Goal: Task Accomplishment & Management: Use online tool/utility

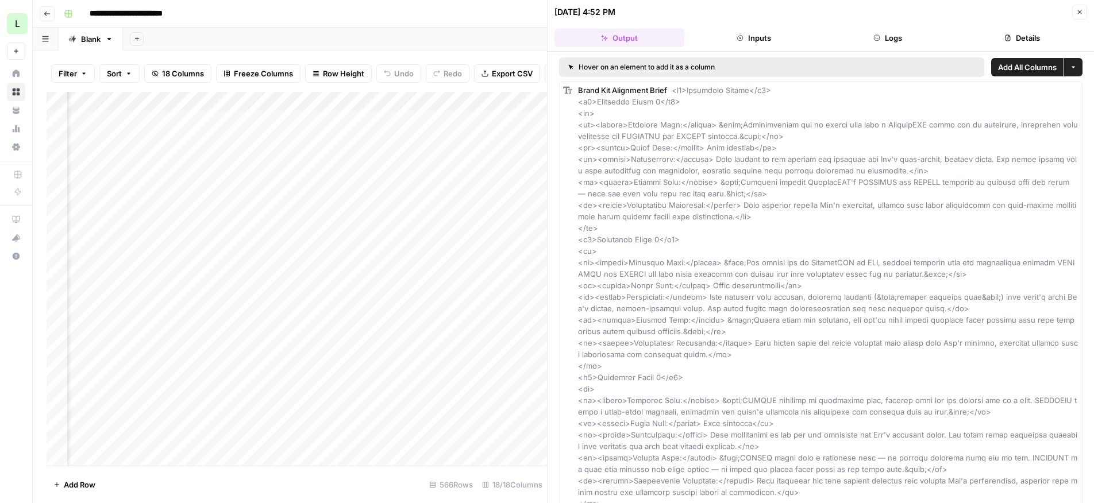
scroll to position [0, 467]
click at [1083, 12] on icon "button" at bounding box center [1079, 12] width 7 height 7
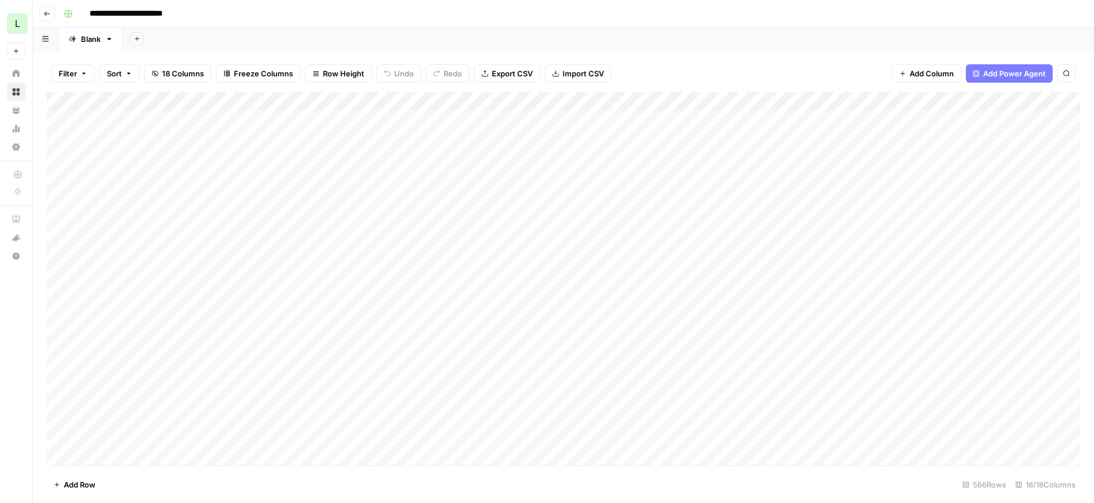
click at [1056, 261] on div "Add Column" at bounding box center [564, 279] width 1034 height 374
click at [757, 257] on div "Add Column" at bounding box center [564, 279] width 1034 height 374
click at [625, 252] on div "Add Column" at bounding box center [564, 279] width 1034 height 374
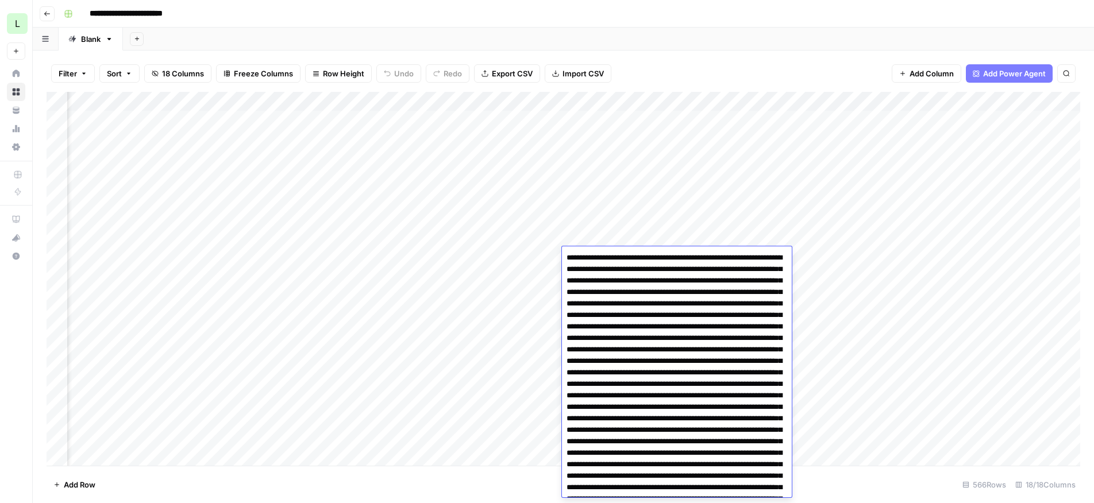
scroll to position [3239, 0]
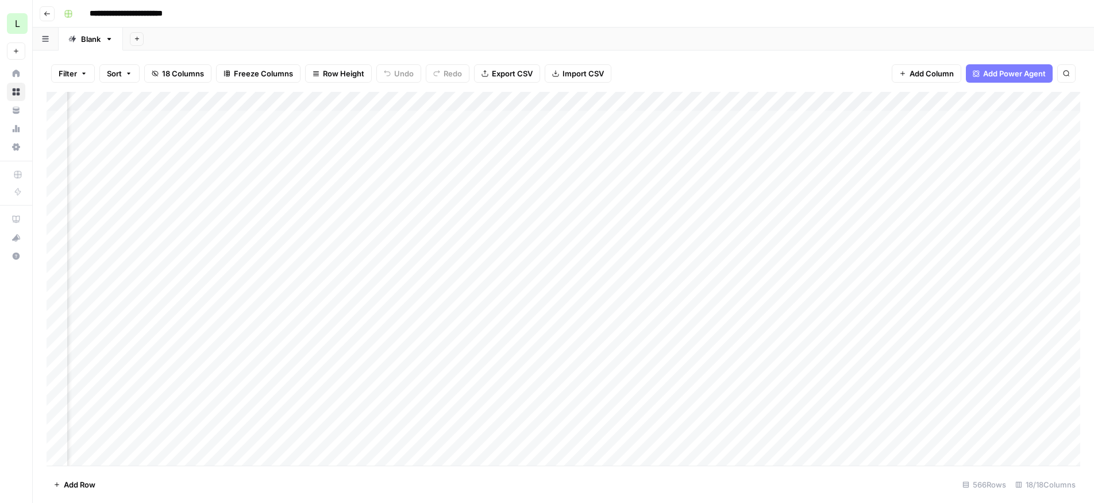
click at [537, 256] on div "Add Column" at bounding box center [564, 279] width 1034 height 374
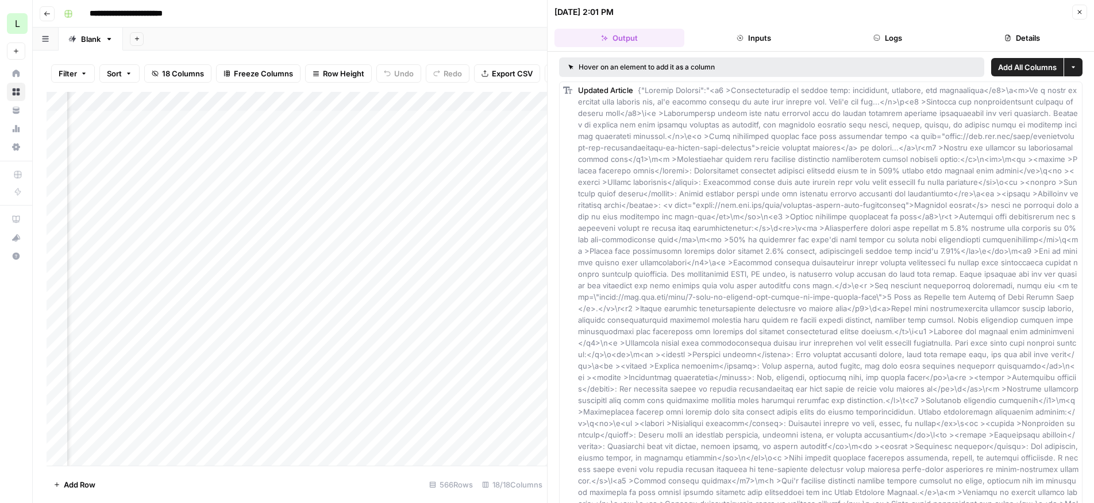
click at [1081, 12] on icon "button" at bounding box center [1079, 12] width 7 height 7
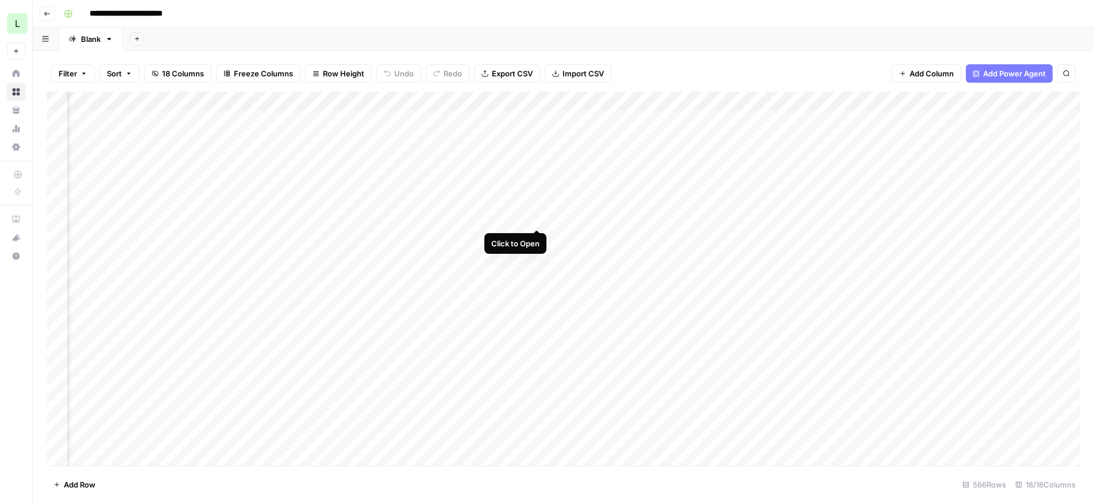
click at [536, 216] on div "Add Column" at bounding box center [564, 279] width 1034 height 374
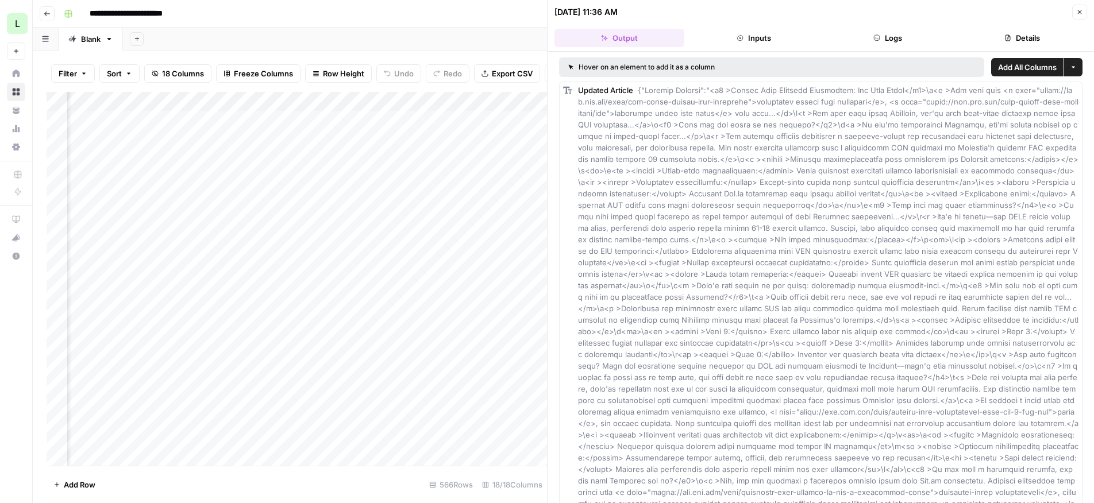
click at [1077, 12] on icon "button" at bounding box center [1079, 12] width 7 height 7
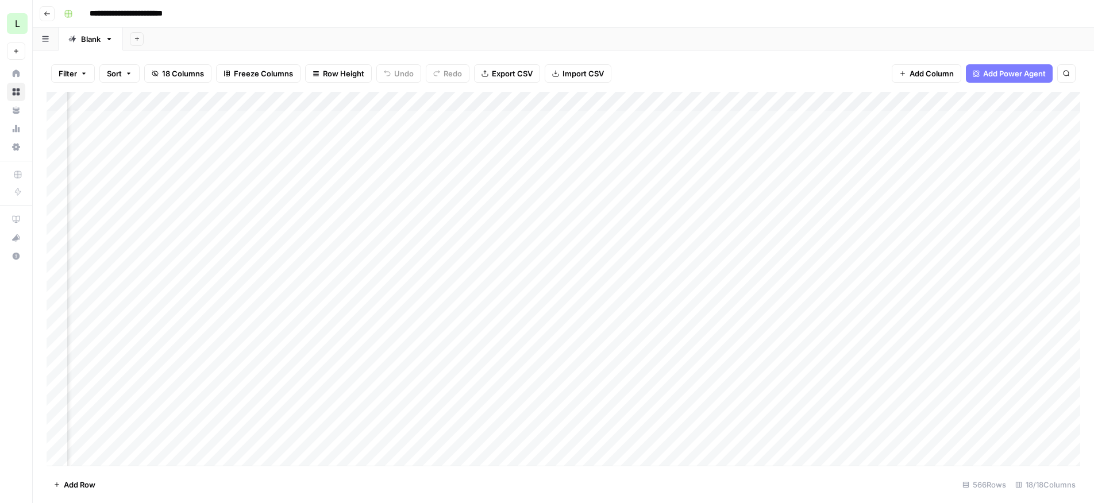
click at [601, 213] on div "Add Column" at bounding box center [564, 279] width 1034 height 374
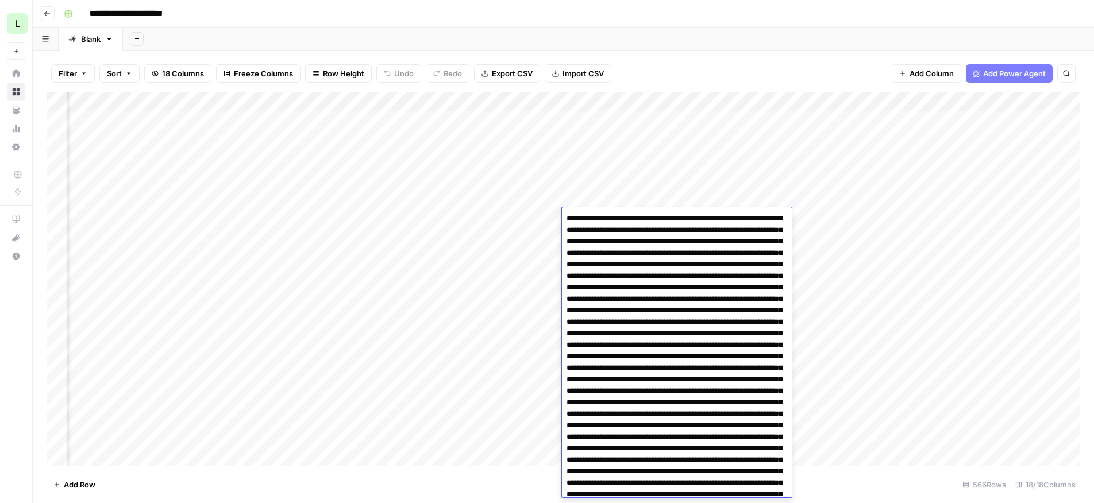
drag, startPoint x: 604, startPoint y: 223, endPoint x: 640, endPoint y: 117, distance: 111.6
click at [640, 117] on body "**********" at bounding box center [547, 251] width 1094 height 503
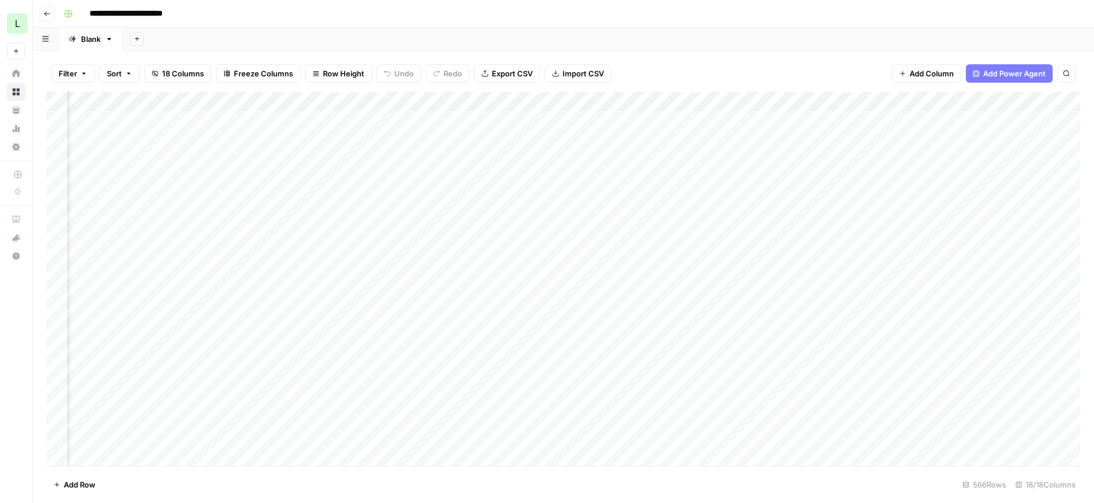
click at [863, 326] on div "Add Column" at bounding box center [564, 279] width 1034 height 374
click at [921, 255] on div "Add Column" at bounding box center [564, 279] width 1034 height 374
click at [404, 256] on div "Add Column" at bounding box center [564, 279] width 1034 height 374
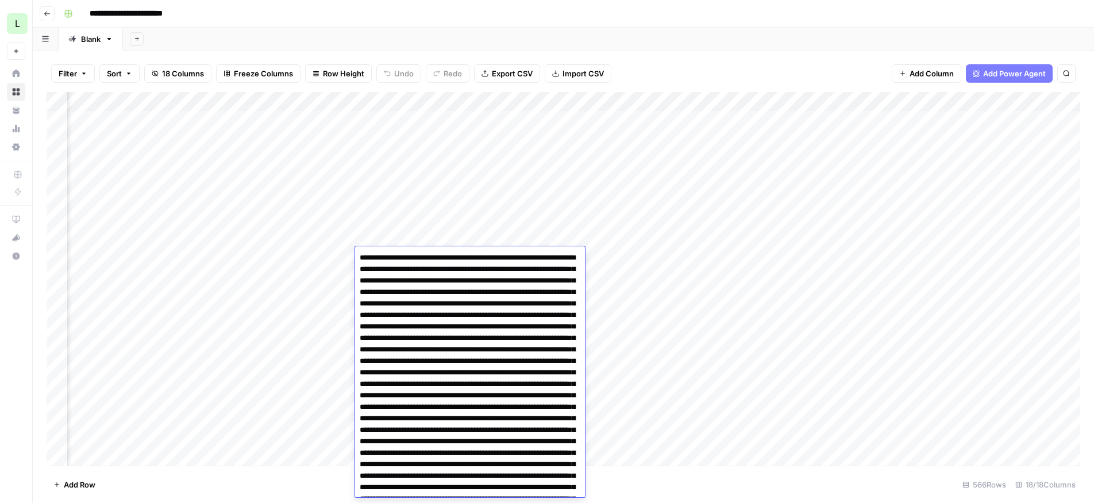
scroll to position [2699, 0]
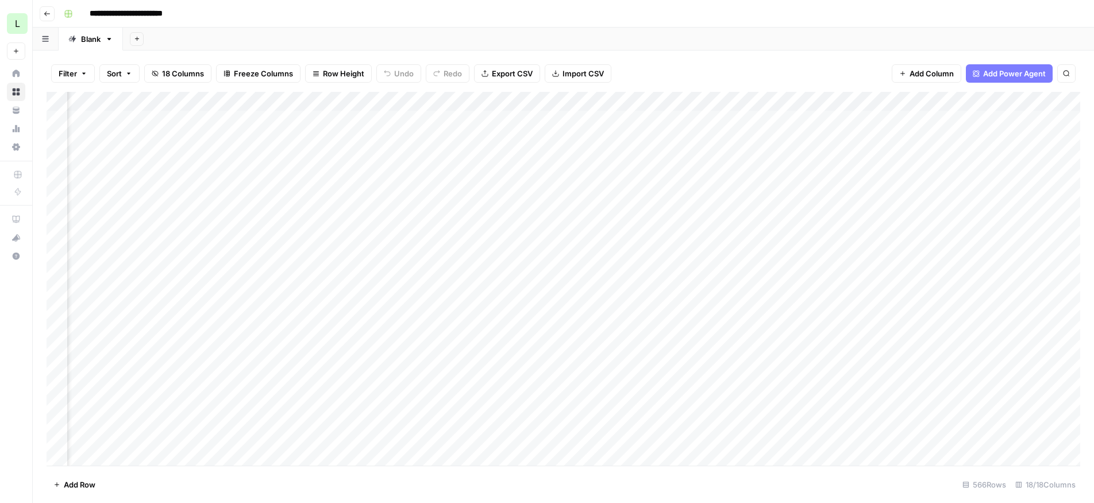
click at [328, 255] on div "Add Column" at bounding box center [564, 279] width 1034 height 374
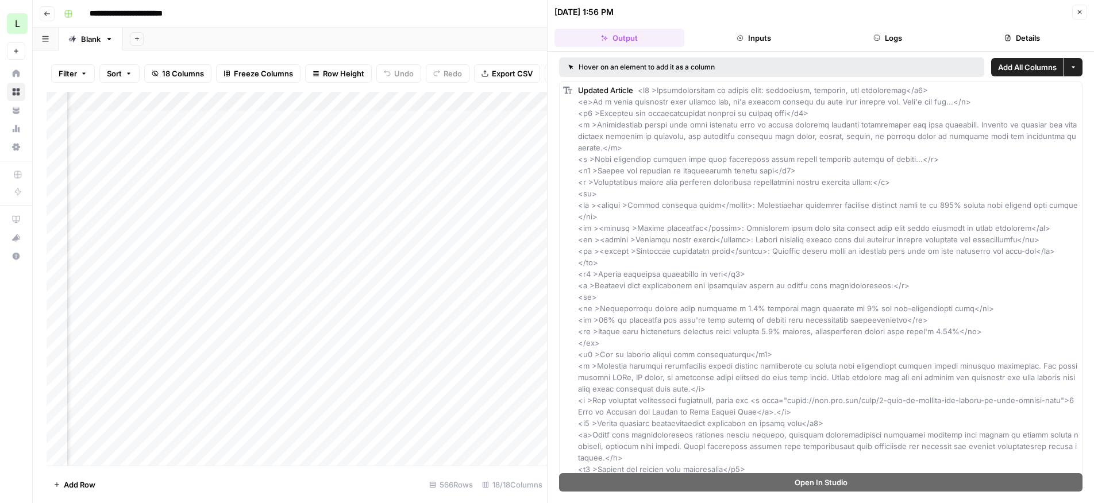
click at [1080, 14] on icon "button" at bounding box center [1079, 12] width 7 height 7
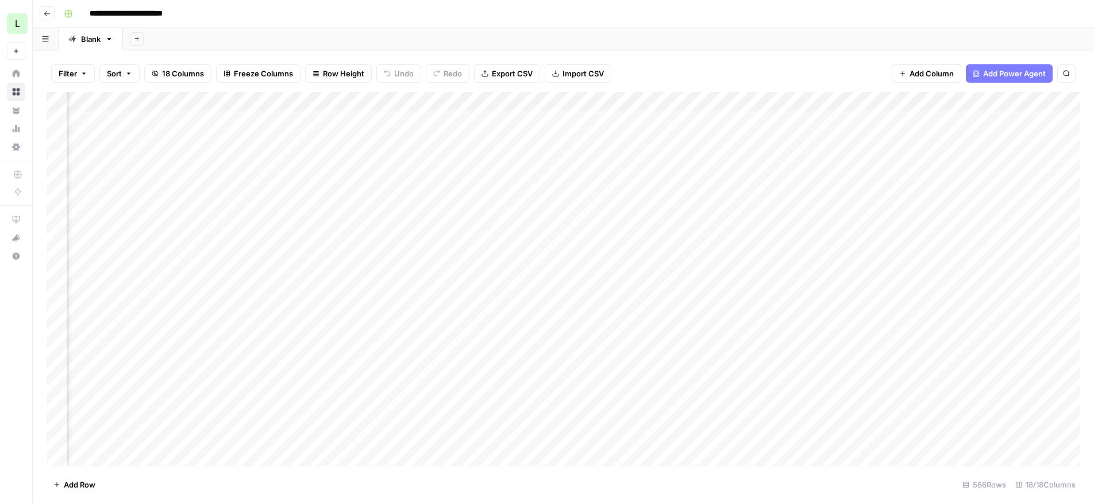
click at [409, 255] on div "Add Column" at bounding box center [564, 279] width 1034 height 374
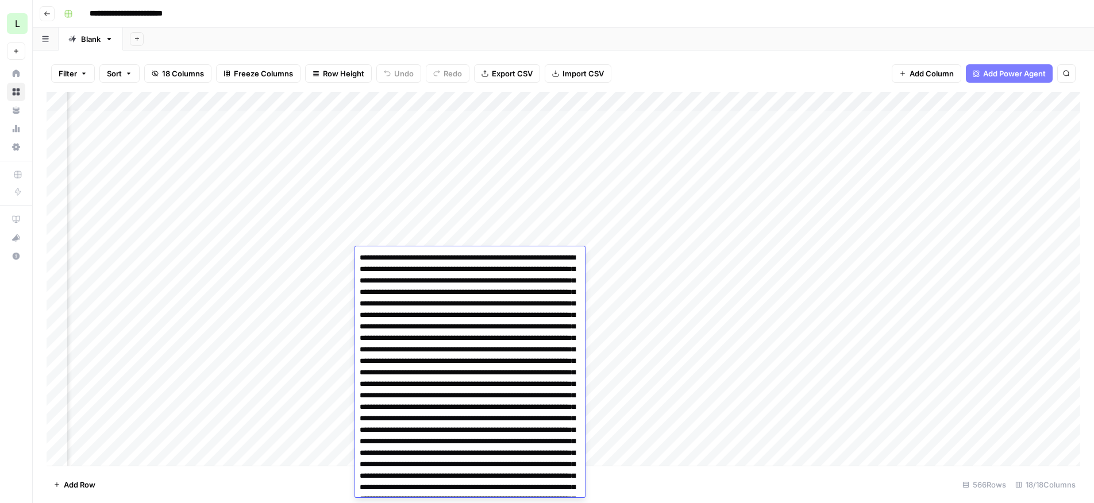
drag, startPoint x: 529, startPoint y: 355, endPoint x: 517, endPoint y: 220, distance: 135.6
click at [516, 220] on body "**********" at bounding box center [547, 251] width 1094 height 503
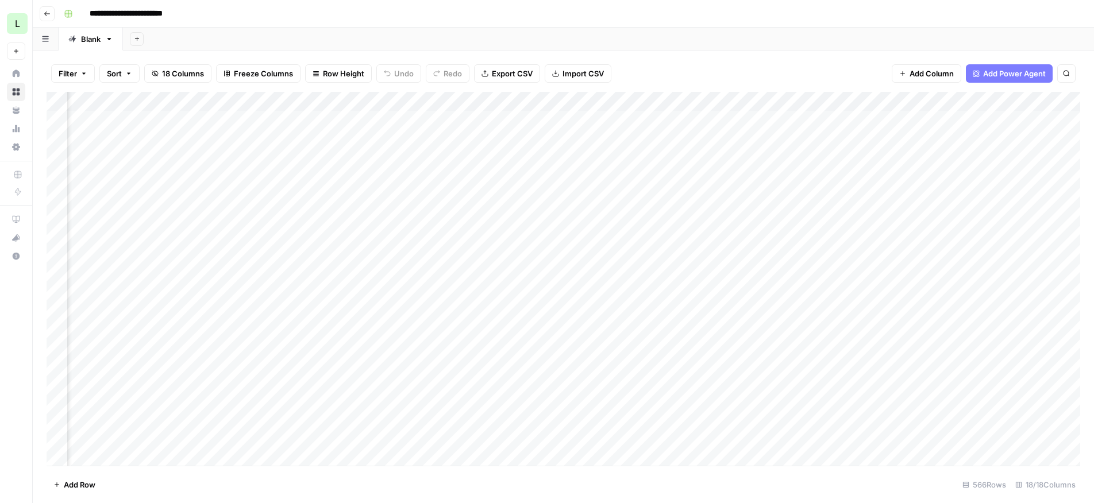
click at [188, 286] on div "Add Column" at bounding box center [564, 279] width 1034 height 374
drag, startPoint x: 427, startPoint y: 280, endPoint x: -5, endPoint y: 303, distance: 432.2
click at [0, 303] on html "**********" at bounding box center [547, 251] width 1094 height 503
click at [291, 234] on div "Add Column" at bounding box center [564, 279] width 1034 height 374
click at [595, 100] on div "Add Column" at bounding box center [564, 279] width 1034 height 374
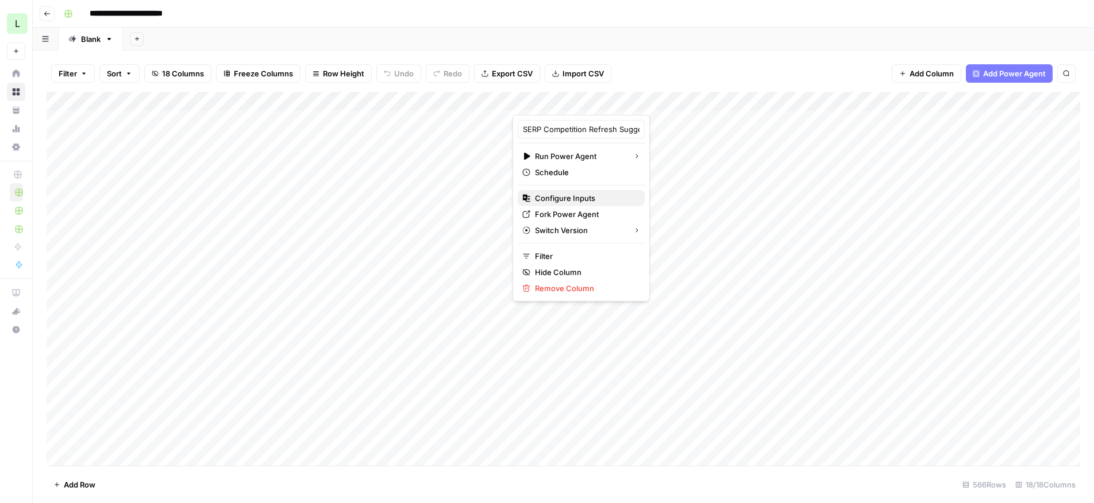
click at [568, 194] on span "Configure Inputs" at bounding box center [585, 198] width 101 height 11
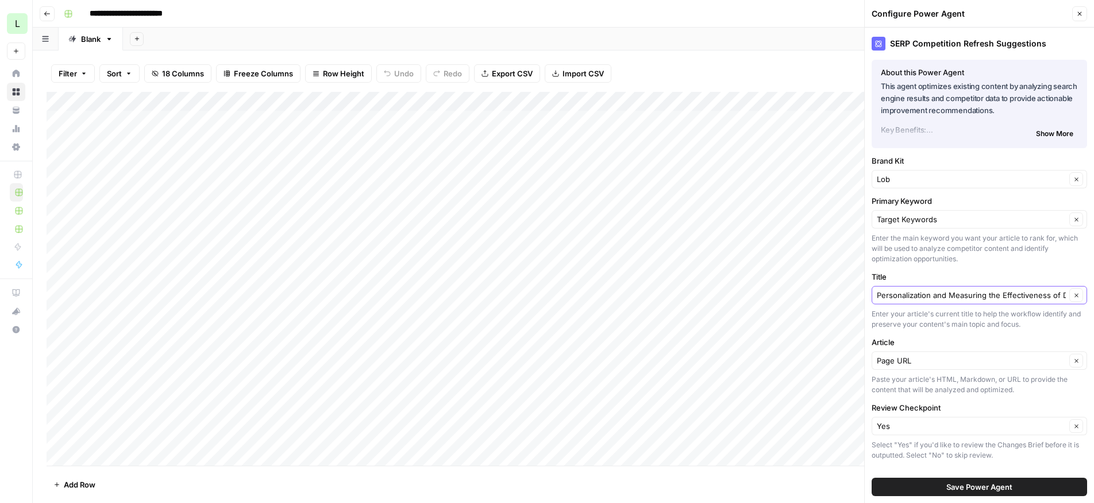
click at [1076, 298] on icon "button" at bounding box center [1076, 296] width 6 height 6
click at [998, 301] on input "Title" at bounding box center [973, 295] width 193 height 11
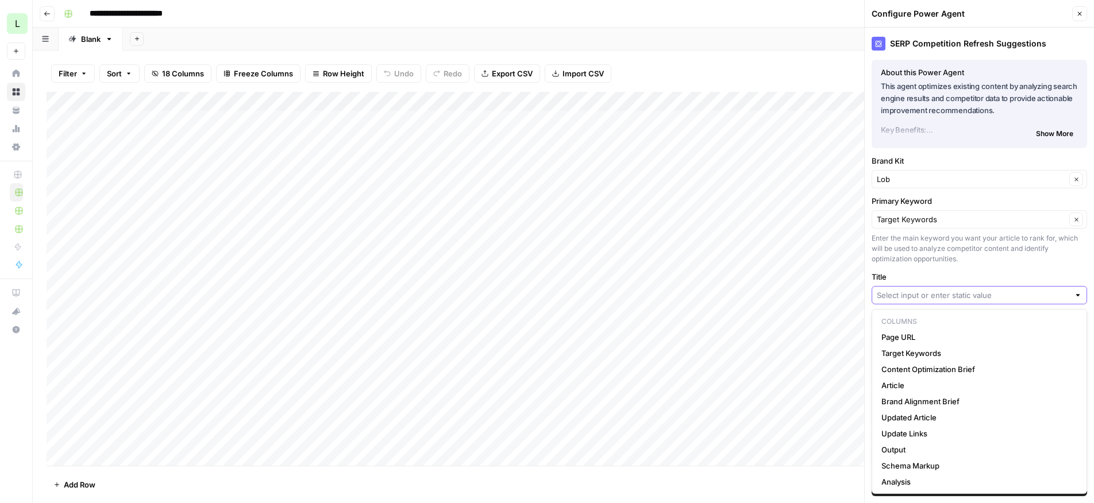
paste input "Navigating the Canada Post Strike: What It Means For Your Mail"
type input "Navigating the Canada Post Strike: What It Means For Your Mail"
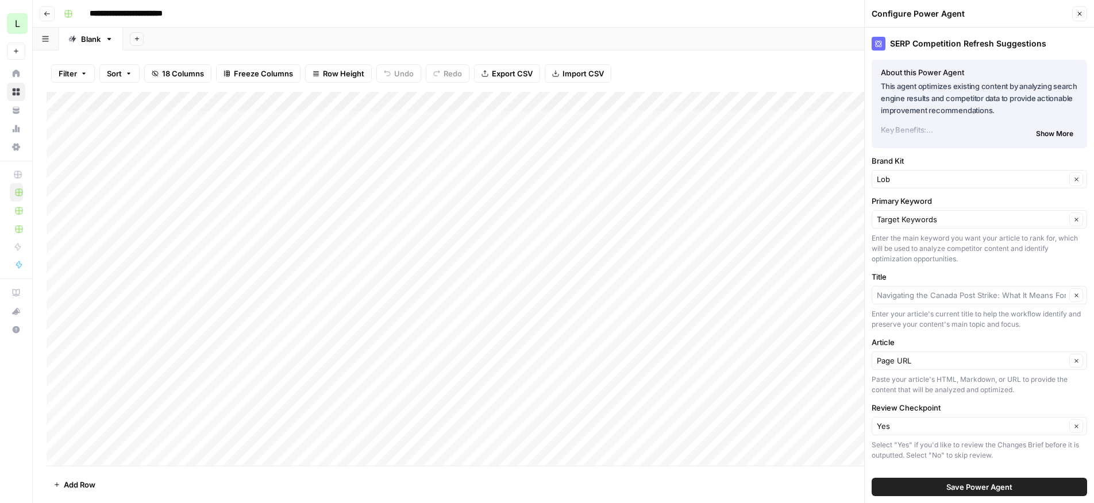
type input "Navigating the Canada Post Strike: What It Means For Your Mail"
click at [971, 487] on span "Save Power Agent" at bounding box center [979, 487] width 66 height 11
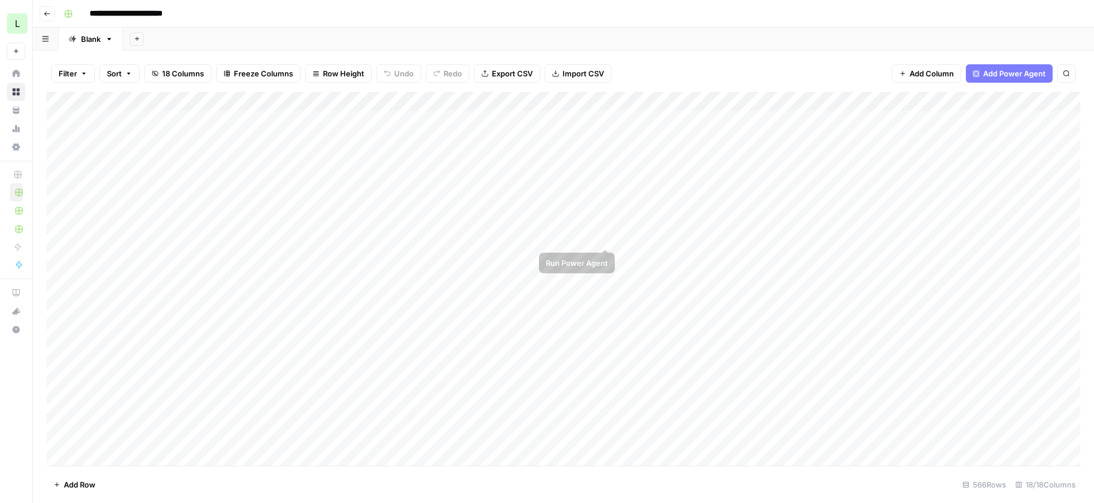
click at [605, 237] on div "Add Column" at bounding box center [564, 279] width 1034 height 374
click at [603, 236] on div "Add Column" at bounding box center [564, 279] width 1034 height 374
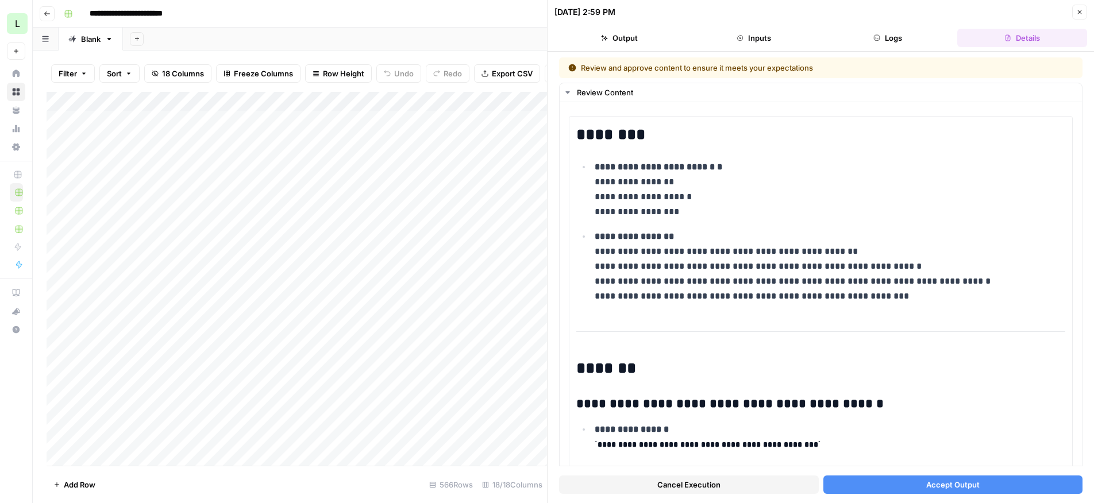
click at [899, 490] on button "Accept Output" at bounding box center [953, 485] width 260 height 18
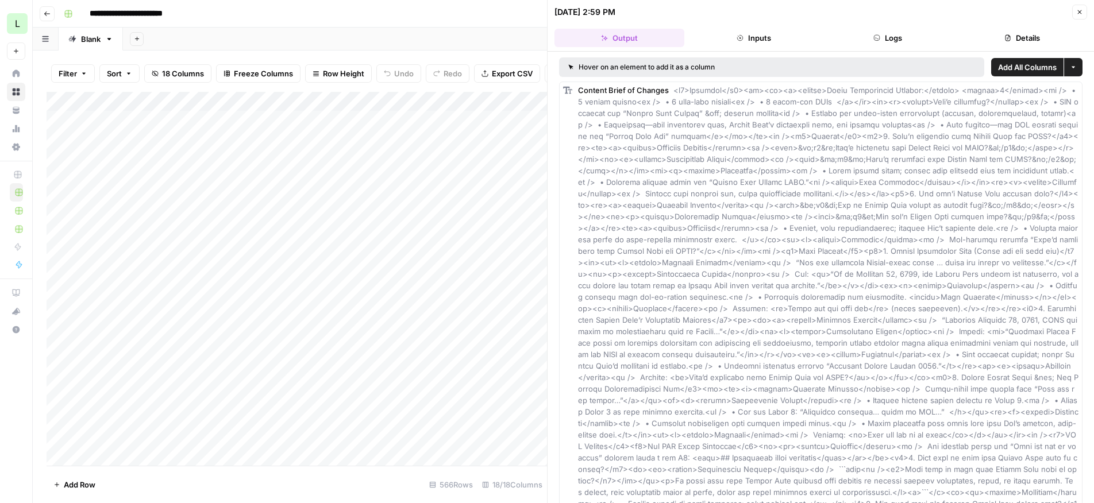
click at [1079, 11] on icon "button" at bounding box center [1080, 12] width 4 height 4
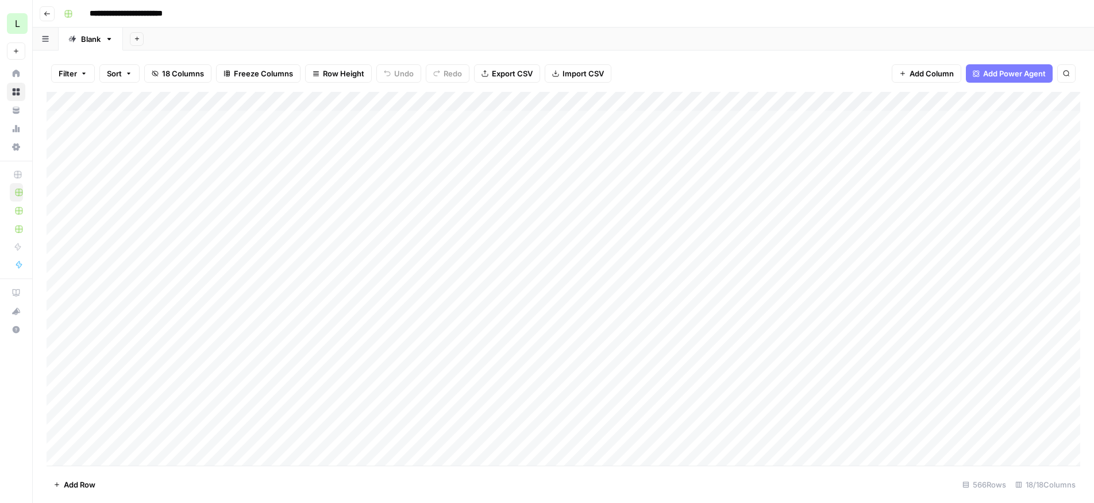
click at [771, 236] on div "Add Column" at bounding box center [564, 279] width 1034 height 374
click at [981, 236] on div "Add Column" at bounding box center [564, 279] width 1034 height 374
drag, startPoint x: 1053, startPoint y: 288, endPoint x: 1185, endPoint y: 299, distance: 132.0
click at [1094, 299] on html "**********" at bounding box center [547, 251] width 1094 height 503
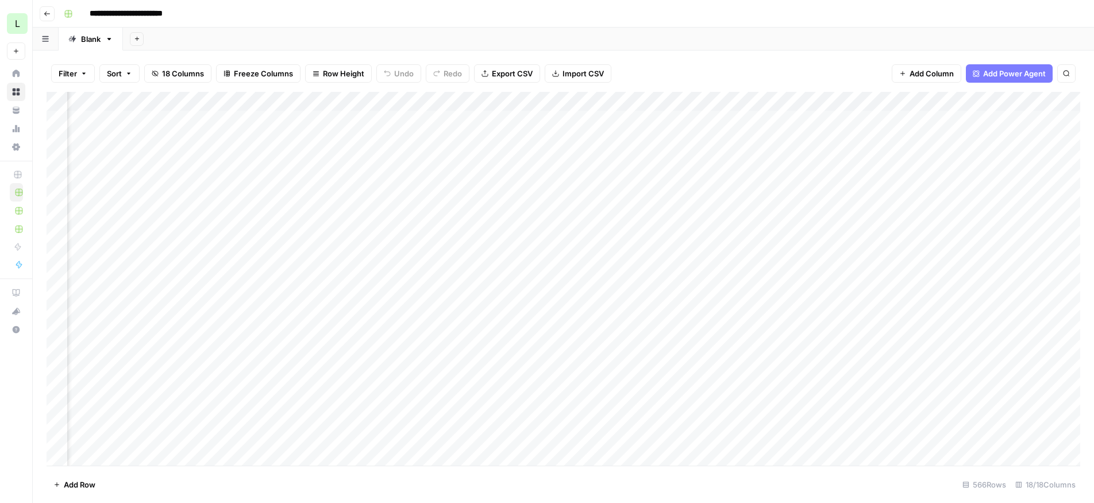
click at [294, 237] on div "Add Column" at bounding box center [564, 279] width 1034 height 374
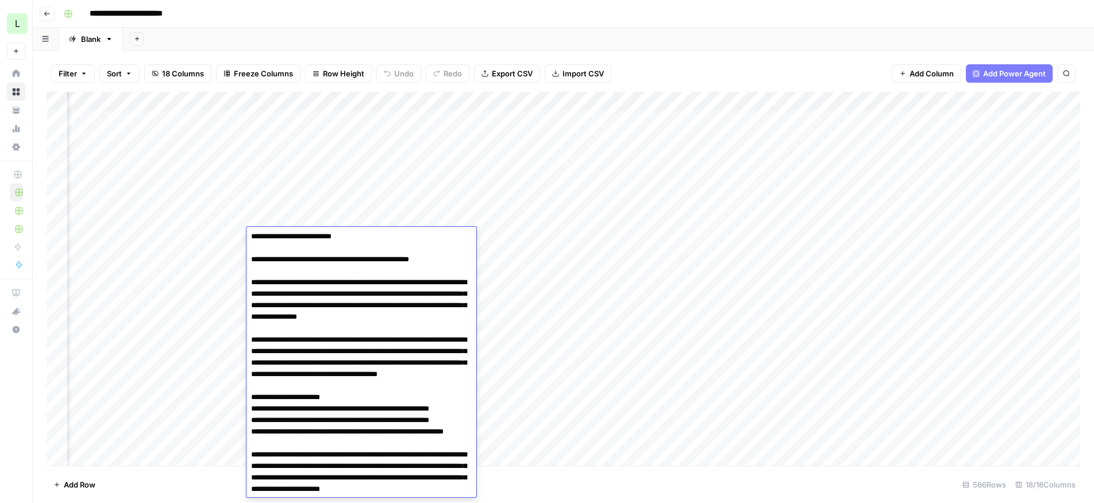
scroll to position [0, 0]
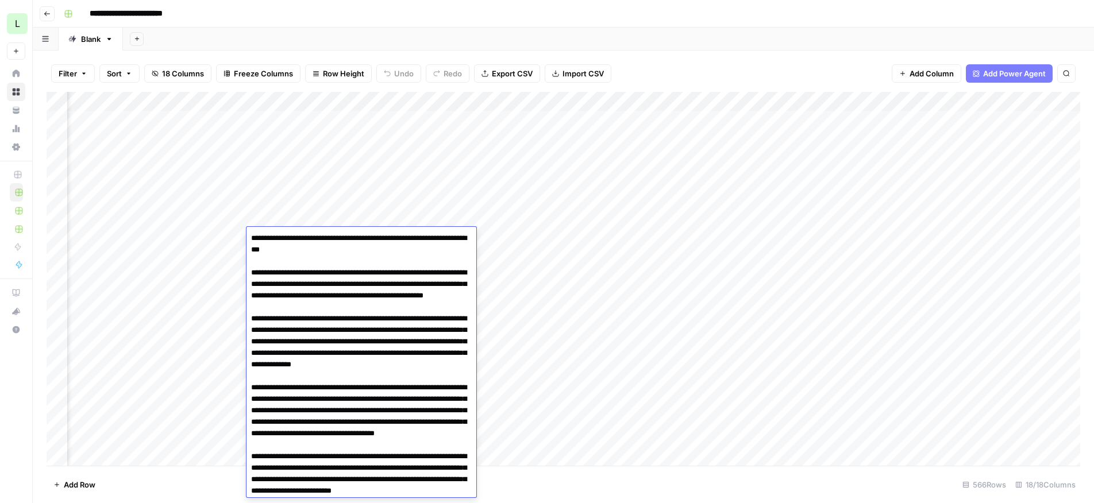
drag, startPoint x: 360, startPoint y: 396, endPoint x: 273, endPoint y: 199, distance: 214.8
click at [273, 199] on body "**********" at bounding box center [547, 251] width 1094 height 503
drag, startPoint x: 359, startPoint y: 421, endPoint x: 297, endPoint y: 205, distance: 225.0
click at [297, 205] on body "**********" at bounding box center [547, 251] width 1094 height 503
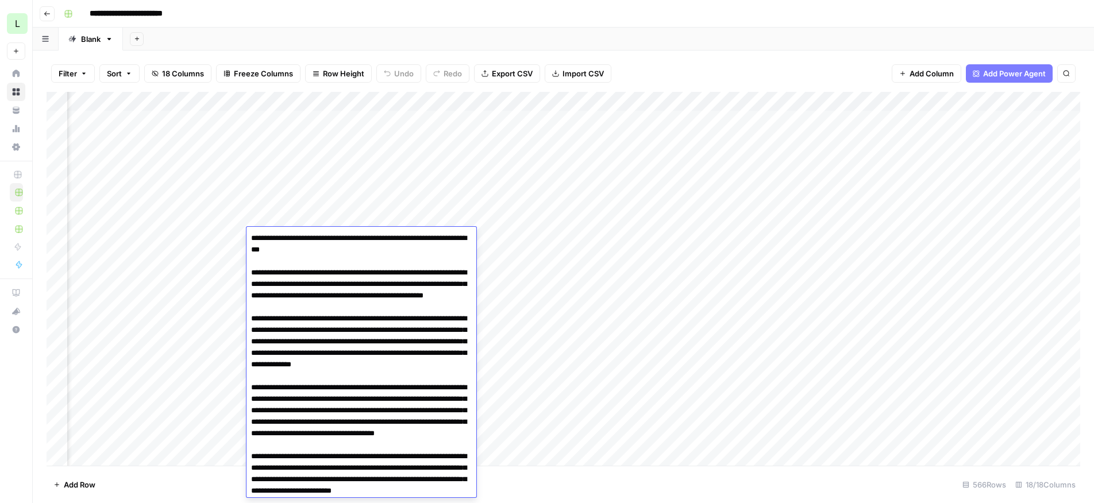
click at [556, 311] on div "Add Column" at bounding box center [564, 279] width 1034 height 374
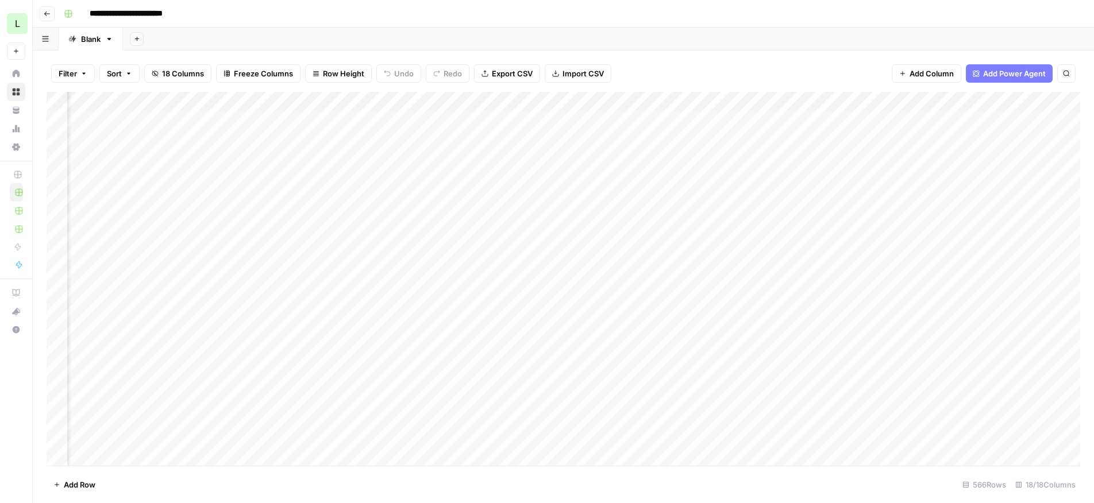
click at [445, 237] on div "Add Column" at bounding box center [564, 279] width 1034 height 374
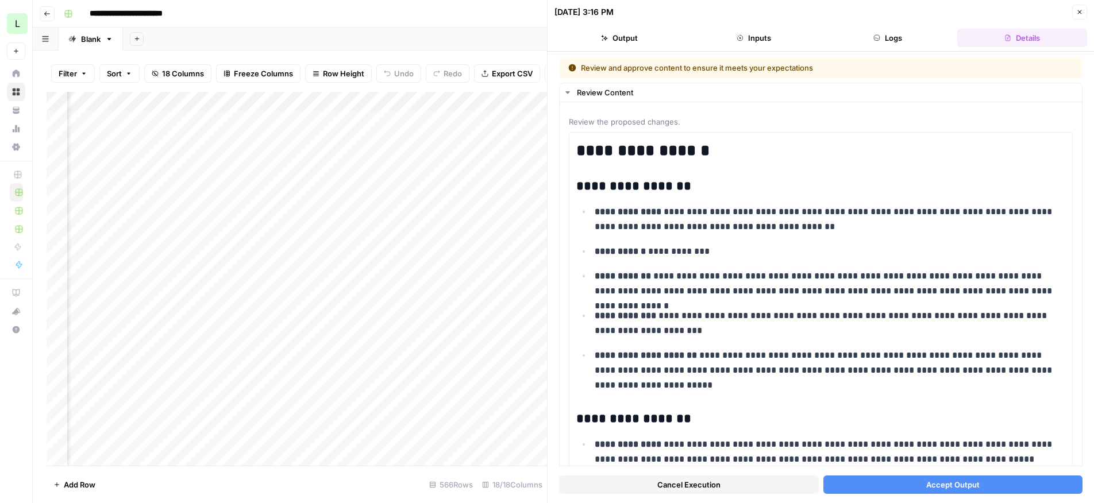
click at [881, 495] on div "Cancel Execution Accept Output" at bounding box center [821, 482] width 524 height 31
click at [885, 483] on button "Accept Output" at bounding box center [953, 485] width 260 height 18
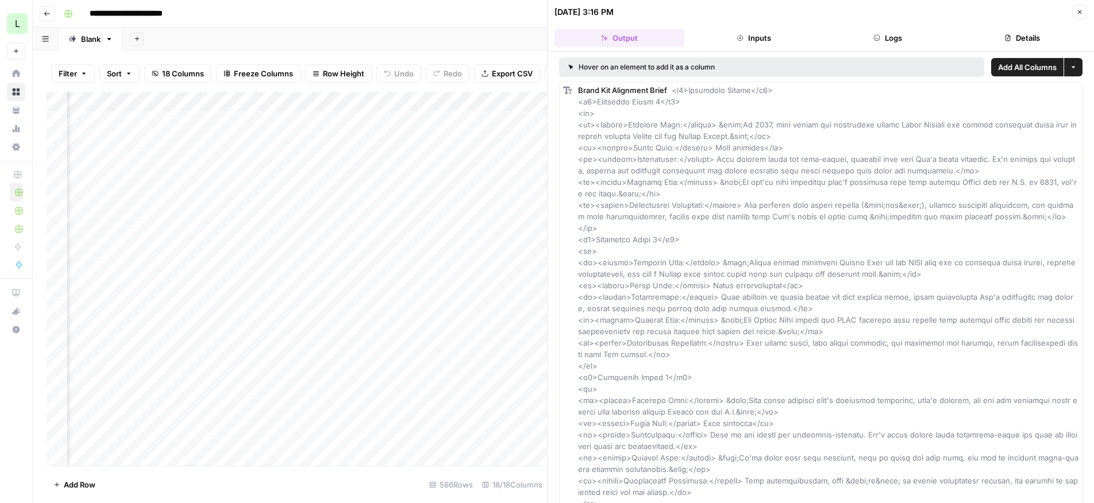
click at [1079, 9] on icon "button" at bounding box center [1079, 12] width 7 height 7
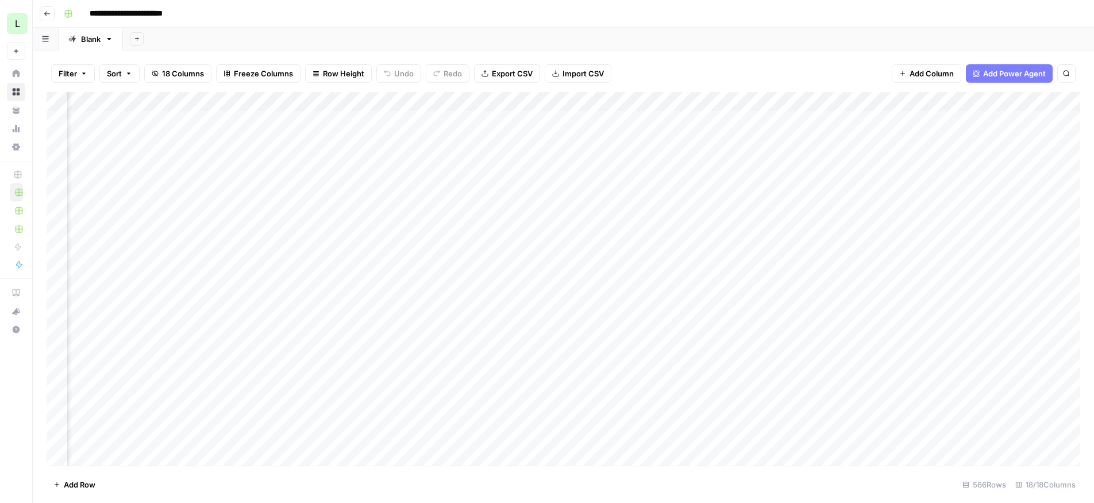
click at [609, 236] on div "Add Column" at bounding box center [564, 279] width 1034 height 374
click at [637, 100] on div "Add Column" at bounding box center [564, 279] width 1034 height 374
click at [617, 194] on span "Configure Inputs" at bounding box center [630, 198] width 101 height 11
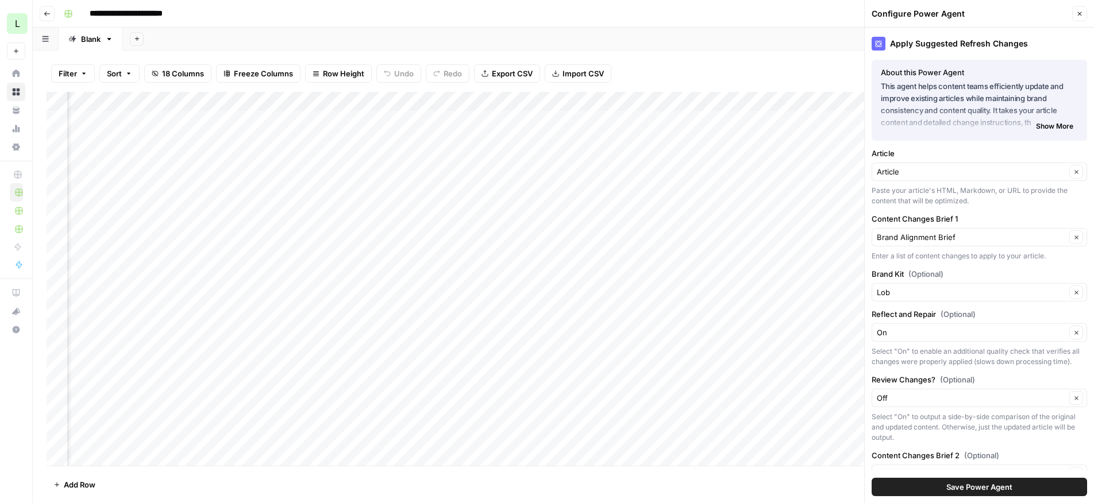
click at [1076, 18] on button "Close" at bounding box center [1079, 13] width 15 height 15
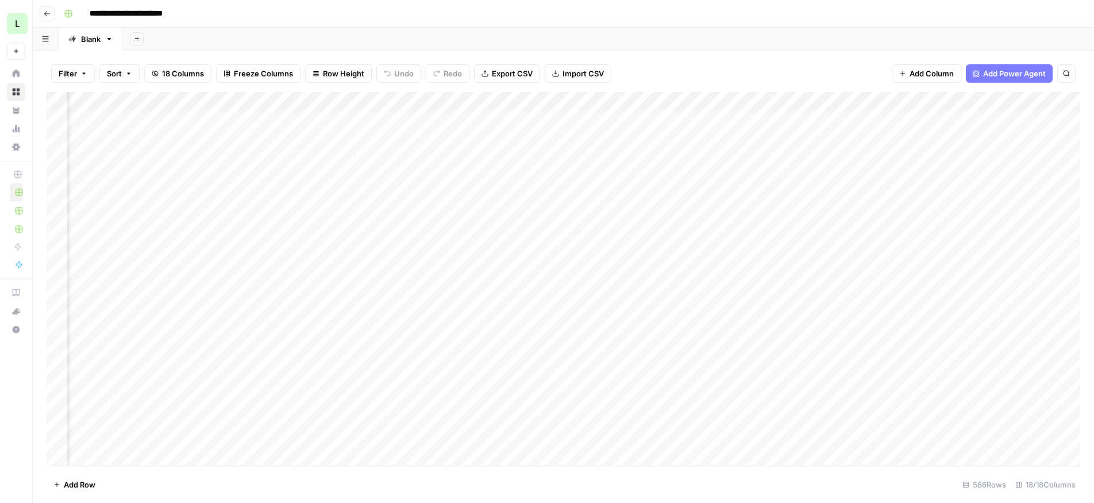
click at [689, 218] on div "Add Column" at bounding box center [564, 279] width 1034 height 374
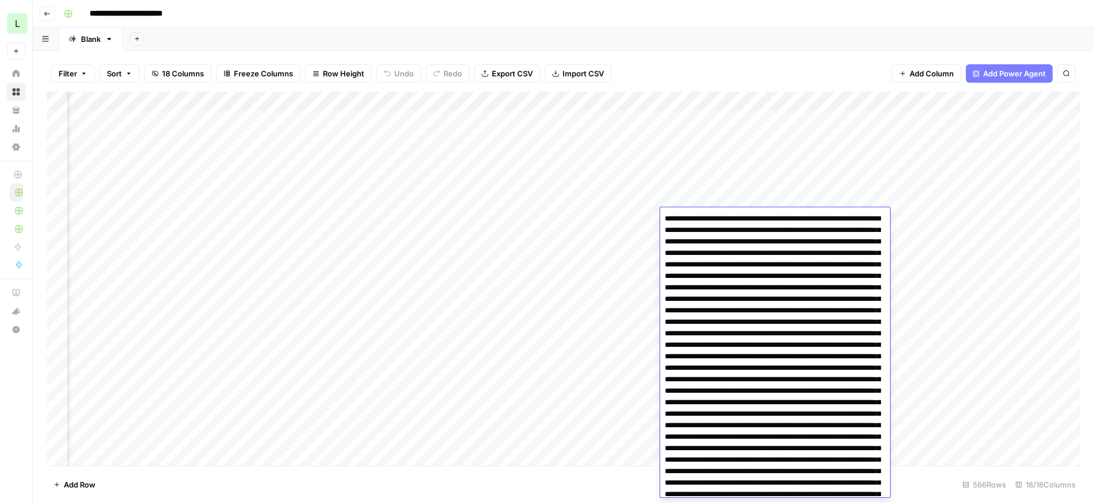
drag, startPoint x: 794, startPoint y: 365, endPoint x: 736, endPoint y: 174, distance: 200.0
click at [736, 173] on body "**********" at bounding box center [547, 251] width 1094 height 503
click at [745, 74] on div "Filter Sort 18 Columns Freeze Columns Row Height Undo Redo Export CSV Import CS…" at bounding box center [564, 73] width 1034 height 37
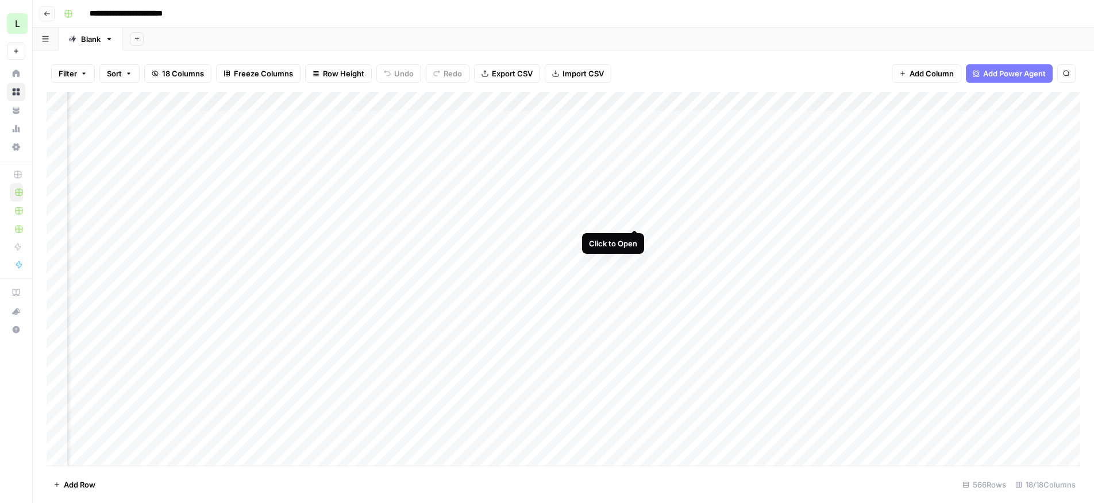
click at [638, 216] on div "Add Column" at bounding box center [564, 279] width 1034 height 374
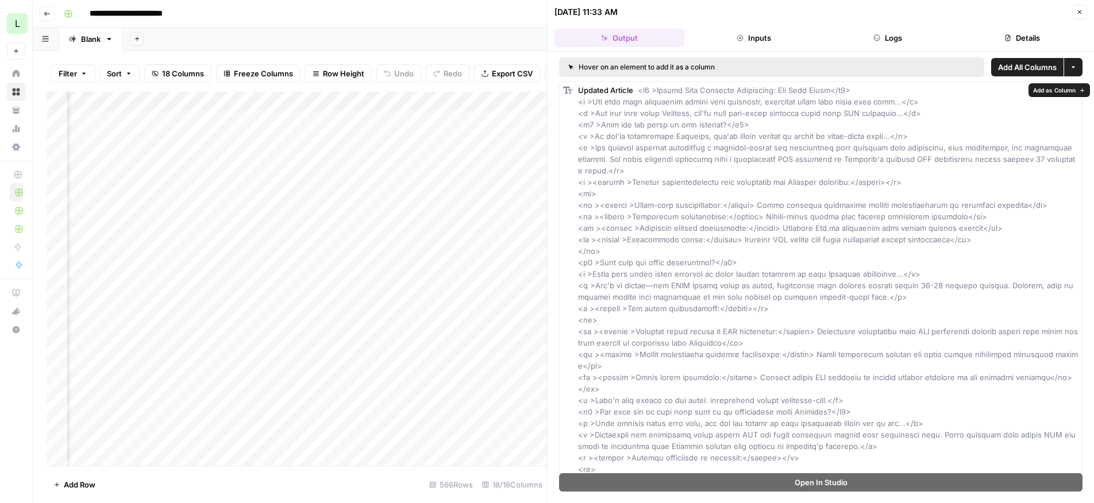
drag, startPoint x: 911, startPoint y: 99, endPoint x: 933, endPoint y: 48, distance: 55.6
click at [933, 48] on div "08/06/25 at 11:33 AM Close Output Inputs Logs Details Hover on an element to ad…" at bounding box center [820, 251] width 547 height 503
click at [1078, 13] on icon "button" at bounding box center [1080, 12] width 4 height 4
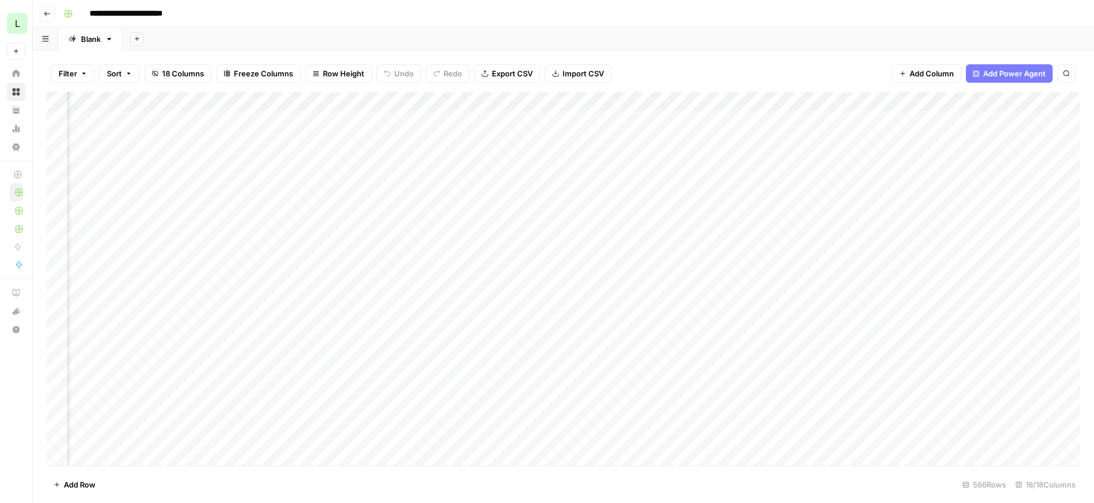
click at [734, 138] on div "Add Column" at bounding box center [564, 279] width 1034 height 374
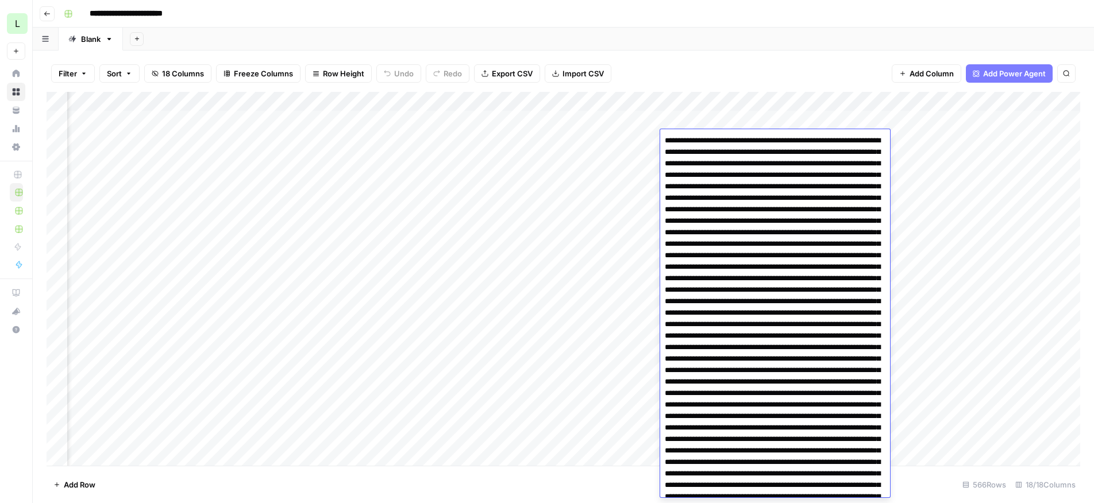
click at [907, 139] on div "Add Column" at bounding box center [564, 279] width 1034 height 374
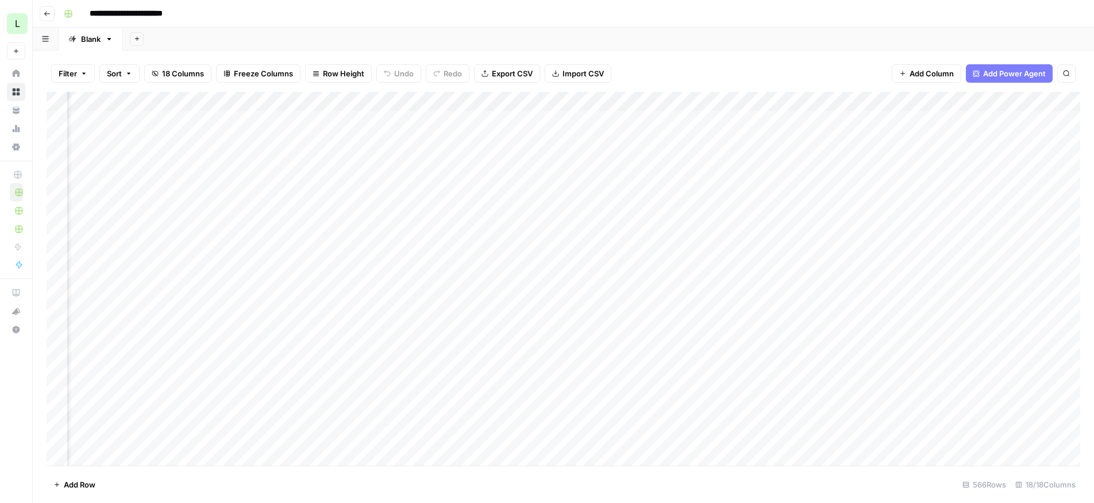
click at [907, 139] on div "Add Column" at bounding box center [564, 279] width 1034 height 374
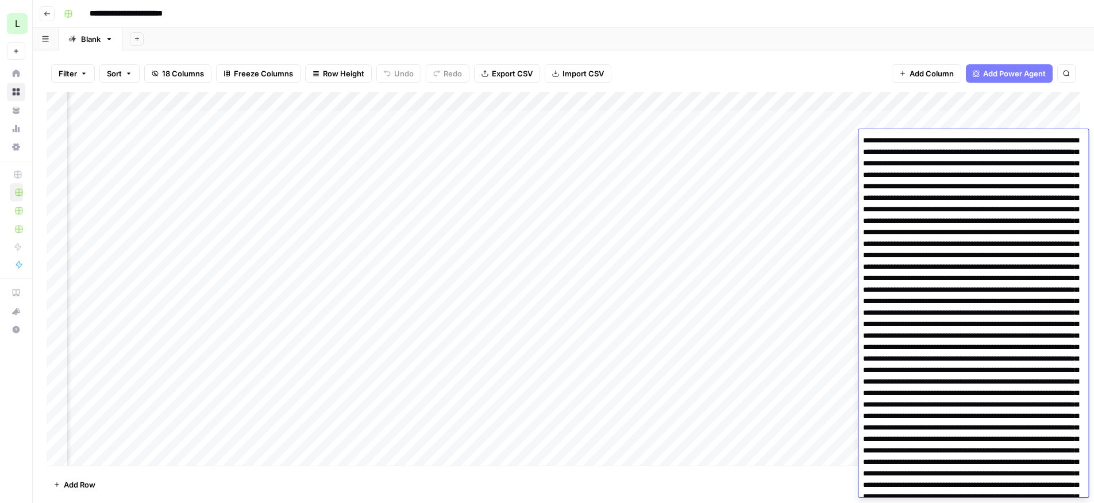
drag, startPoint x: 966, startPoint y: 244, endPoint x: 839, endPoint y: 101, distance: 190.9
click at [838, 101] on body "**********" at bounding box center [547, 251] width 1094 height 503
click at [732, 61] on div "Filter Sort 18 Columns Freeze Columns Row Height Undo Redo Export CSV Import CS…" at bounding box center [564, 73] width 1034 height 37
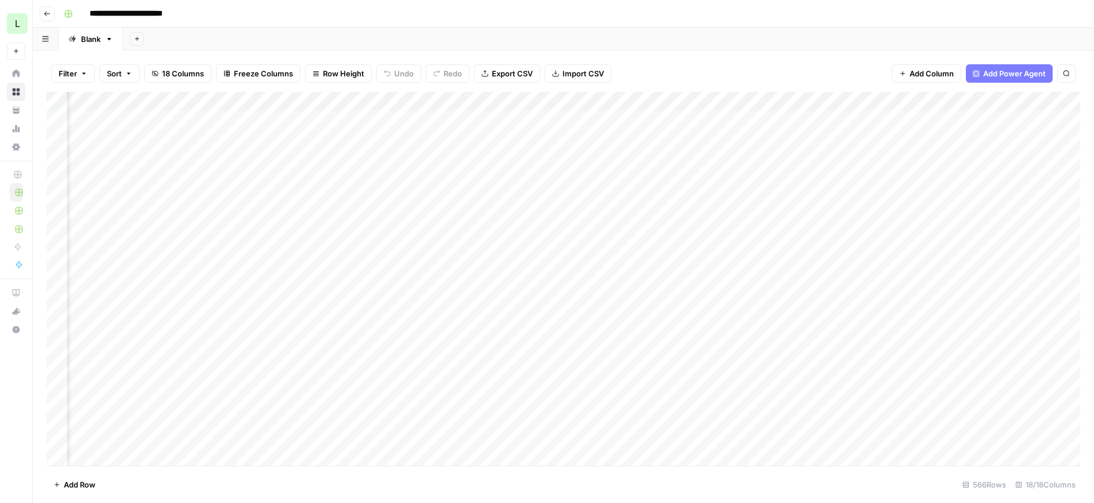
click at [843, 100] on div "Add Column" at bounding box center [564, 279] width 1034 height 374
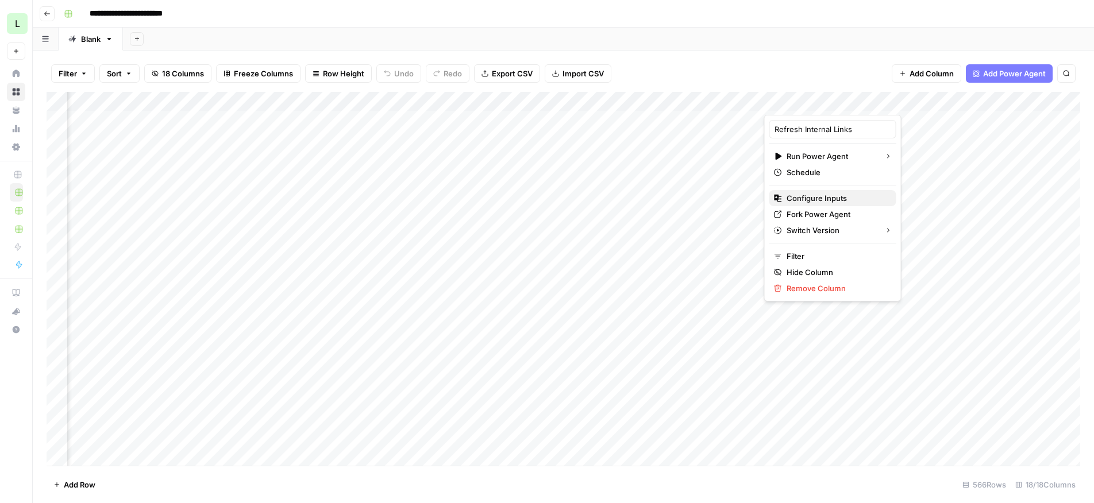
click at [831, 199] on span "Configure Inputs" at bounding box center [837, 198] width 101 height 11
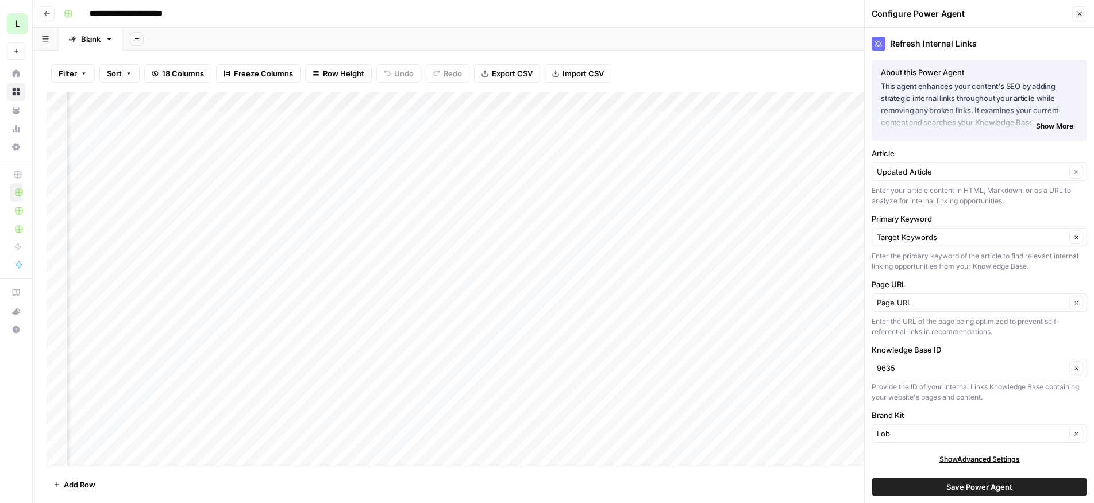
click at [1079, 12] on icon "button" at bounding box center [1080, 14] width 4 height 4
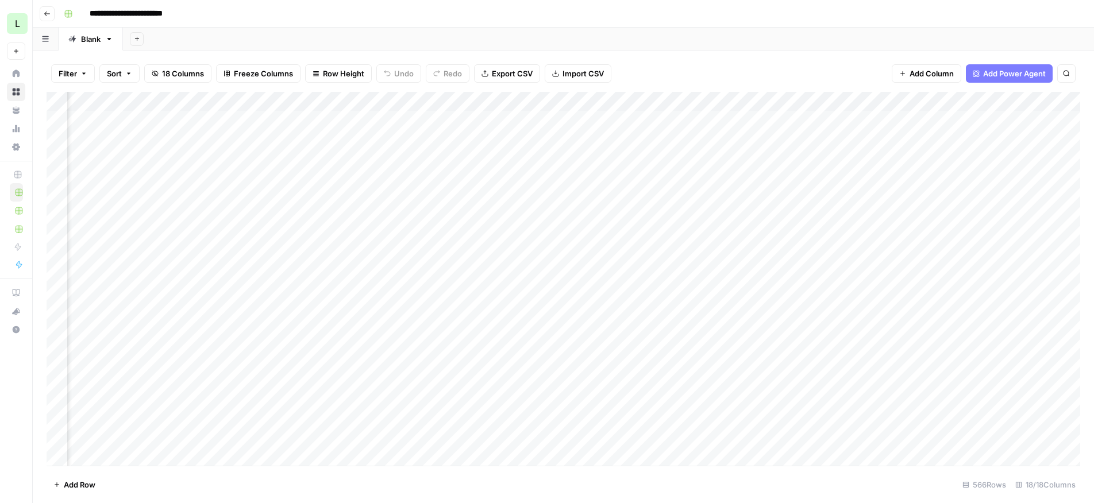
click at [814, 237] on div "Add Column" at bounding box center [564, 279] width 1034 height 374
drag, startPoint x: 725, startPoint y: 237, endPoint x: 392, endPoint y: 247, distance: 332.3
click at [392, 247] on div "Add Column" at bounding box center [564, 279] width 1034 height 374
click at [296, 236] on div "Add Column" at bounding box center [564, 279] width 1034 height 374
drag, startPoint x: 1048, startPoint y: 240, endPoint x: 1169, endPoint y: 237, distance: 120.7
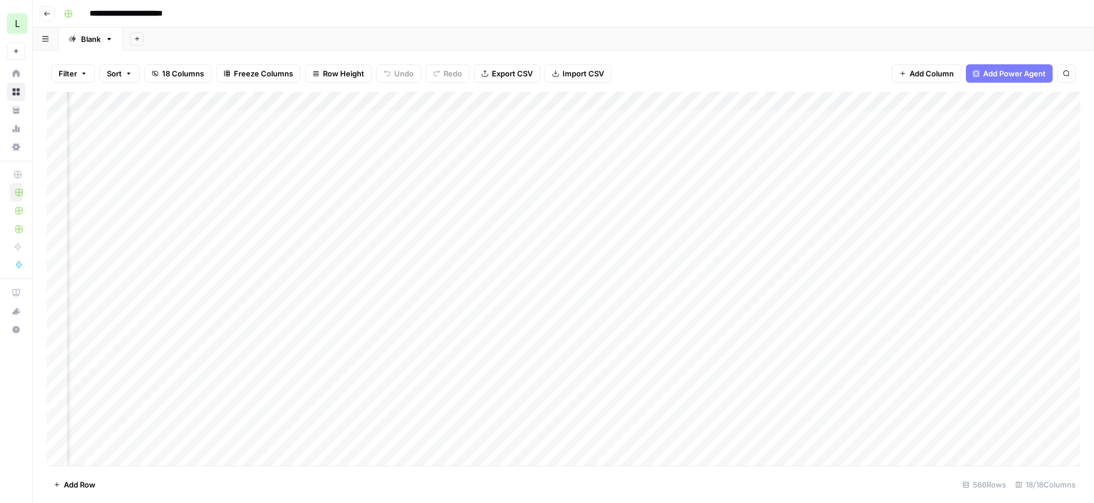
click at [1094, 237] on html "**********" at bounding box center [547, 251] width 1094 height 503
click at [576, 102] on div "Add Column" at bounding box center [564, 279] width 1034 height 374
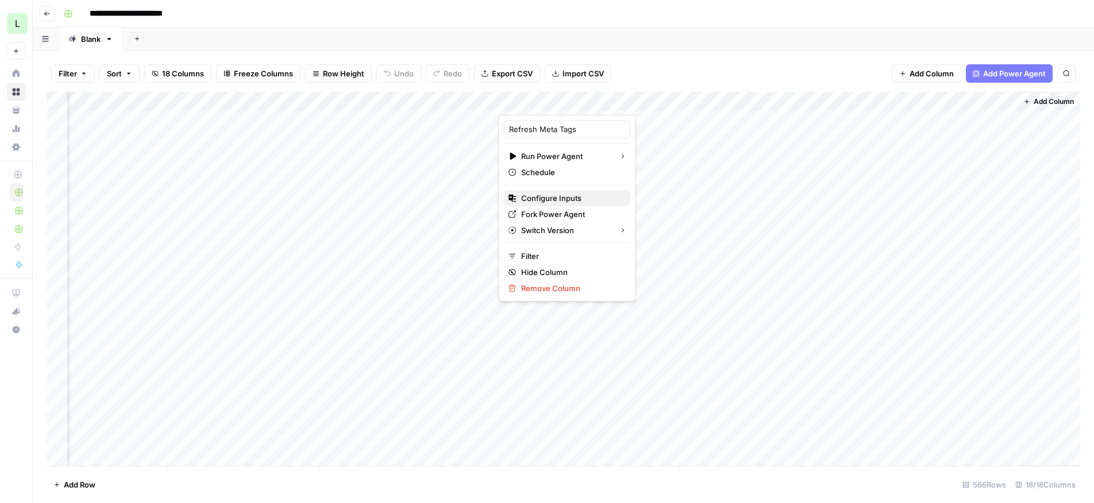
click at [560, 196] on span "Configure Inputs" at bounding box center [571, 198] width 101 height 11
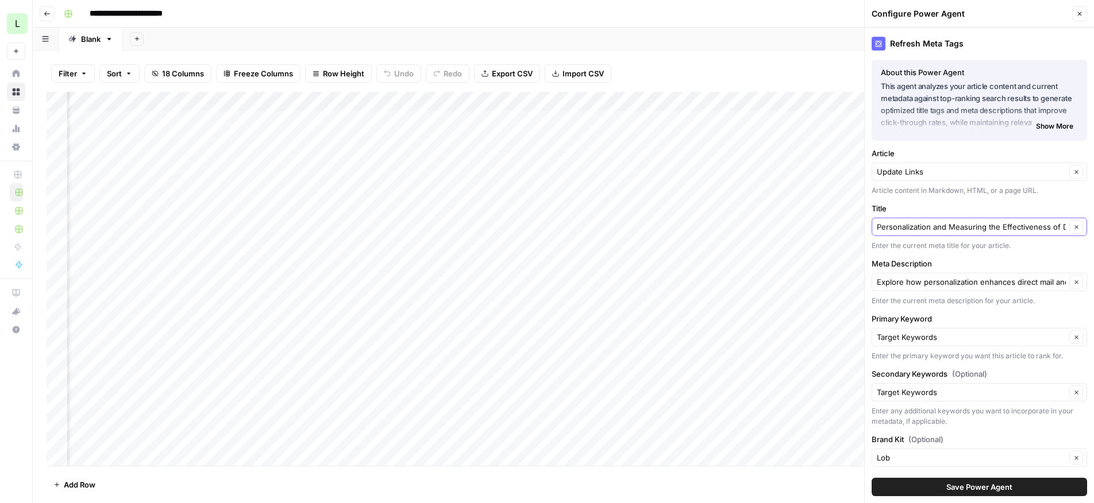
click at [1075, 229] on icon "button" at bounding box center [1076, 226] width 3 height 3
click at [1019, 233] on div at bounding box center [979, 227] width 215 height 18
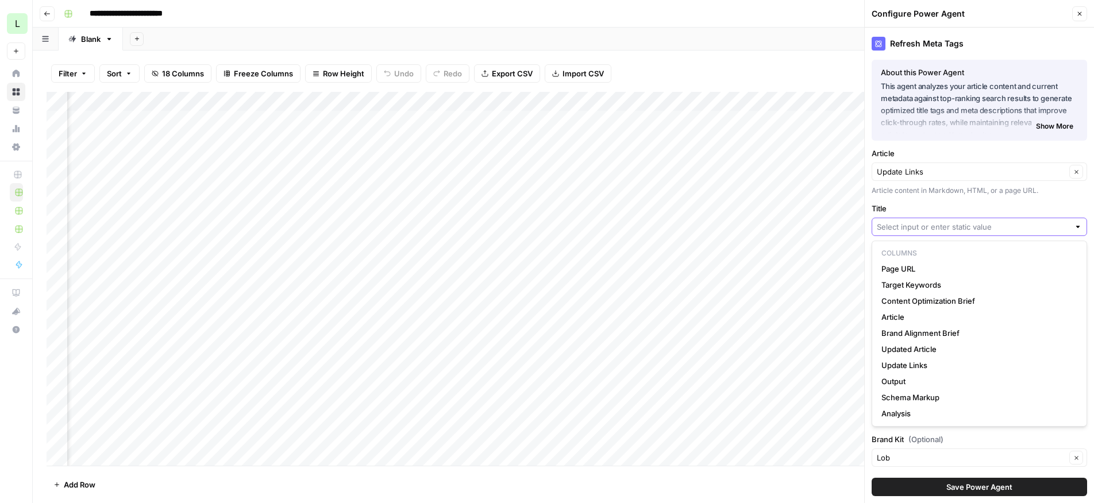
paste input "Navigating the Canada Post Strike: What It Means For Your Ma"
type input "Navigating the Canada Post Strike: What It Means For Your Ma"
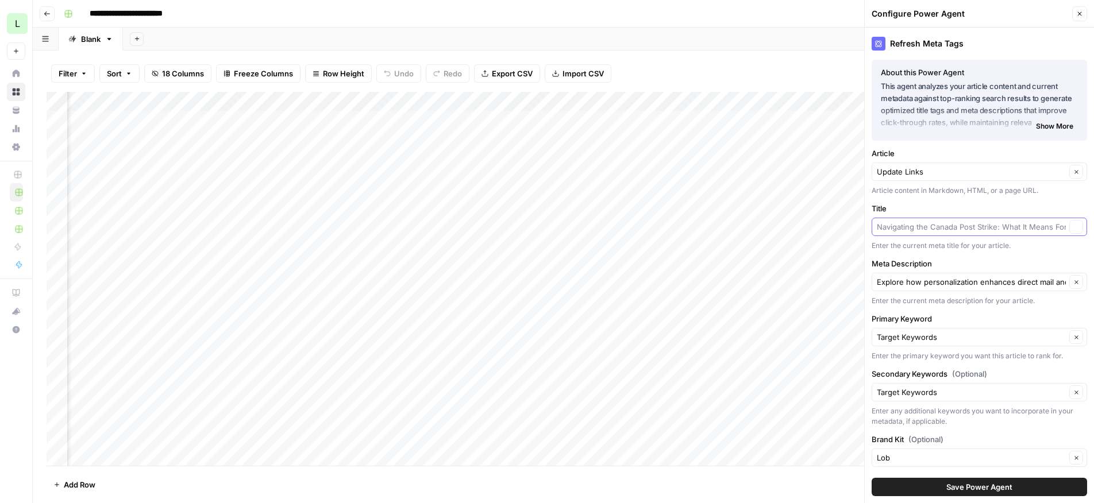
scroll to position [0, 0]
type input "Navigating the Canada Post Strike: What It Means For Your Ma"
click at [1076, 284] on icon "button" at bounding box center [1076, 282] width 6 height 6
click at [1022, 284] on input "Meta Description" at bounding box center [973, 281] width 193 height 11
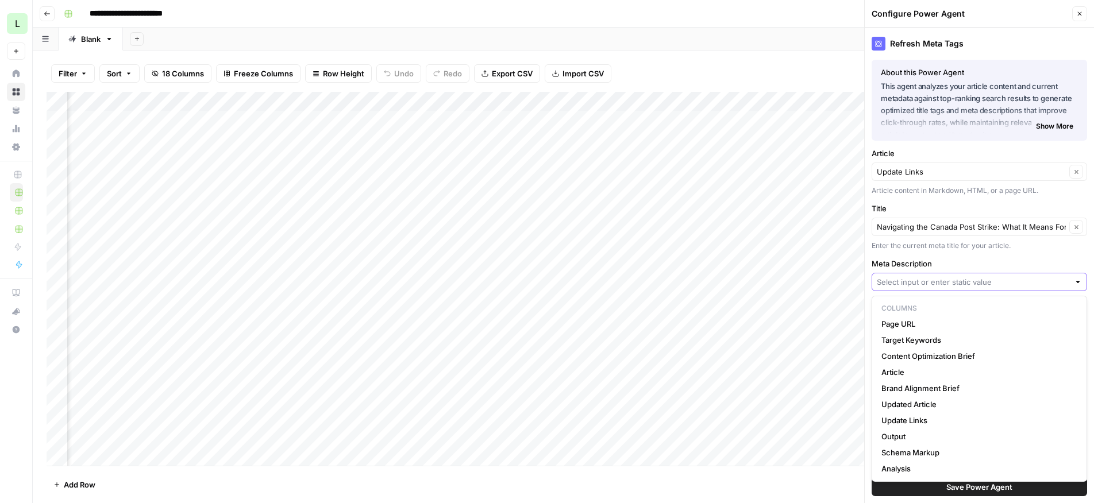
paste input "Learn how the Canadian postal strike impacts USPS mail to Canada, and discover …"
type input "Learn how the Canadian postal strike impacts USPS mail to Canada, and discover …"
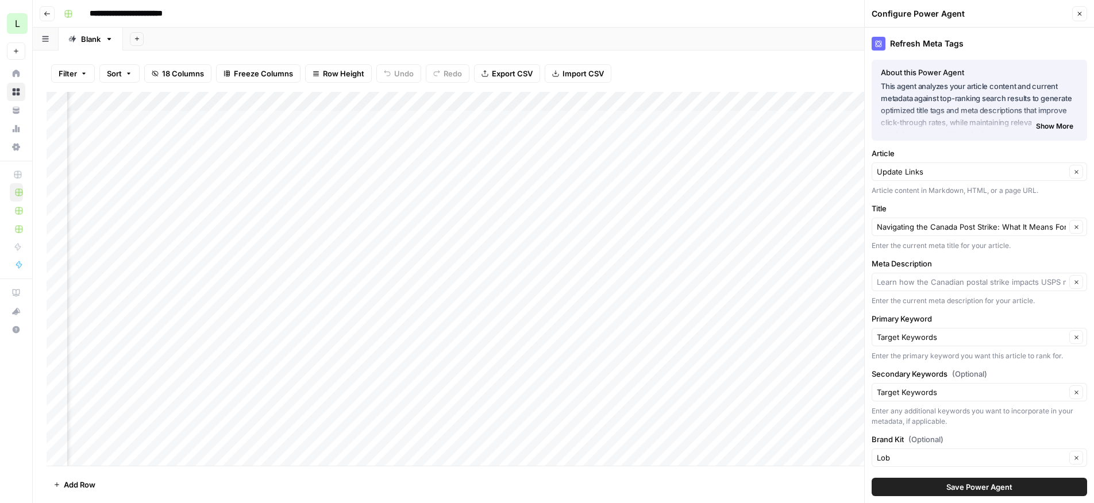
type input "Learn how the Canadian postal strike impacts USPS mail to Canada, and discover …"
click at [961, 490] on span "Save Power Agent" at bounding box center [979, 487] width 66 height 11
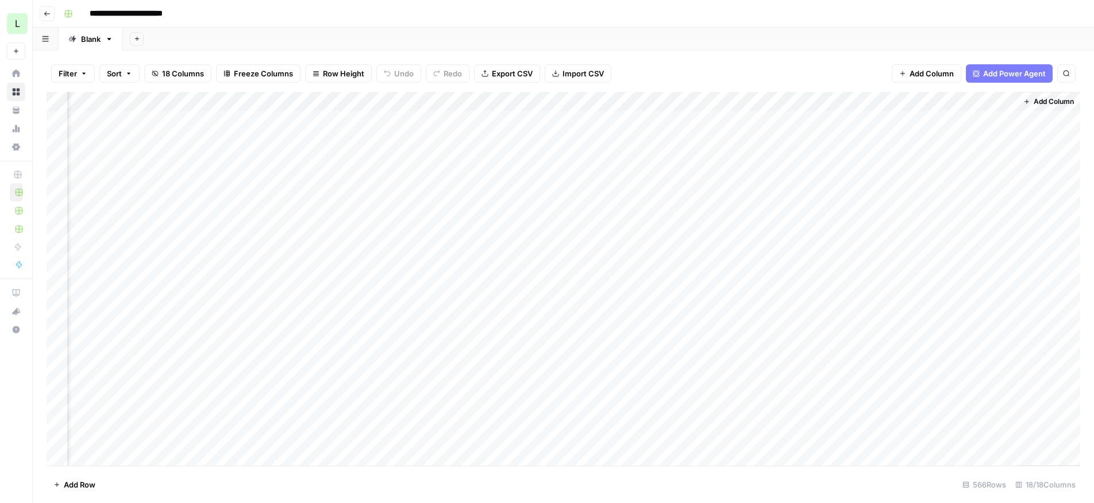
click at [548, 237] on div "Add Column" at bounding box center [564, 279] width 1034 height 374
drag, startPoint x: 986, startPoint y: 240, endPoint x: 1318, endPoint y: 268, distance: 333.4
click at [1094, 268] on html "**********" at bounding box center [547, 251] width 1094 height 503
click at [592, 236] on div "Add Column" at bounding box center [564, 279] width 1034 height 374
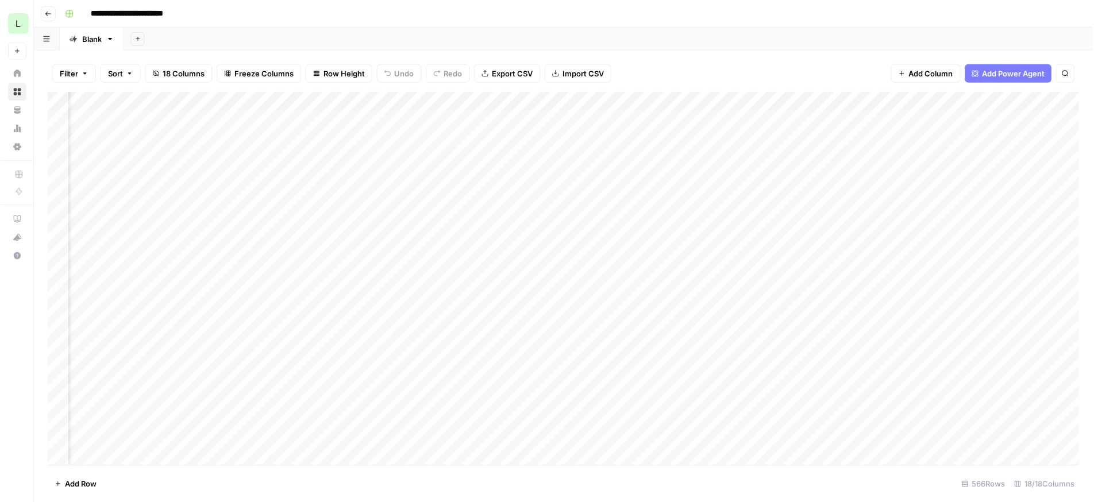
scroll to position [0, 1048]
drag, startPoint x: 853, startPoint y: 234, endPoint x: 1276, endPoint y: 257, distance: 423.6
click at [1094, 257] on html "**********" at bounding box center [547, 251] width 1094 height 503
click at [578, 100] on div "Add Column" at bounding box center [564, 279] width 1034 height 374
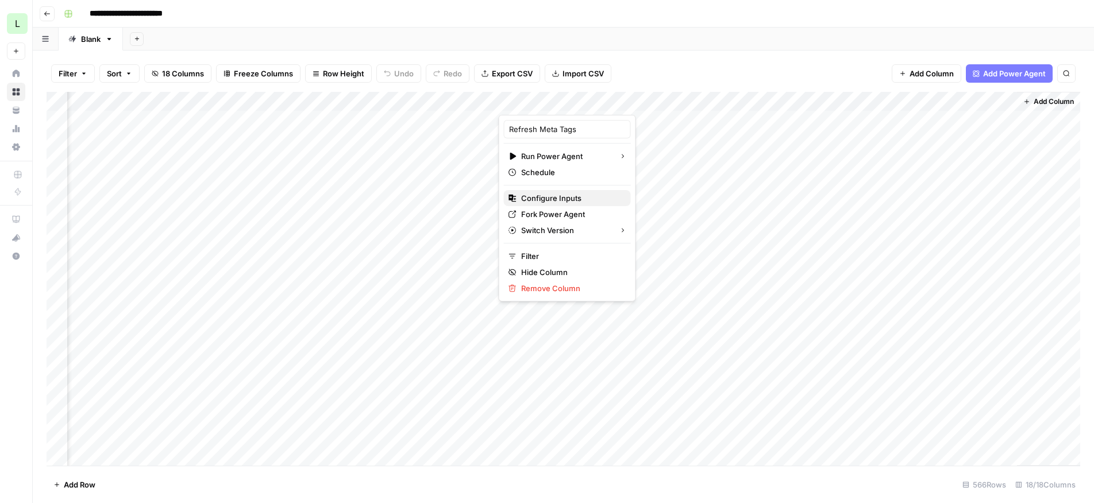
click at [559, 197] on span "Configure Inputs" at bounding box center [571, 198] width 101 height 11
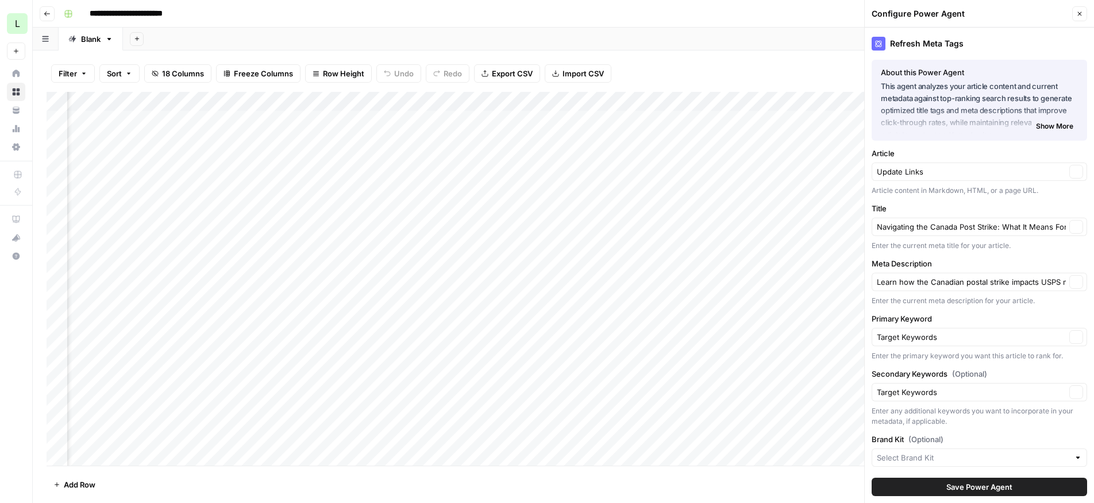
type input "Lob"
click at [1079, 17] on button "Close" at bounding box center [1079, 13] width 15 height 15
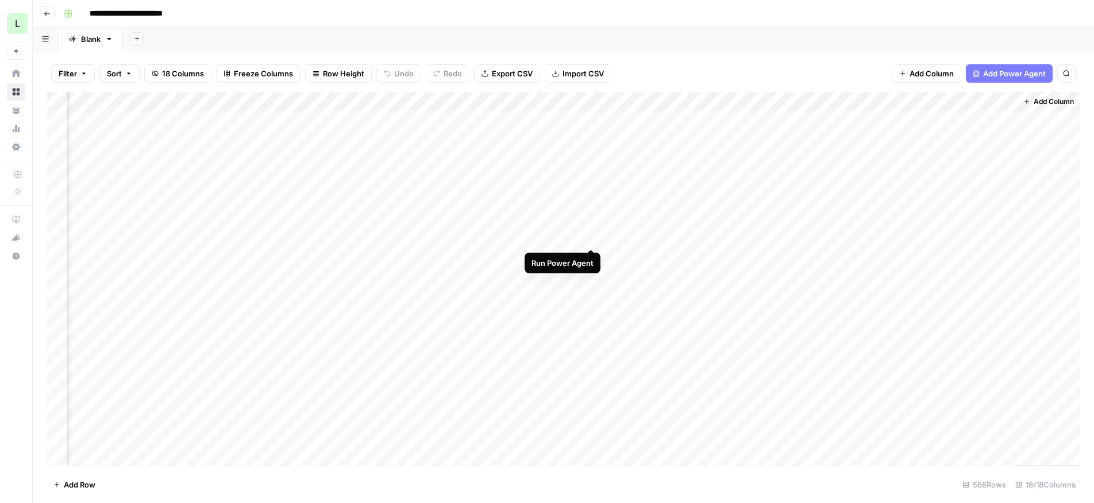
click at [592, 238] on div "Add Column" at bounding box center [564, 279] width 1034 height 374
drag, startPoint x: 602, startPoint y: 105, endPoint x: 621, endPoint y: 102, distance: 18.5
click at [621, 102] on div "Add Column" at bounding box center [564, 279] width 1034 height 374
click at [593, 238] on div "Add Column" at bounding box center [564, 279] width 1034 height 374
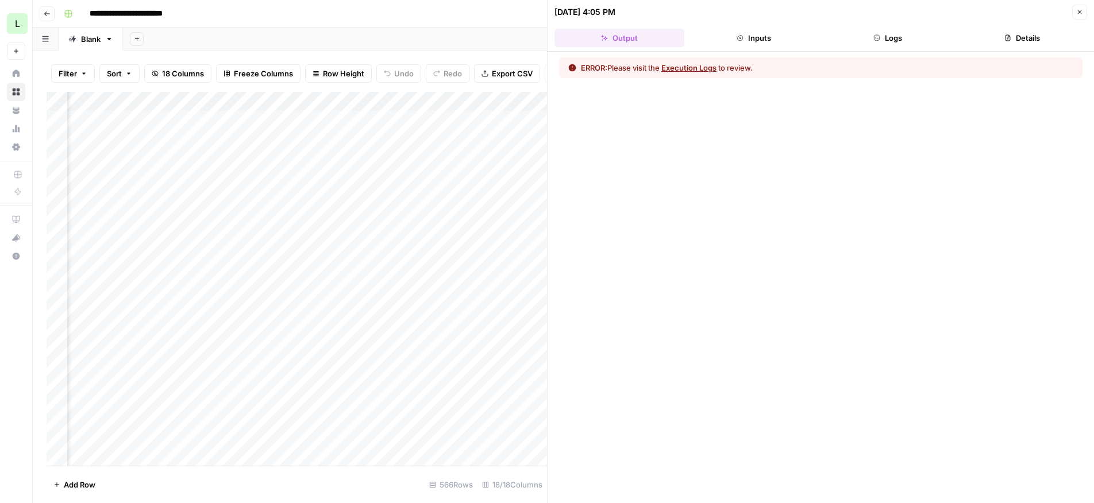
click at [714, 66] on button "Execution Logs" at bounding box center [688, 67] width 55 height 11
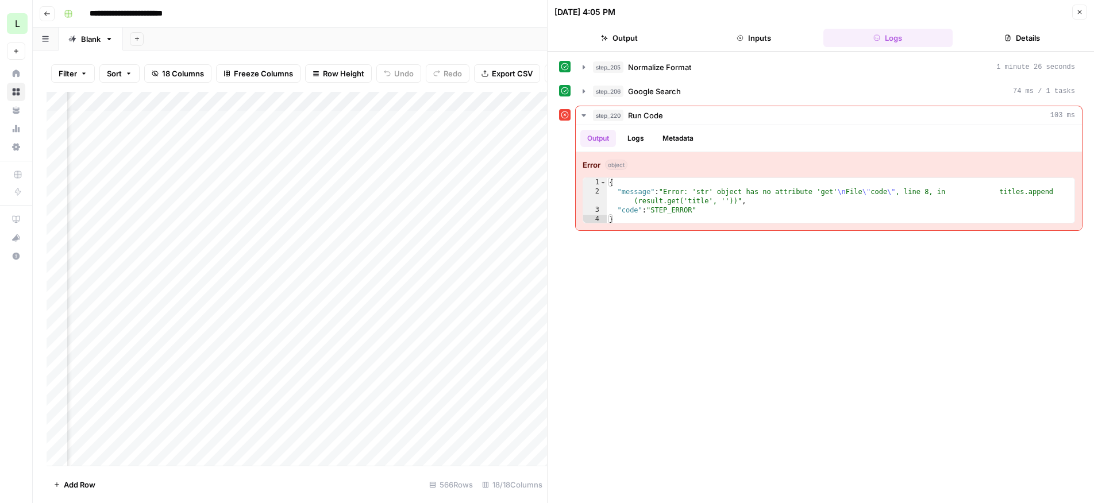
click at [1084, 14] on button "Close" at bounding box center [1079, 12] width 15 height 15
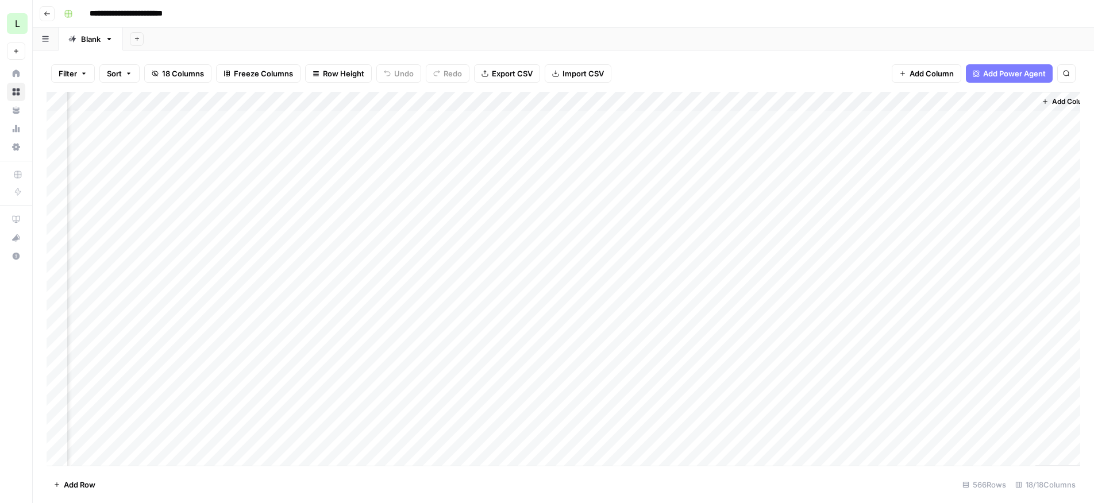
click at [805, 98] on div "Add Column" at bounding box center [564, 279] width 1034 height 374
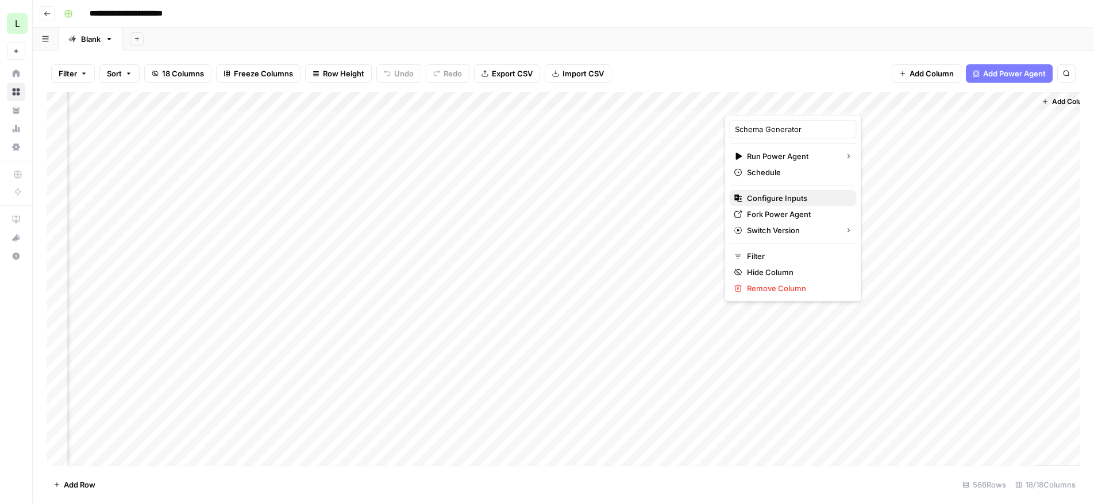
click at [767, 201] on span "Configure Inputs" at bounding box center [797, 198] width 101 height 11
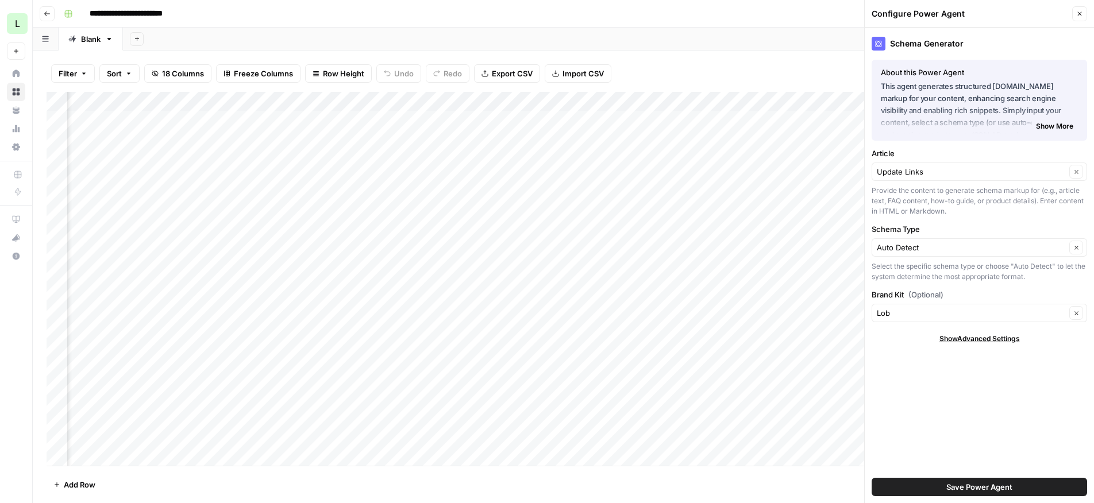
click at [1078, 16] on icon "button" at bounding box center [1079, 13] width 7 height 7
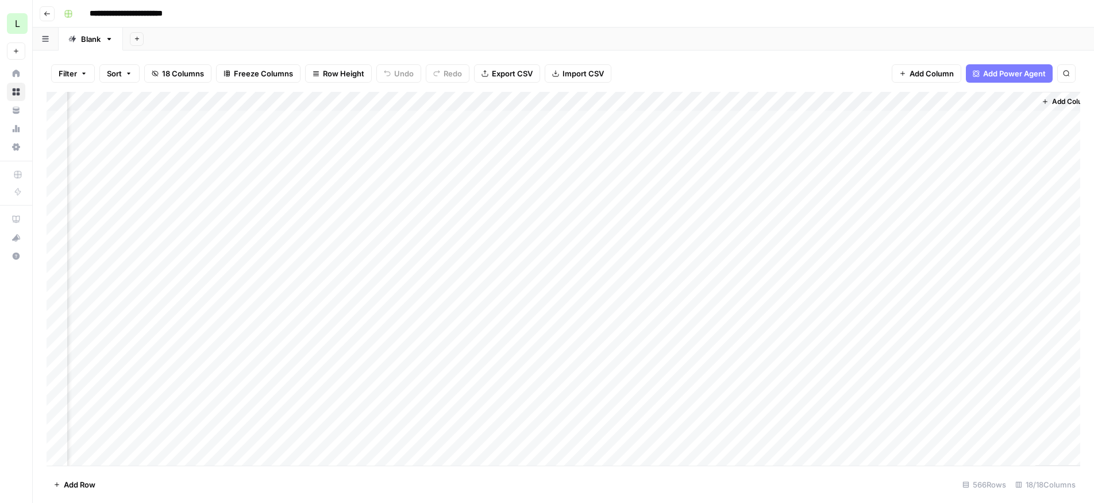
click at [779, 238] on div "Add Column" at bounding box center [564, 279] width 1034 height 374
click at [899, 237] on div "Add Column" at bounding box center [564, 279] width 1034 height 374
click at [790, 48] on div "Add Sheet" at bounding box center [608, 39] width 971 height 23
click at [710, 76] on div "Filter Sort 18 Columns Freeze Columns Row Height Undo Redo Export CSV Import CS…" at bounding box center [564, 73] width 1034 height 37
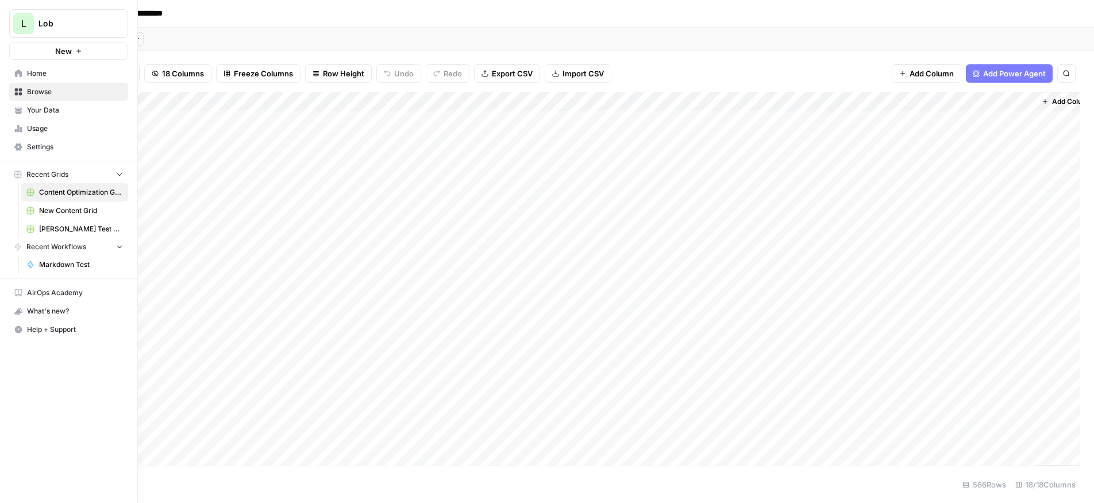
click at [54, 209] on span "New Content Grid" at bounding box center [81, 211] width 84 height 10
click at [52, 230] on span "[PERSON_NAME] Test Grid" at bounding box center [81, 229] width 84 height 10
click at [48, 214] on span "New Content Grid" at bounding box center [81, 211] width 84 height 10
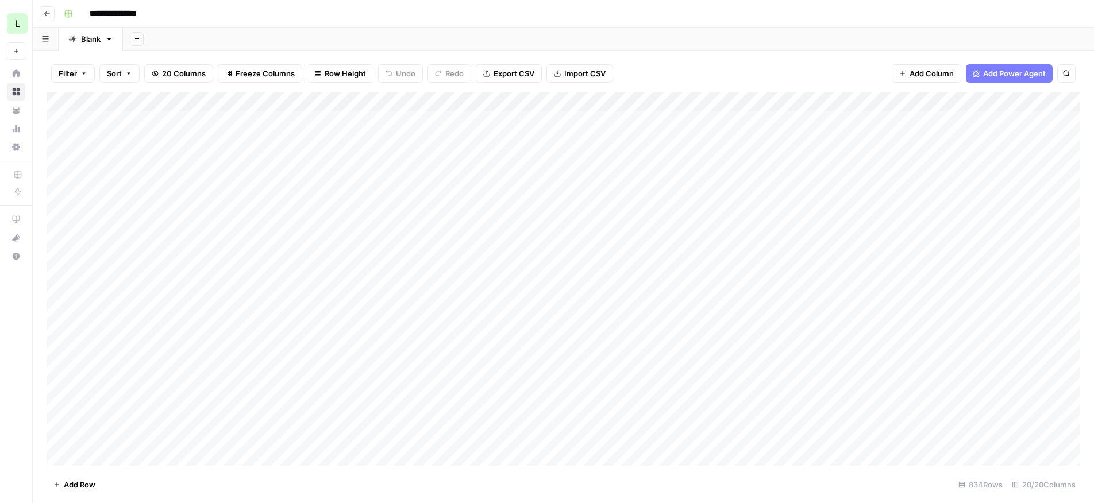
drag, startPoint x: 511, startPoint y: 419, endPoint x: 44, endPoint y: 438, distance: 467.6
click at [44, 438] on div "Filter Sort 20 Columns Freeze Columns Row Height Undo Redo Export CSV Import CS…" at bounding box center [563, 277] width 1061 height 453
click at [138, 387] on div "Add Column" at bounding box center [564, 279] width 1034 height 374
click at [150, 395] on div "Add Column" at bounding box center [564, 278] width 1034 height 373
click at [147, 395] on textarea at bounding box center [213, 395] width 293 height 16
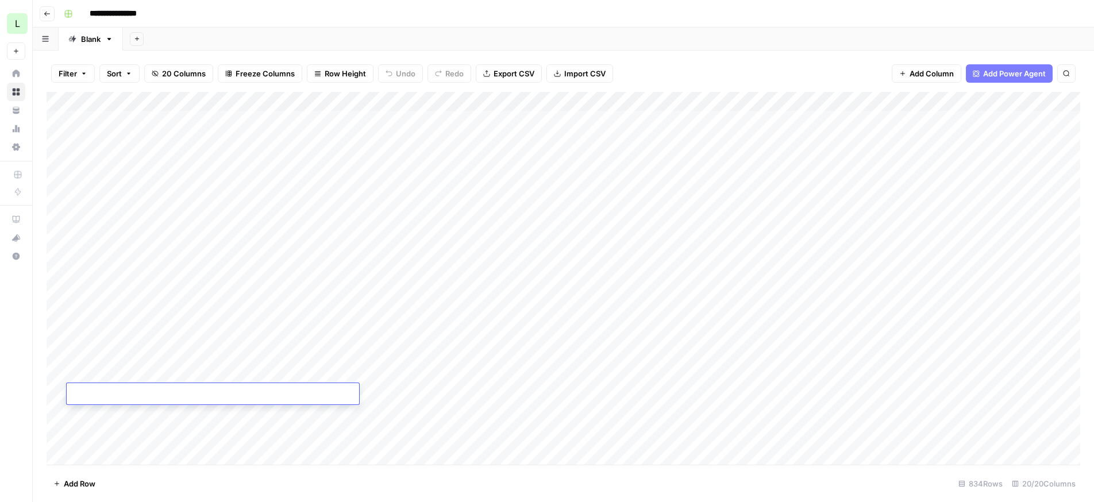
type textarea "**********"
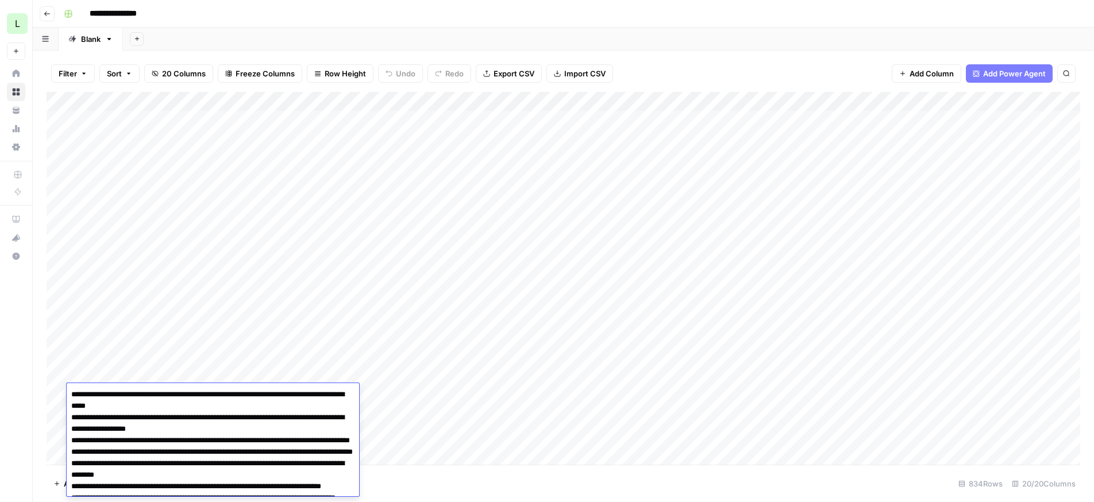
scroll to position [12856, 0]
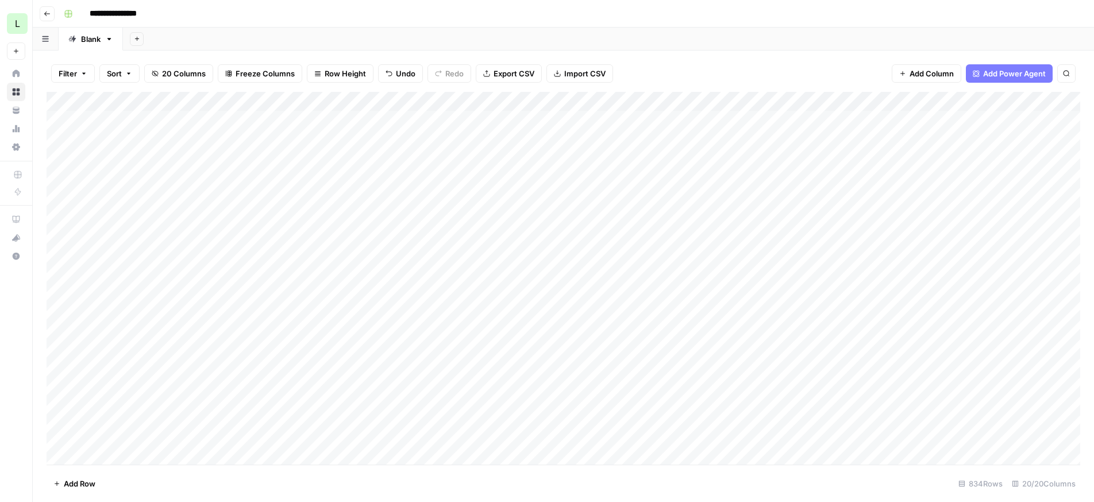
click at [493, 398] on div "Add Column" at bounding box center [564, 278] width 1034 height 373
click at [306, 394] on div "Add Column" at bounding box center [564, 278] width 1034 height 373
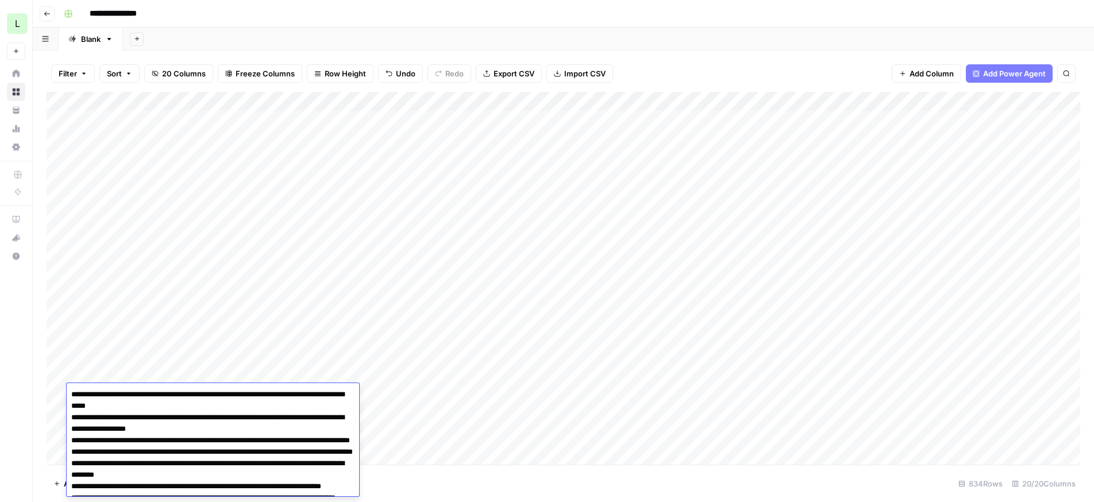
scroll to position [12859, 0]
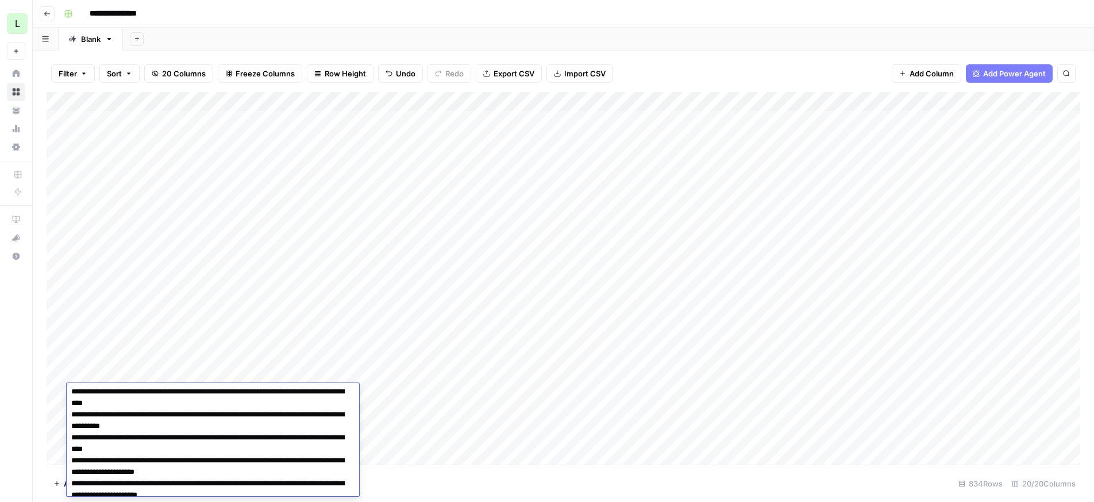
scroll to position [0, 0]
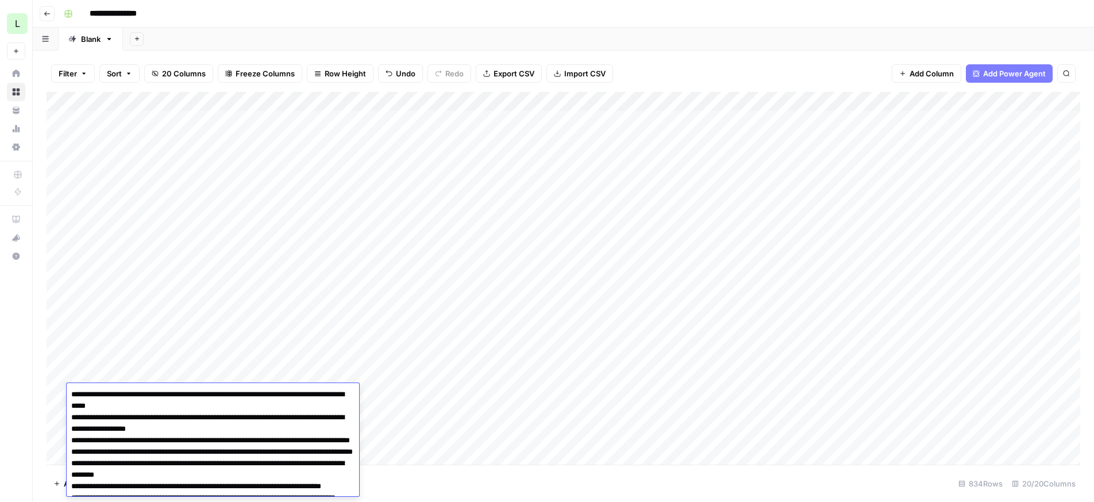
drag, startPoint x: 255, startPoint y: 492, endPoint x: 104, endPoint y: 347, distance: 209.3
click at [104, 346] on body "**********" at bounding box center [547, 251] width 1094 height 502
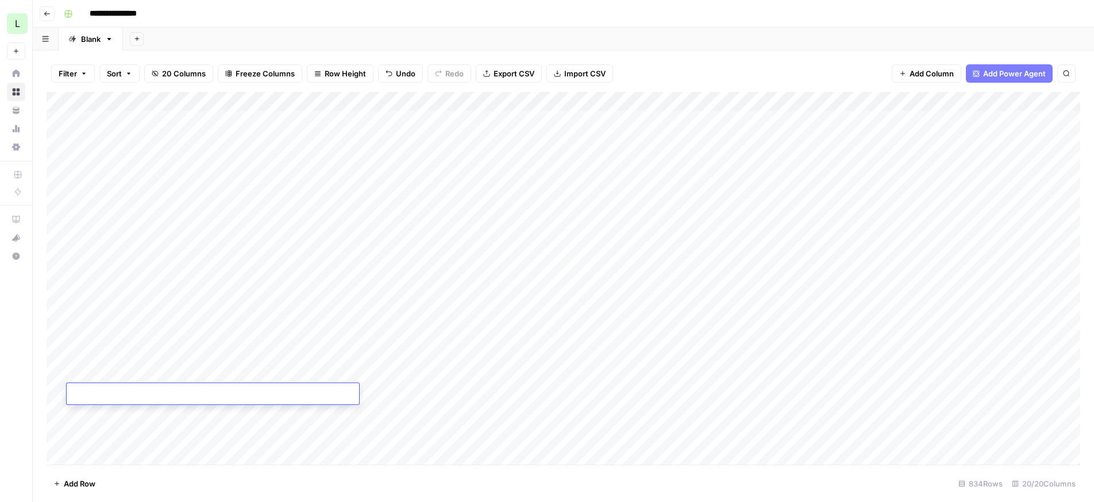
paste textarea "**********"
type textarea "**********"
click at [121, 414] on div "Add Column" at bounding box center [564, 278] width 1034 height 373
click at [106, 417] on div "Add Column" at bounding box center [564, 278] width 1034 height 373
type textarea "**********"
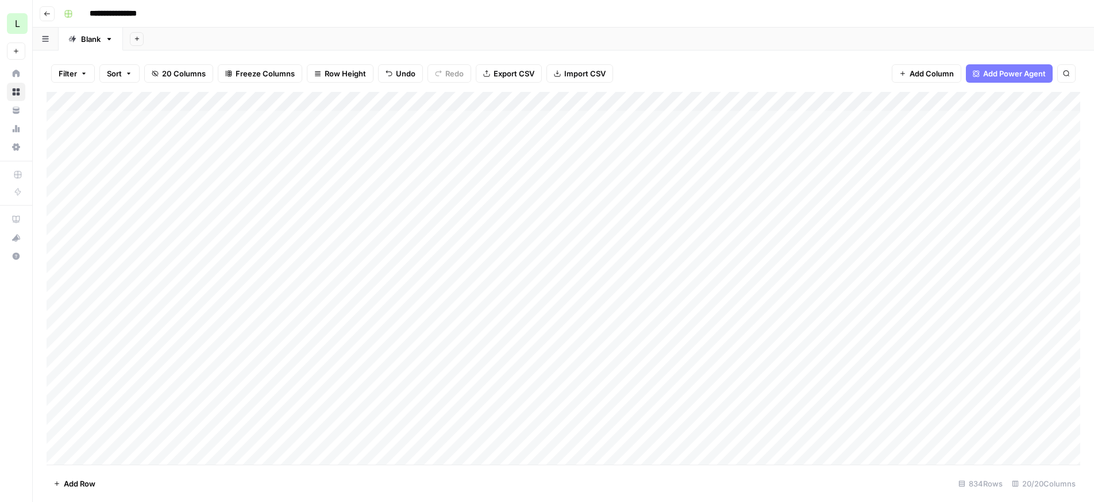
click at [116, 432] on div "Add Column" at bounding box center [564, 278] width 1034 height 373
click at [159, 426] on div "Add Column" at bounding box center [564, 278] width 1034 height 373
click at [322, 426] on textarea "**********" at bounding box center [213, 434] width 293 height 16
click at [321, 434] on textarea "**********" at bounding box center [213, 434] width 293 height 16
type textarea "**********"
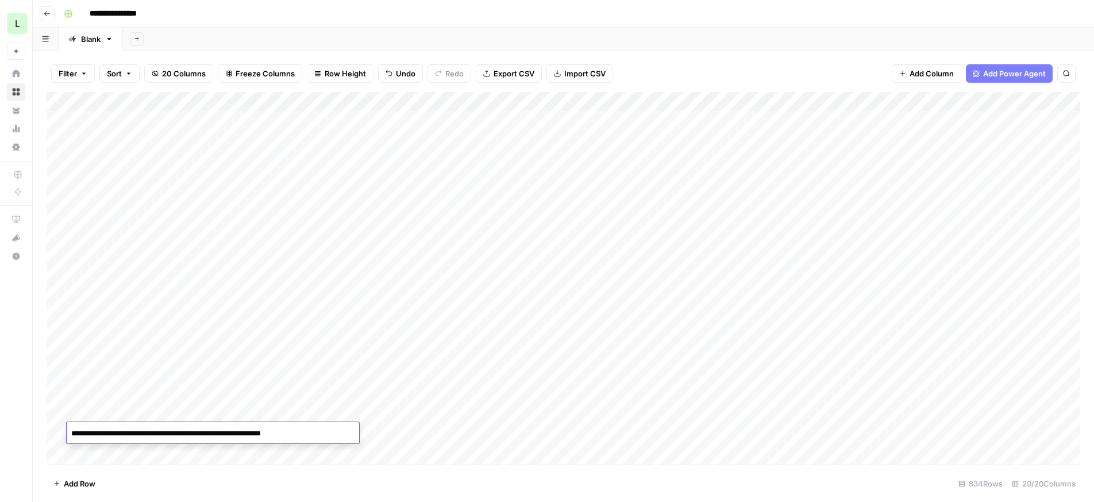
click at [303, 409] on div "Add Column" at bounding box center [564, 278] width 1034 height 373
click at [305, 409] on div "Add Column" at bounding box center [564, 278] width 1034 height 373
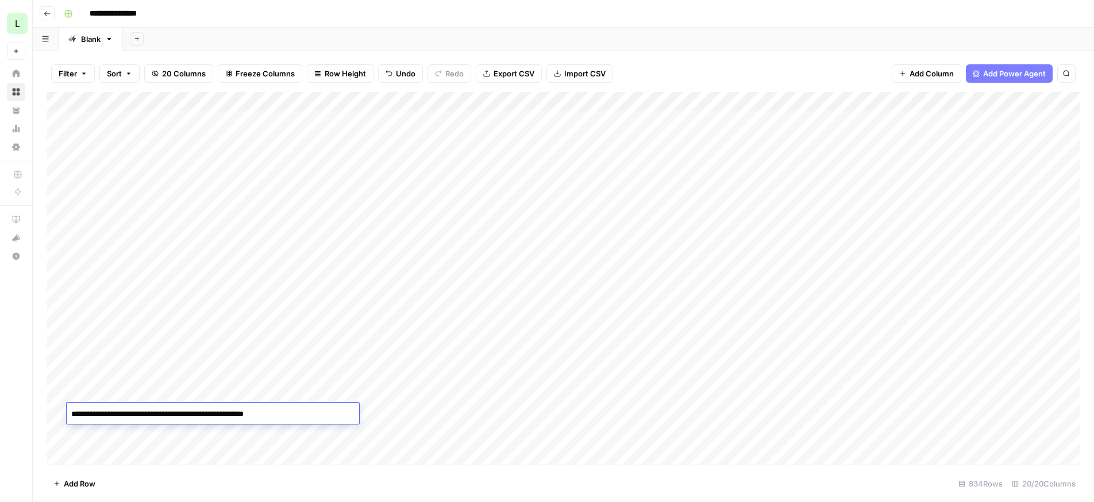
click at [305, 409] on textarea "**********" at bounding box center [213, 414] width 293 height 16
click at [307, 409] on textarea "**********" at bounding box center [213, 414] width 293 height 16
type textarea "**********"
click at [255, 392] on div "Add Column" at bounding box center [564, 278] width 1034 height 373
click at [255, 390] on div "Add Column" at bounding box center [564, 278] width 1034 height 373
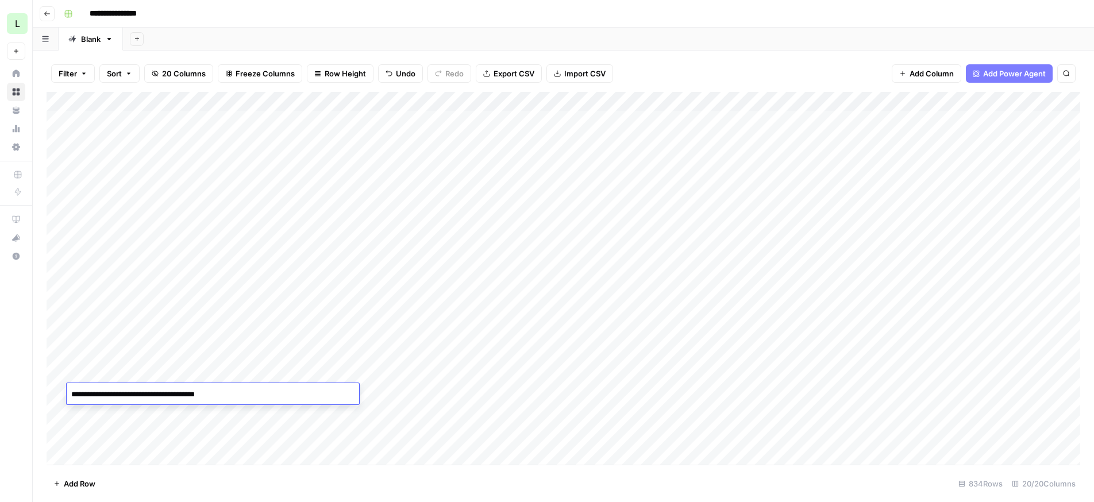
type textarea "**********"
click at [712, 75] on div "Filter Sort 20 Columns Freeze Columns Row Height Undo Redo Export CSV Import CS…" at bounding box center [564, 73] width 1034 height 37
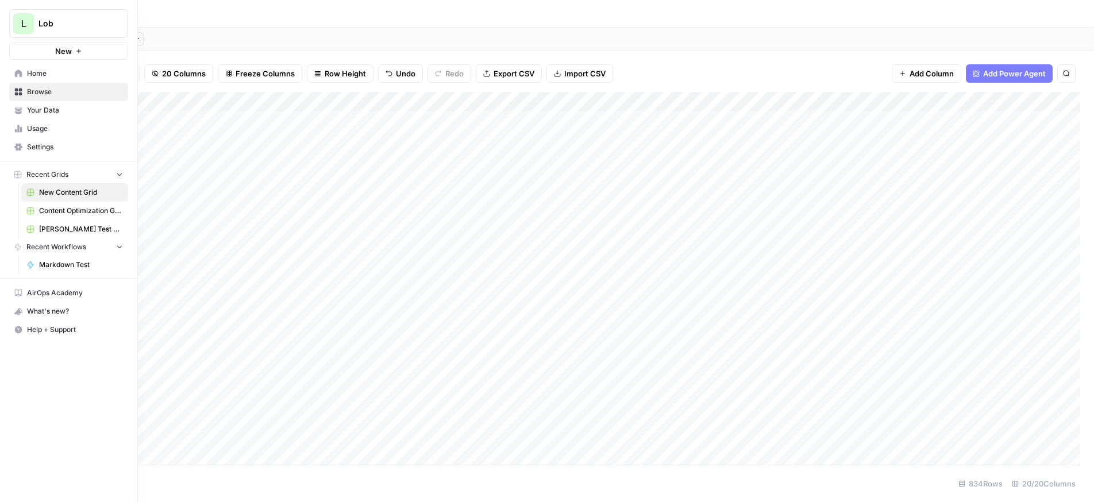
click at [29, 173] on span "Recent Grids" at bounding box center [47, 175] width 42 height 10
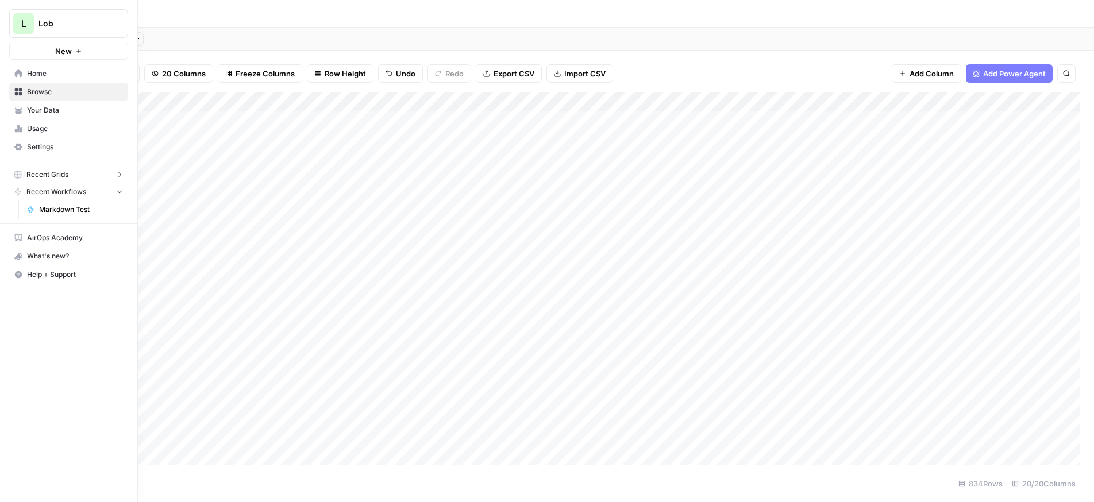
click at [42, 149] on span "Settings" at bounding box center [75, 147] width 96 height 10
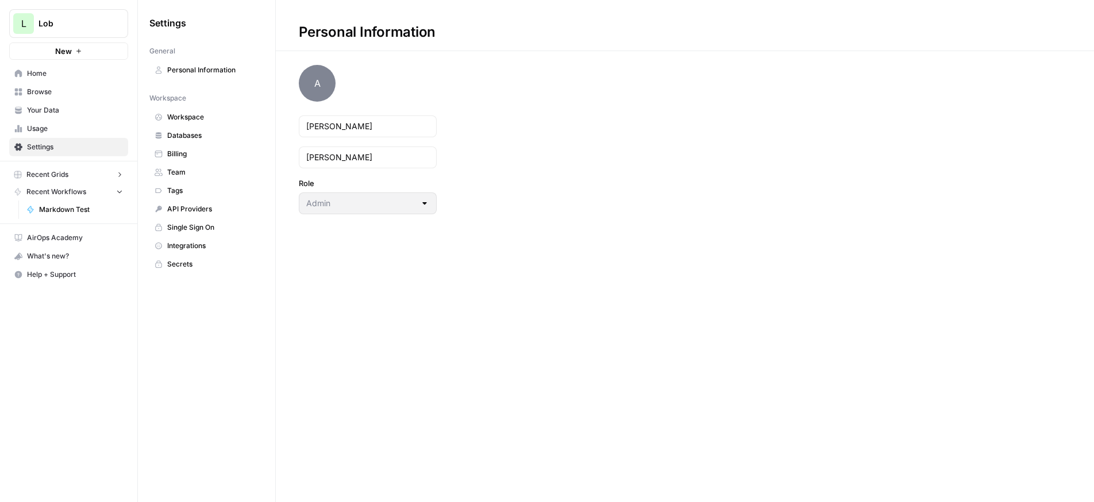
click at [42, 149] on span "Settings" at bounding box center [75, 147] width 96 height 10
click at [42, 132] on span "Usage" at bounding box center [75, 129] width 96 height 10
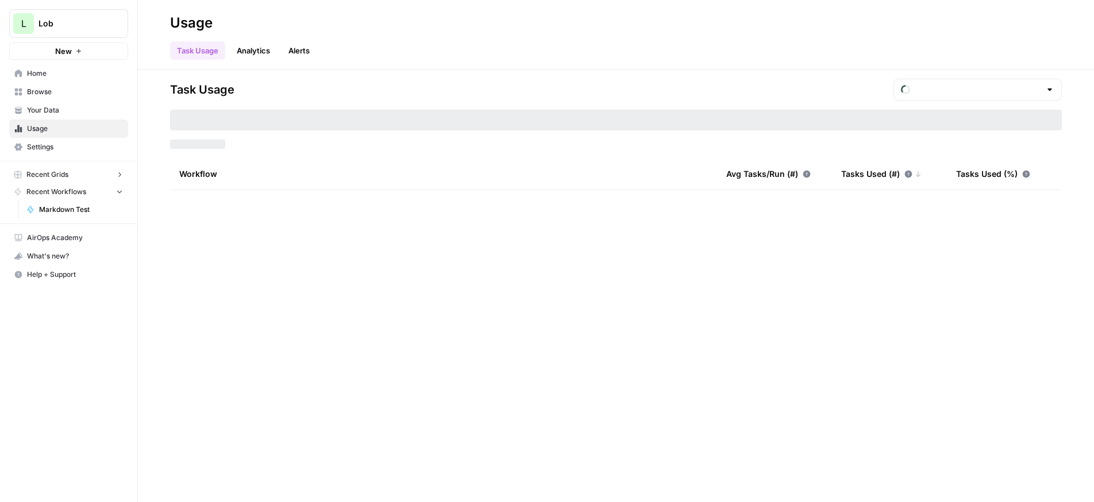
type input "August Tasks"
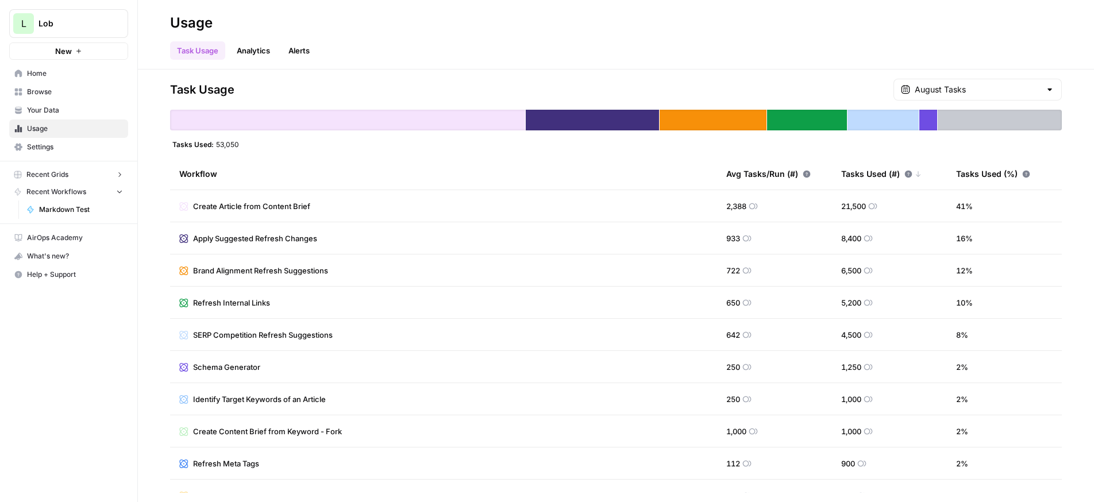
click at [43, 107] on span "Your Data" at bounding box center [75, 110] width 96 height 10
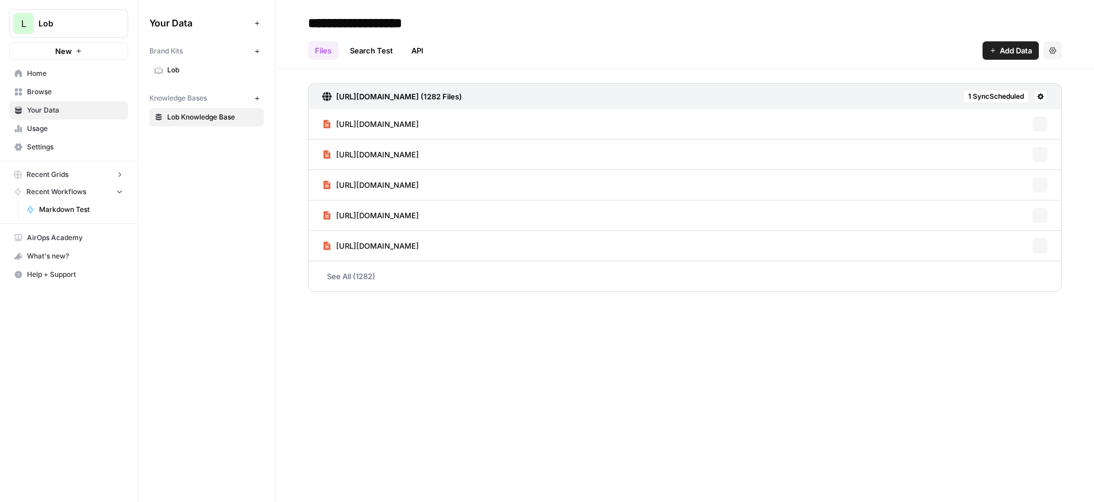
click at [36, 135] on link "Usage" at bounding box center [68, 129] width 119 height 18
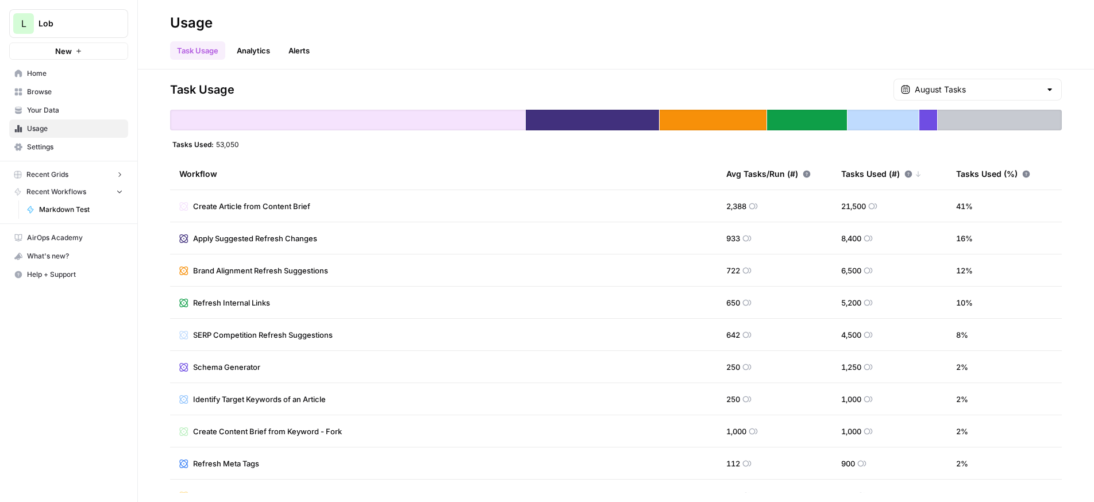
click at [292, 122] on div at bounding box center [347, 120] width 355 height 21
click at [850, 84] on div "Task Usage August Tasks" at bounding box center [616, 90] width 892 height 22
click at [976, 90] on input "text" at bounding box center [978, 89] width 126 height 11
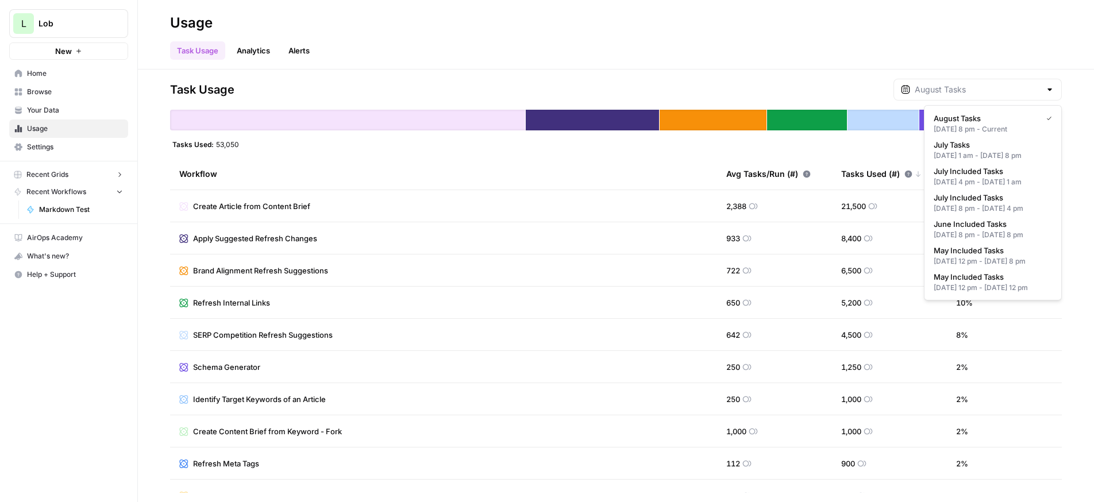
type input "August Tasks"
click at [39, 105] on span "Your Data" at bounding box center [75, 110] width 96 height 10
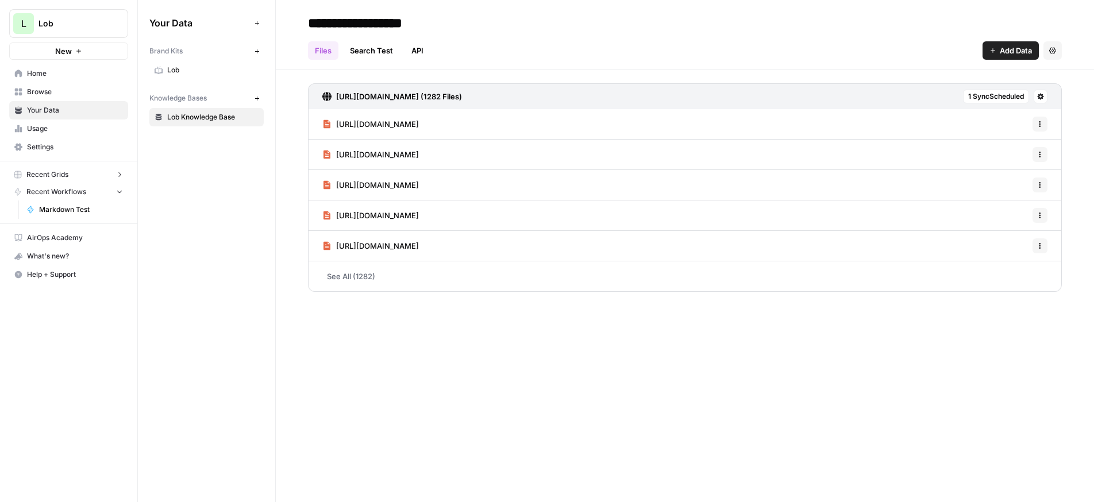
click at [39, 91] on span "Browse" at bounding box center [75, 92] width 96 height 10
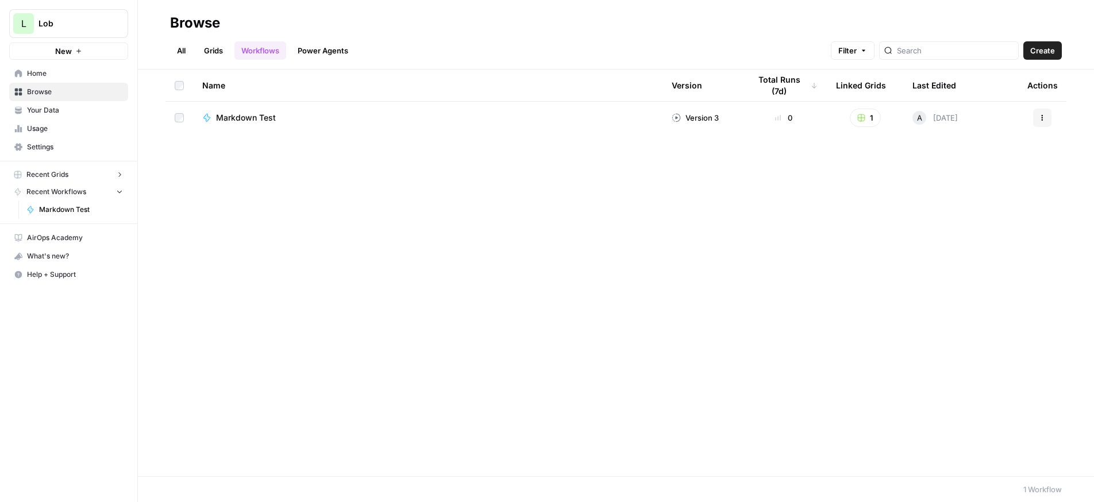
click at [57, 173] on span "Recent Grids" at bounding box center [47, 175] width 42 height 10
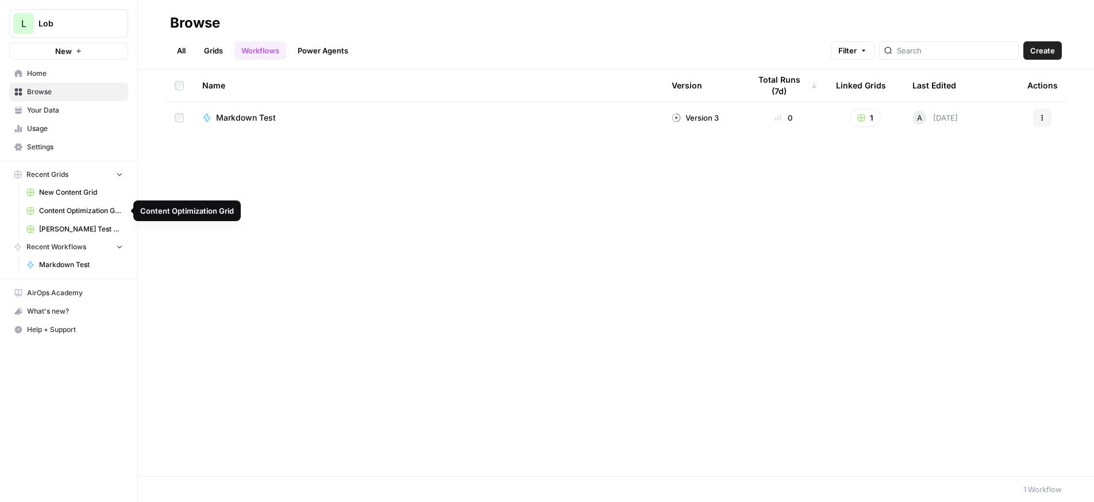
click at [61, 193] on span "New Content Grid" at bounding box center [81, 192] width 84 height 10
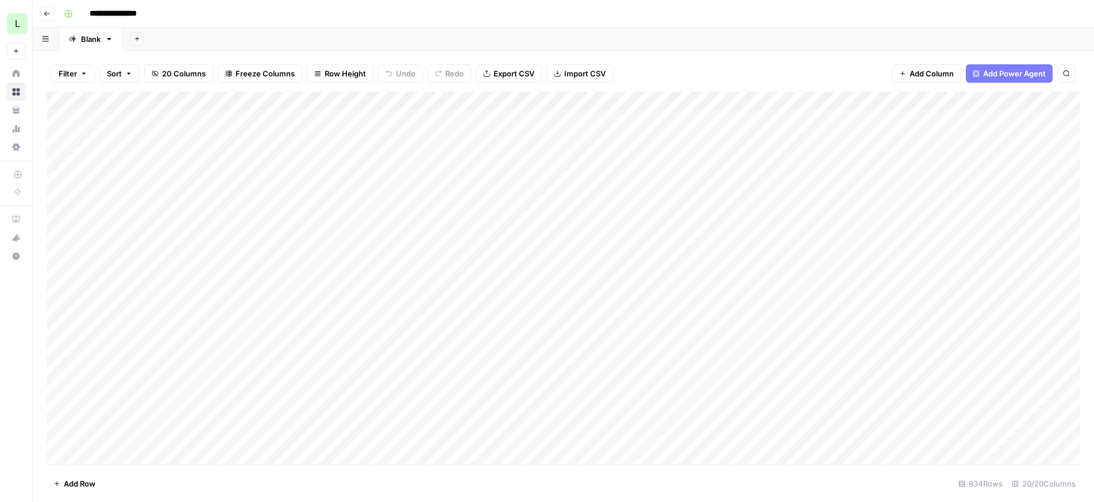
click at [849, 101] on div "Add Column" at bounding box center [564, 278] width 1034 height 373
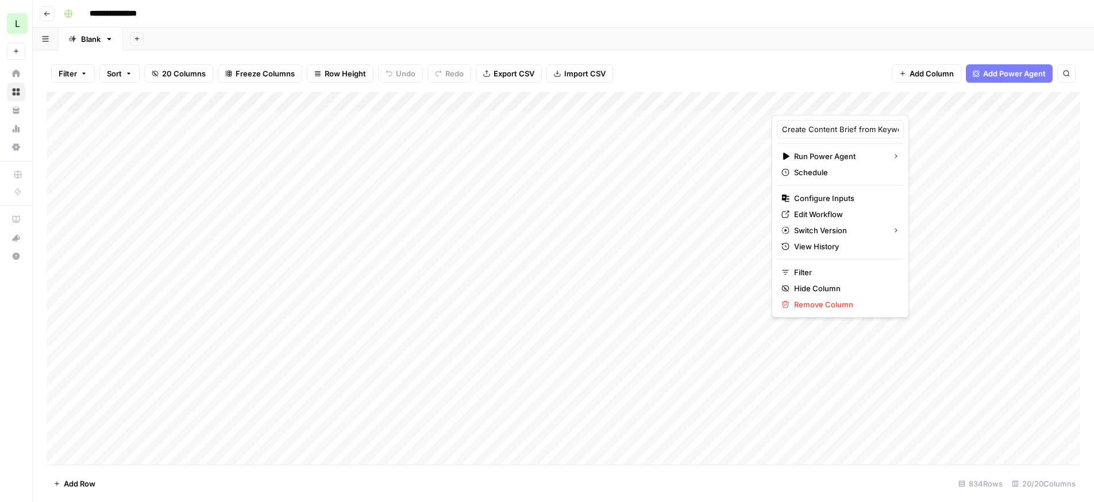
click at [643, 100] on div "Add Column" at bounding box center [564, 278] width 1034 height 373
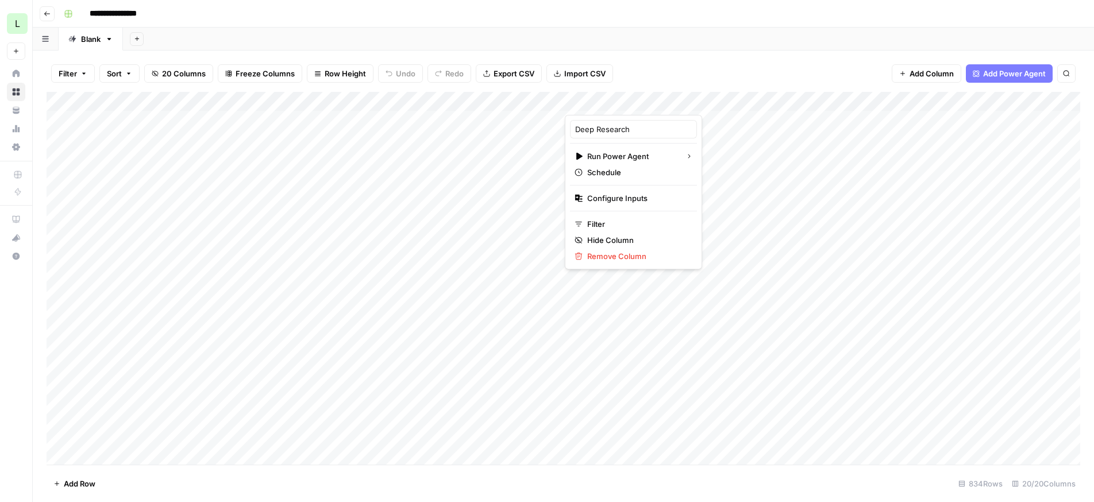
click at [991, 78] on span "Add Power Agent" at bounding box center [1014, 73] width 63 height 11
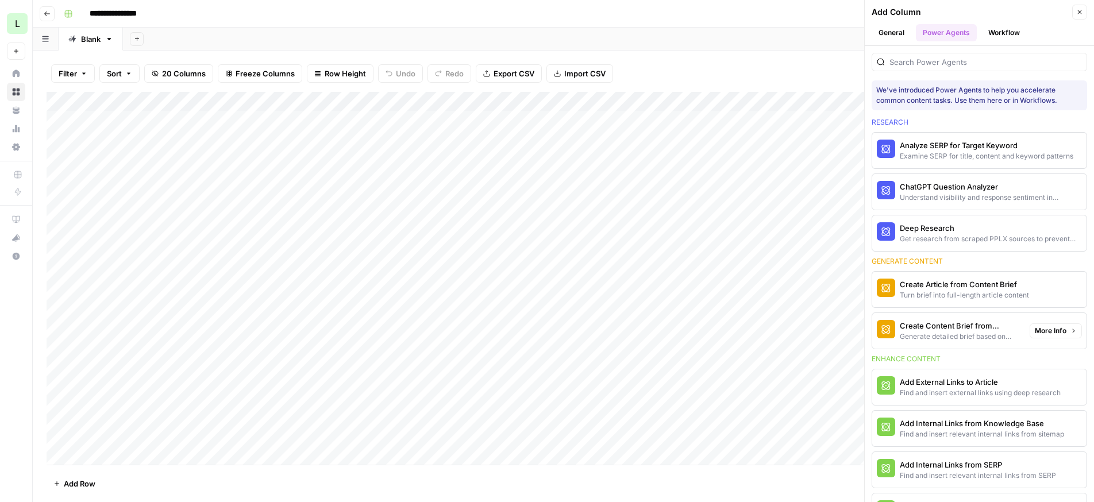
click at [971, 337] on div "Generate detailed brief based on keyword research" at bounding box center [960, 337] width 121 height 10
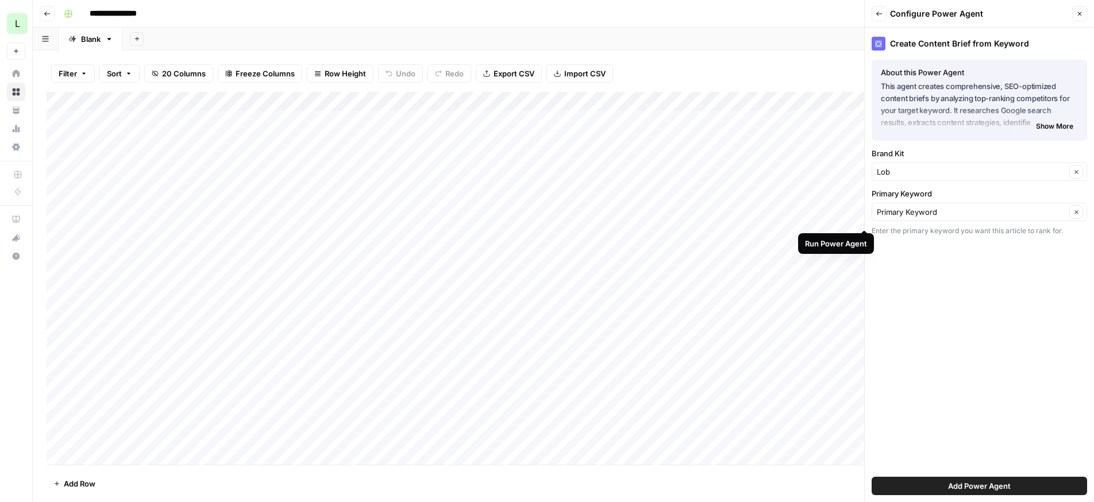
click at [1048, 126] on span "Show More" at bounding box center [1054, 126] width 37 height 10
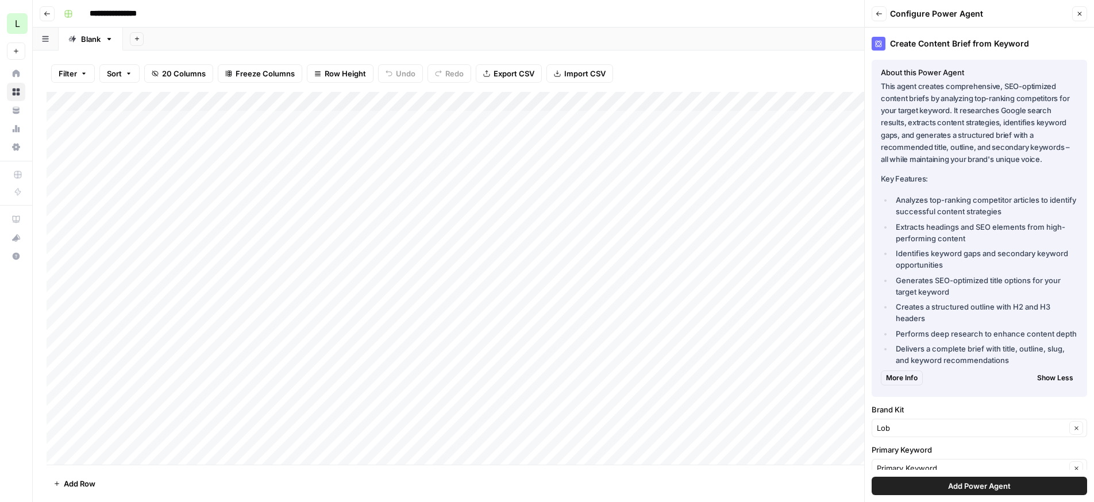
click at [986, 487] on span "Add Power Agent" at bounding box center [979, 485] width 63 height 11
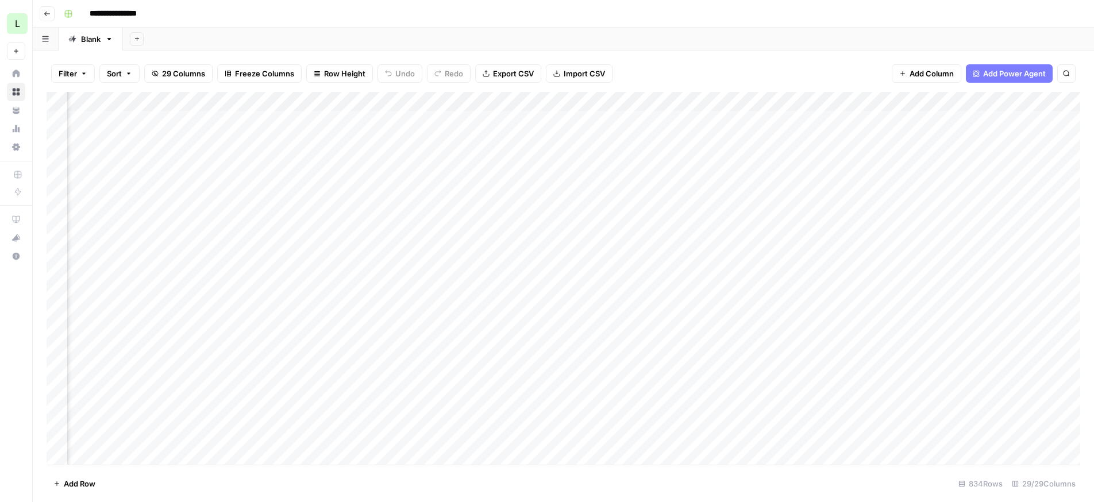
scroll to position [0, 1723]
click at [968, 100] on div "Add Column" at bounding box center [564, 278] width 1034 height 373
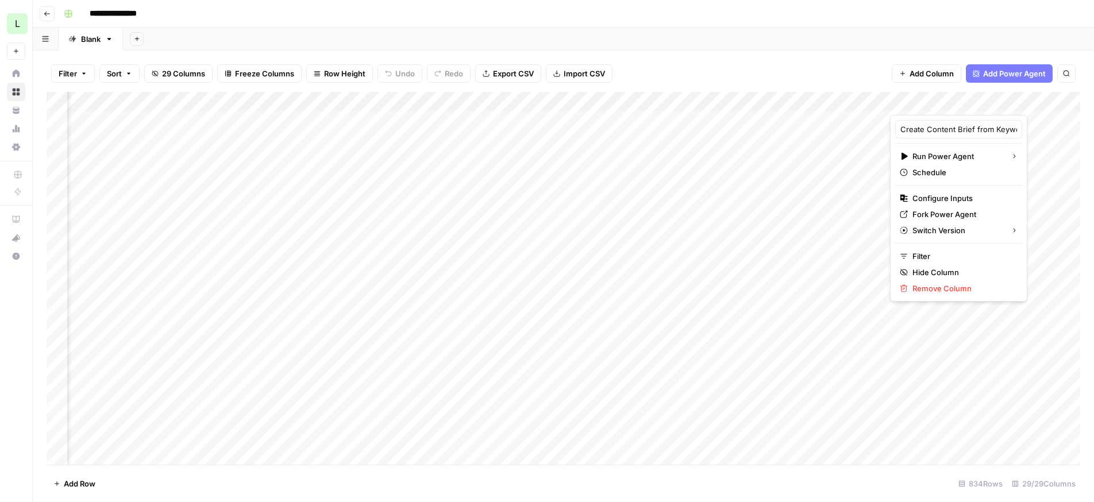
drag, startPoint x: 932, startPoint y: 98, endPoint x: 944, endPoint y: 96, distance: 12.3
click at [944, 96] on div at bounding box center [942, 103] width 104 height 23
drag, startPoint x: 936, startPoint y: 99, endPoint x: 863, endPoint y: 48, distance: 89.6
click at [863, 48] on body "**********" at bounding box center [547, 251] width 1094 height 502
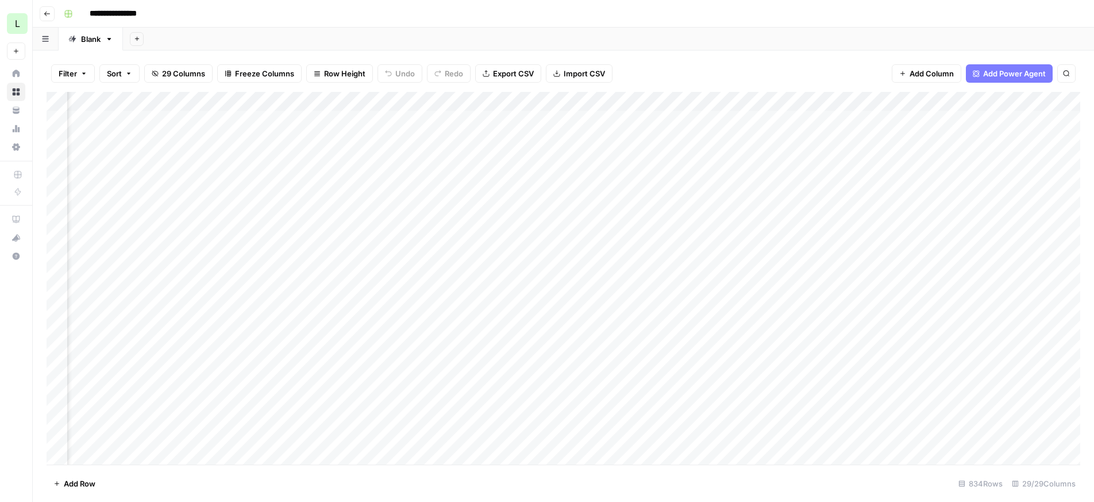
click at [857, 52] on div "Filter Sort 29 Columns Freeze Columns Row Height Undo Redo Export CSV Import CS…" at bounding box center [563, 277] width 1061 height 452
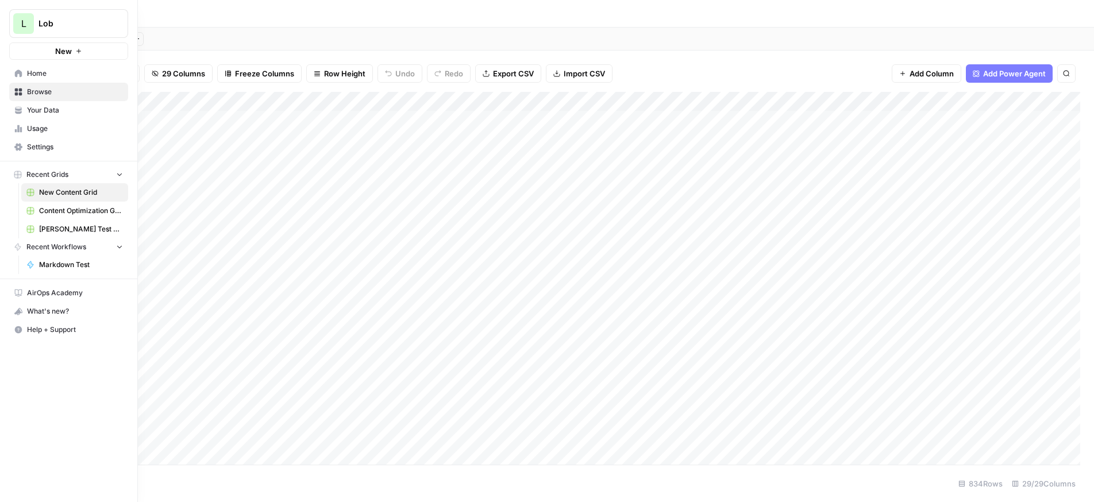
scroll to position [0, 757]
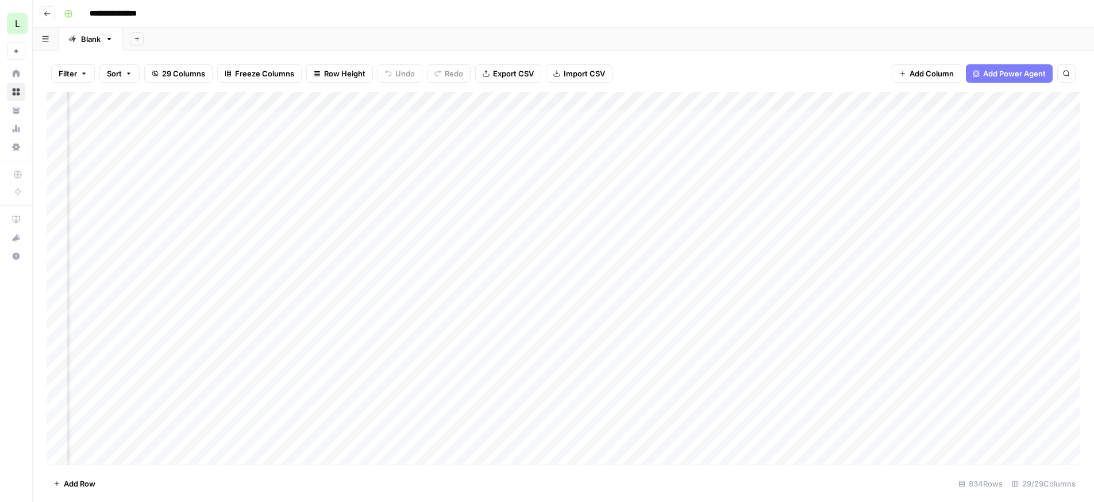
drag, startPoint x: 932, startPoint y: 101, endPoint x: 206, endPoint y: 104, distance: 726.4
click at [206, 104] on div "Add Column" at bounding box center [564, 278] width 1034 height 373
click at [429, 100] on div "Add Column" at bounding box center [564, 278] width 1034 height 373
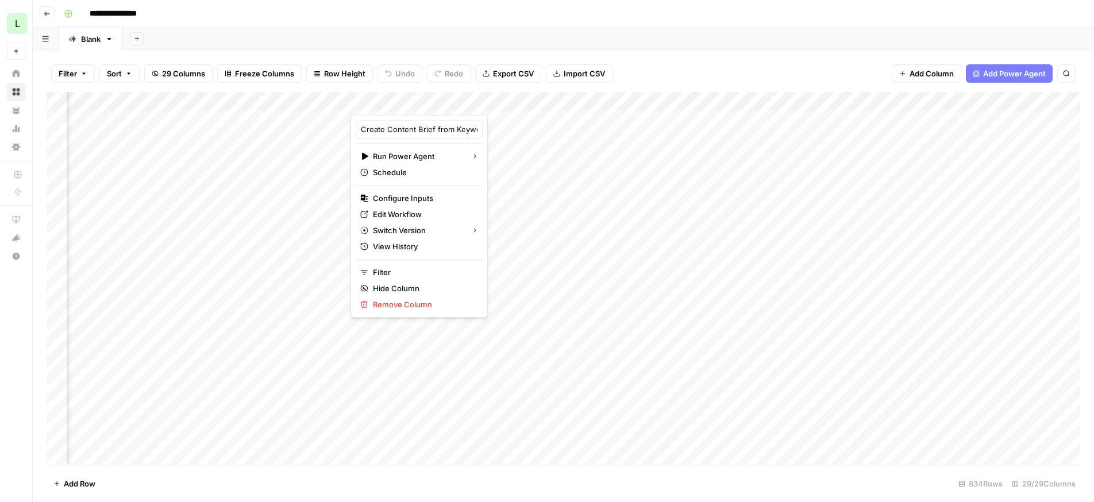
click at [430, 105] on div at bounding box center [403, 103] width 104 height 23
click at [396, 103] on div at bounding box center [403, 103] width 104 height 23
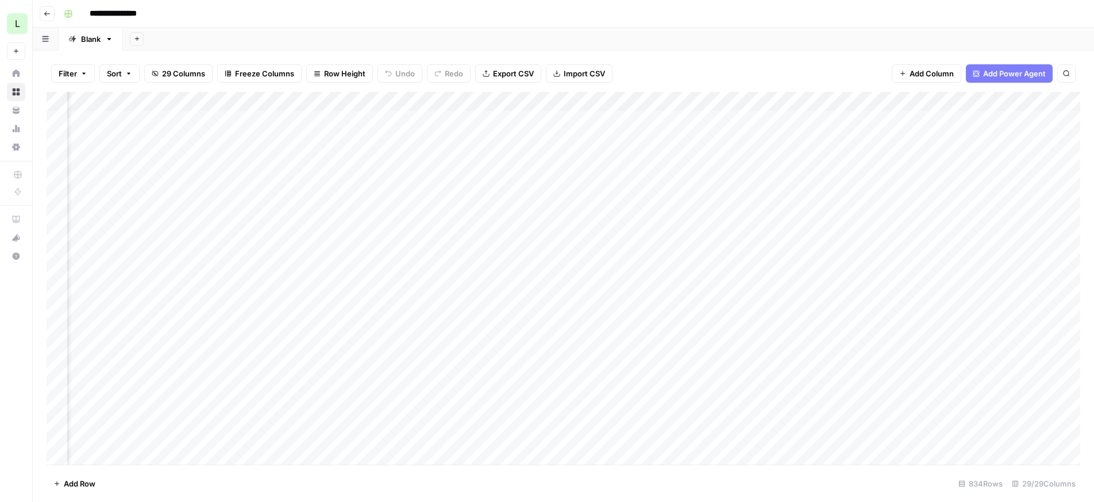
click at [661, 61] on div "Filter Sort 29 Columns Freeze Columns Row Height Undo Redo Export CSV Import CS…" at bounding box center [564, 73] width 1034 height 37
click at [433, 101] on div "Add Column" at bounding box center [564, 278] width 1034 height 373
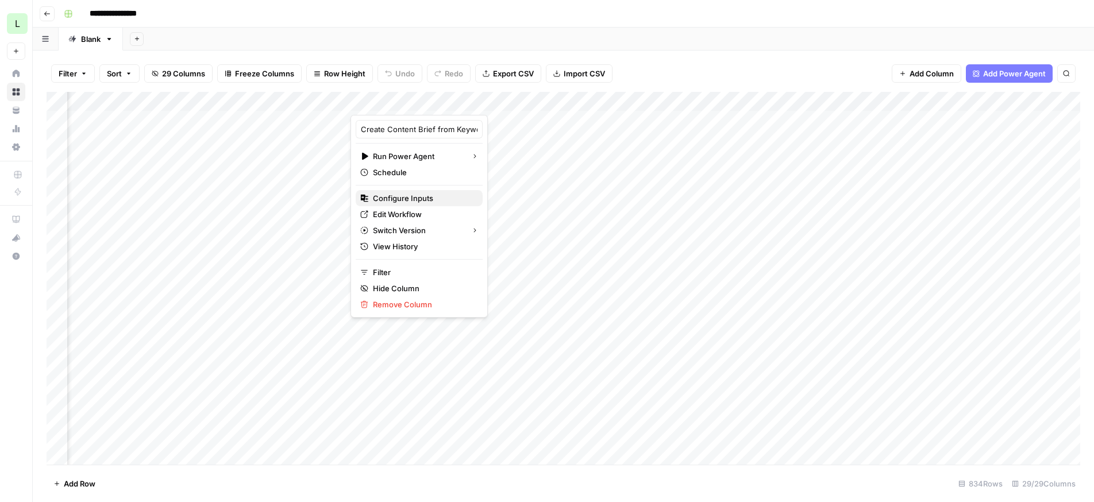
click at [395, 198] on span "Configure Inputs" at bounding box center [423, 198] width 101 height 11
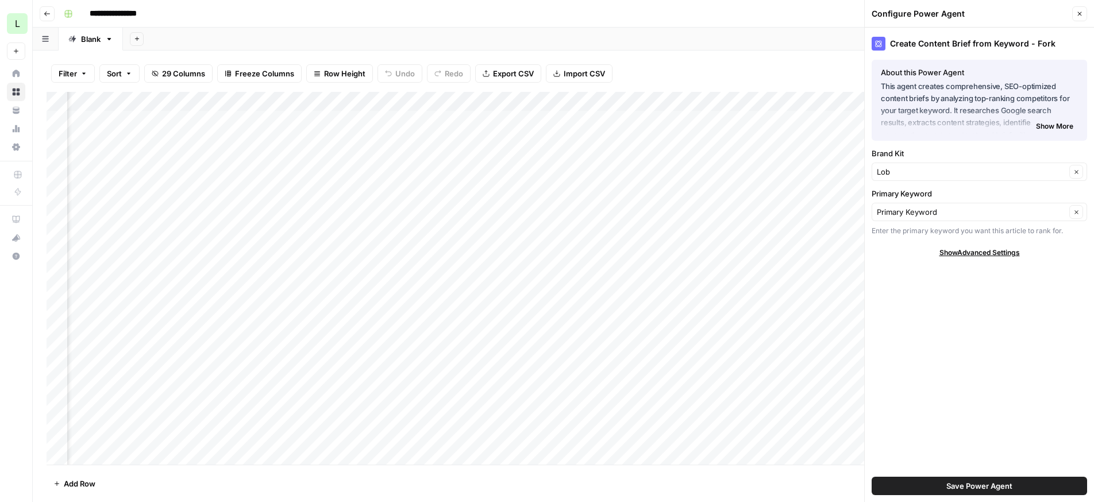
click at [1080, 13] on icon "button" at bounding box center [1079, 13] width 7 height 7
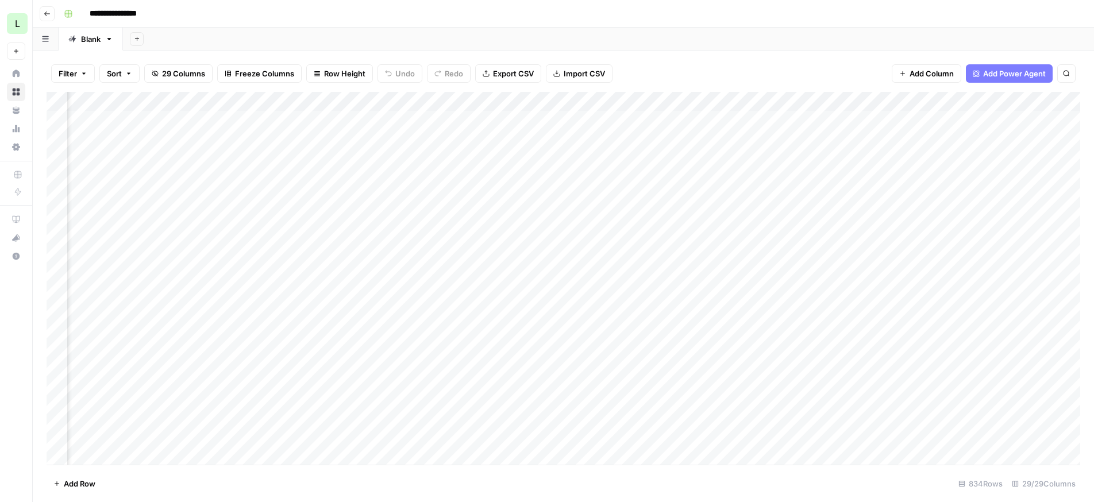
click at [429, 102] on div "Add Column" at bounding box center [564, 278] width 1034 height 373
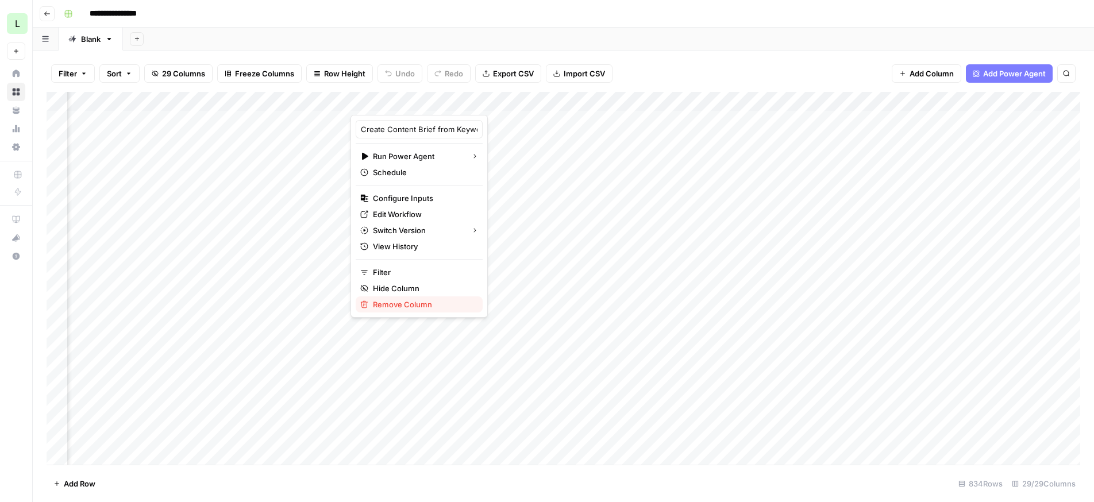
click at [415, 308] on span "Remove Column" at bounding box center [423, 304] width 101 height 11
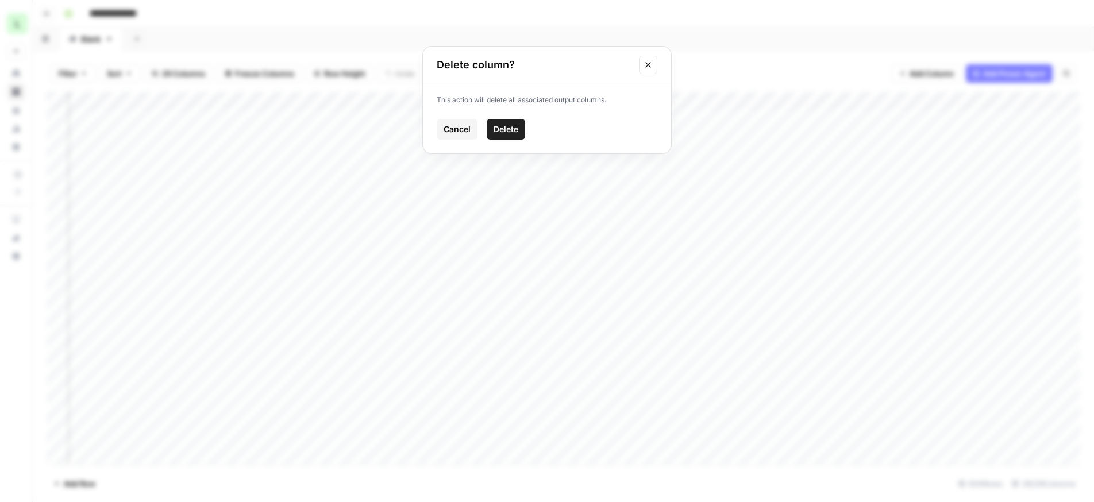
click at [512, 125] on span "Delete" at bounding box center [506, 129] width 25 height 11
click at [668, 71] on div "Filter Sort 27 Columns Freeze Columns Row Height Undo Redo Export CSV Import CS…" at bounding box center [564, 73] width 1034 height 37
drag, startPoint x: 575, startPoint y: 129, endPoint x: 528, endPoint y: 466, distance: 340.1
click at [528, 473] on div "Filter Sort 27 Columns Freeze Columns Row Height Undo Redo Export CSV Import CS…" at bounding box center [563, 277] width 1061 height 452
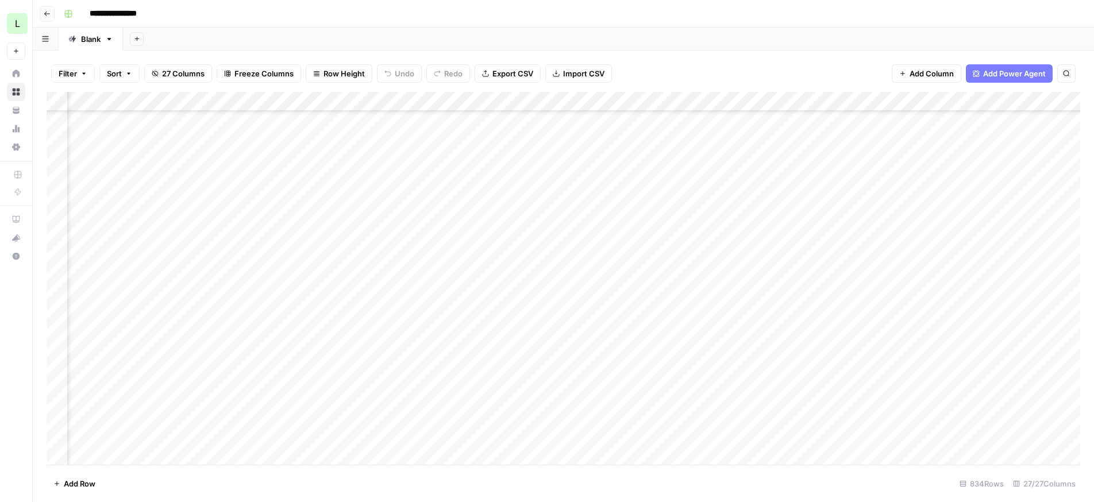
click at [366, 299] on div "Add Column" at bounding box center [564, 278] width 1034 height 373
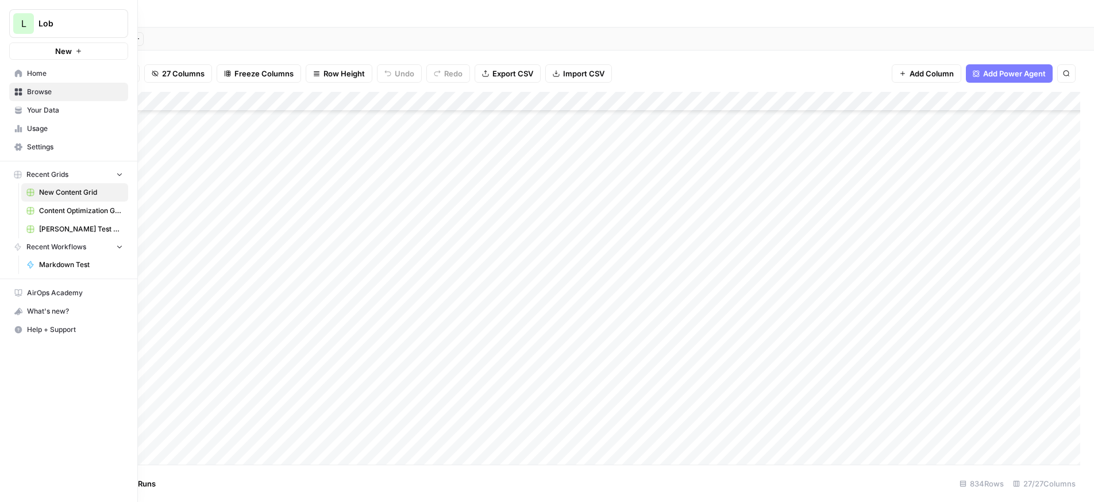
scroll to position [105, 0]
drag, startPoint x: 584, startPoint y: 284, endPoint x: 21, endPoint y: 294, distance: 563.3
click at [21, 294] on div "**********" at bounding box center [547, 251] width 1094 height 502
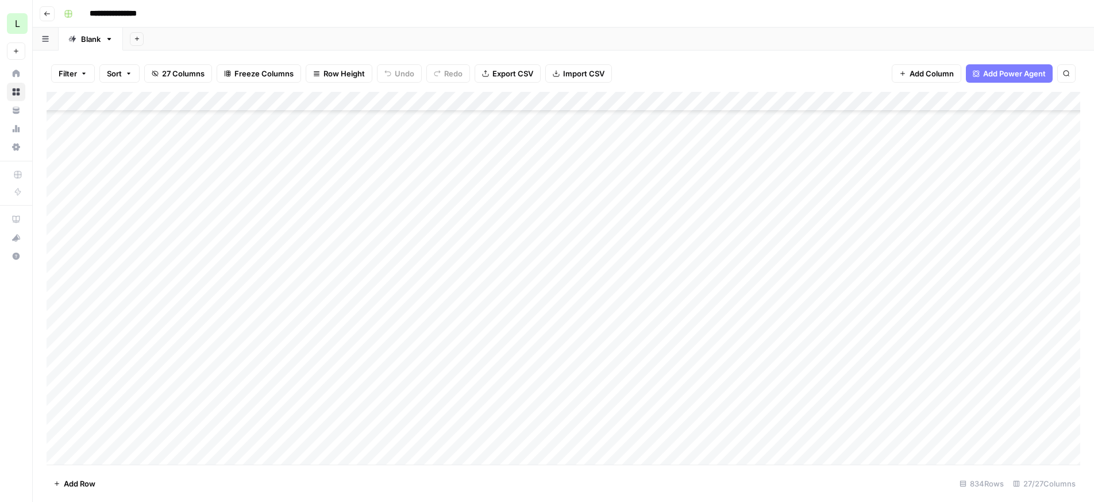
click at [868, 305] on div "Add Column" at bounding box center [564, 278] width 1034 height 373
click at [409, 290] on div "Add Column" at bounding box center [564, 278] width 1034 height 373
click at [409, 306] on div "Add Column" at bounding box center [564, 278] width 1034 height 373
click at [452, 327] on div "Add Column" at bounding box center [564, 278] width 1034 height 373
click at [644, 100] on div "Add Column" at bounding box center [564, 278] width 1034 height 373
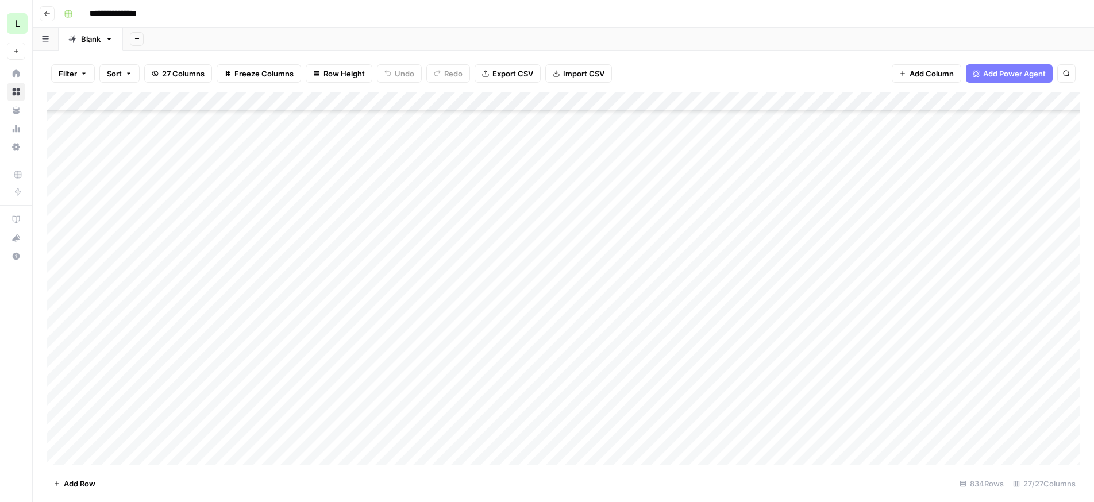
click at [853, 102] on div "Add Column" at bounding box center [564, 278] width 1034 height 373
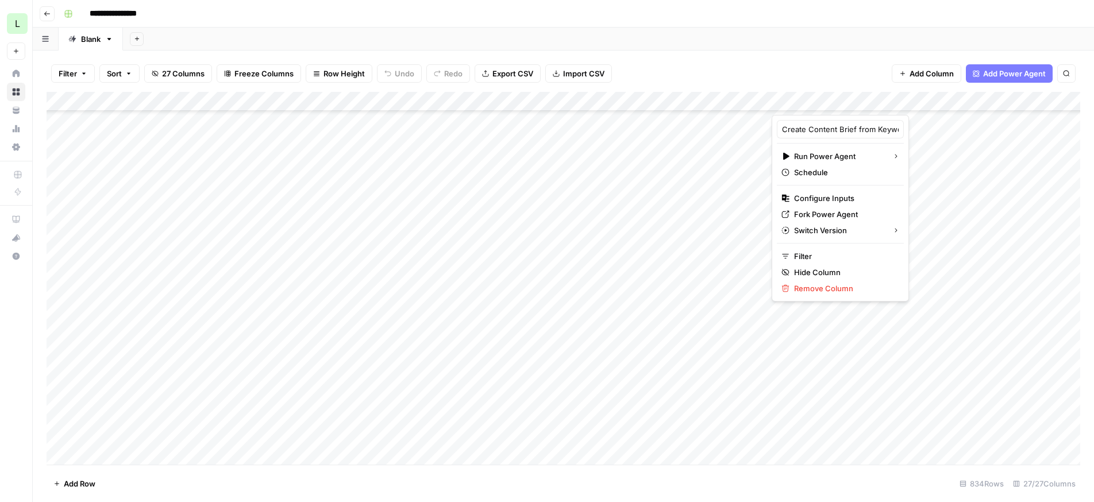
click at [955, 98] on div "Add Column" at bounding box center [564, 278] width 1034 height 373
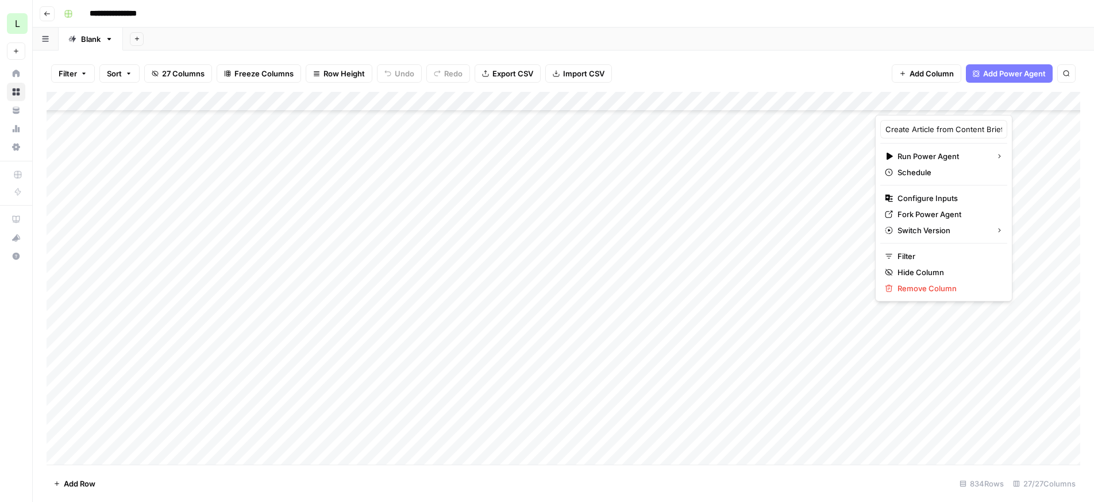
click at [789, 75] on div "Filter Sort 27 Columns Freeze Columns Row Height Undo Redo Export CSV Import CS…" at bounding box center [564, 73] width 1034 height 37
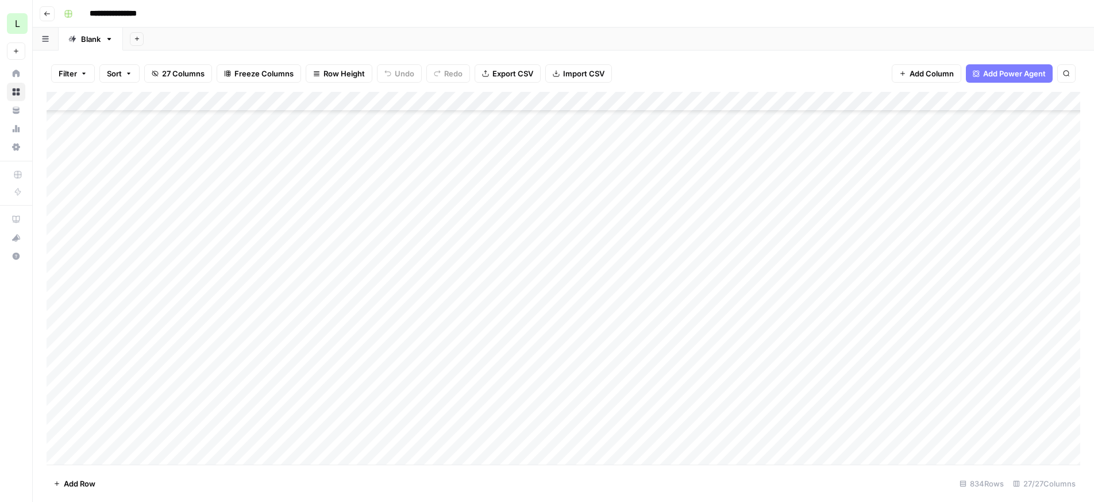
click at [617, 288] on div "Add Column" at bounding box center [564, 278] width 1034 height 373
click at [619, 309] on div "Add Column" at bounding box center [564, 278] width 1034 height 373
click at [614, 328] on div "Add Column" at bounding box center [564, 278] width 1034 height 373
click at [864, 309] on div "Add Column" at bounding box center [564, 278] width 1034 height 373
click at [606, 329] on div "Add Column" at bounding box center [564, 278] width 1034 height 373
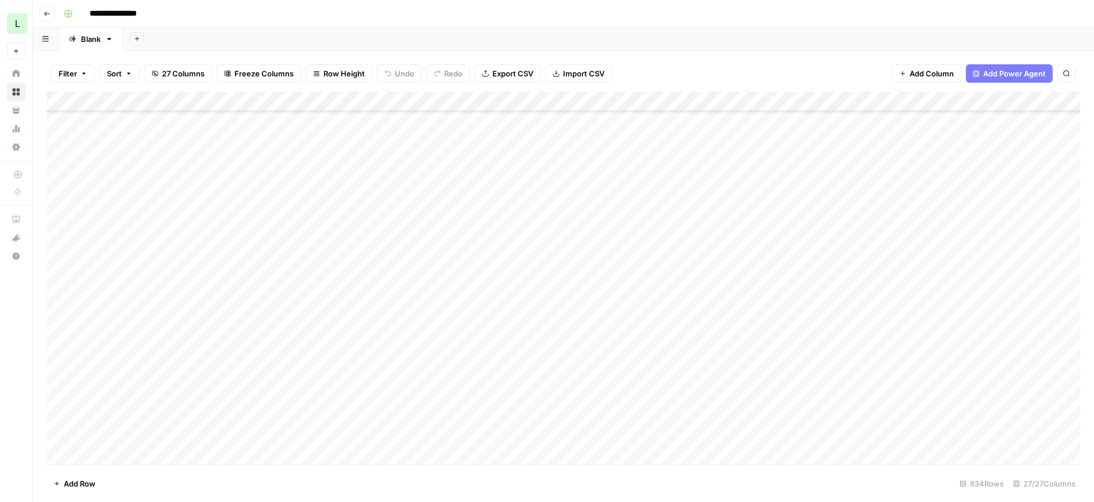
click at [603, 324] on div "Add Column" at bounding box center [564, 278] width 1034 height 373
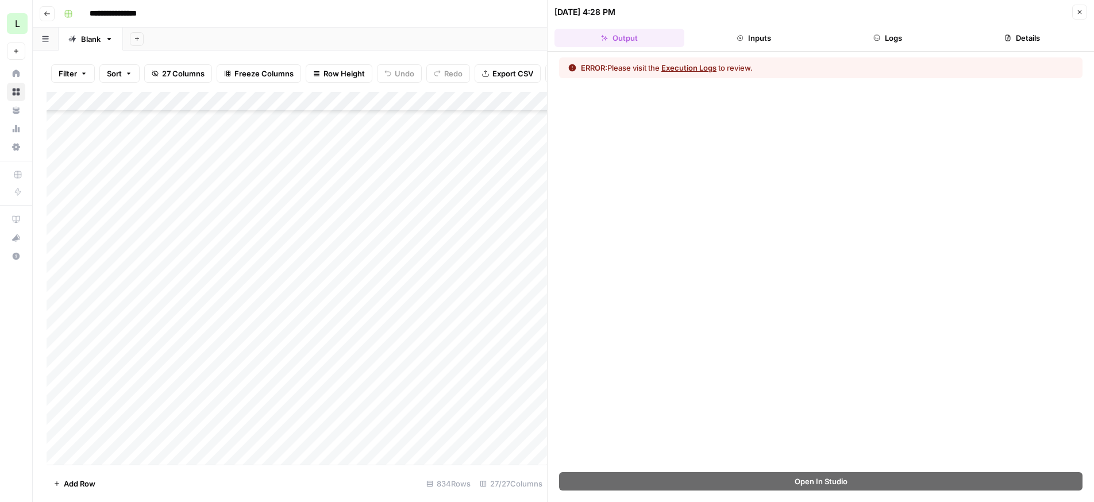
click at [709, 71] on button "Execution Logs" at bounding box center [688, 67] width 55 height 11
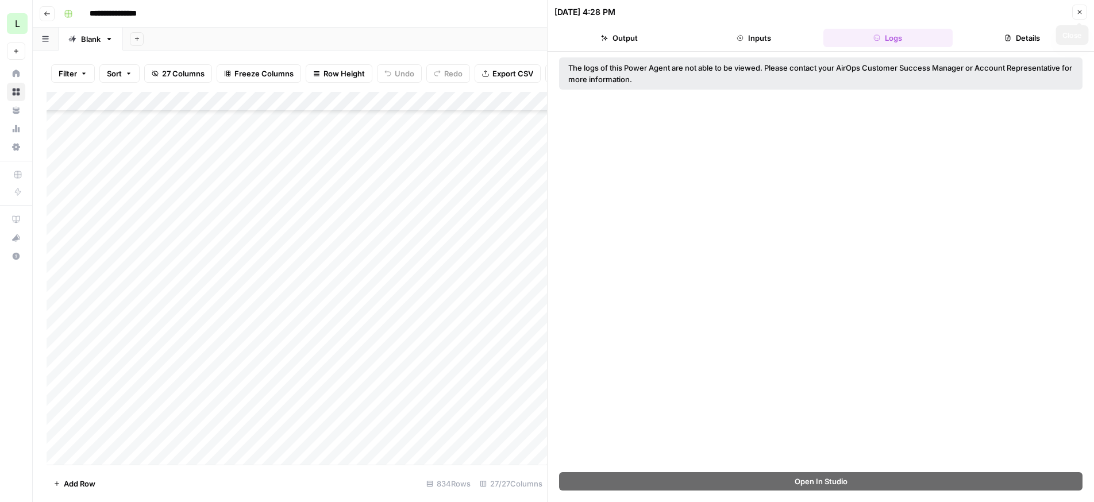
click at [1079, 11] on icon "button" at bounding box center [1079, 12] width 7 height 7
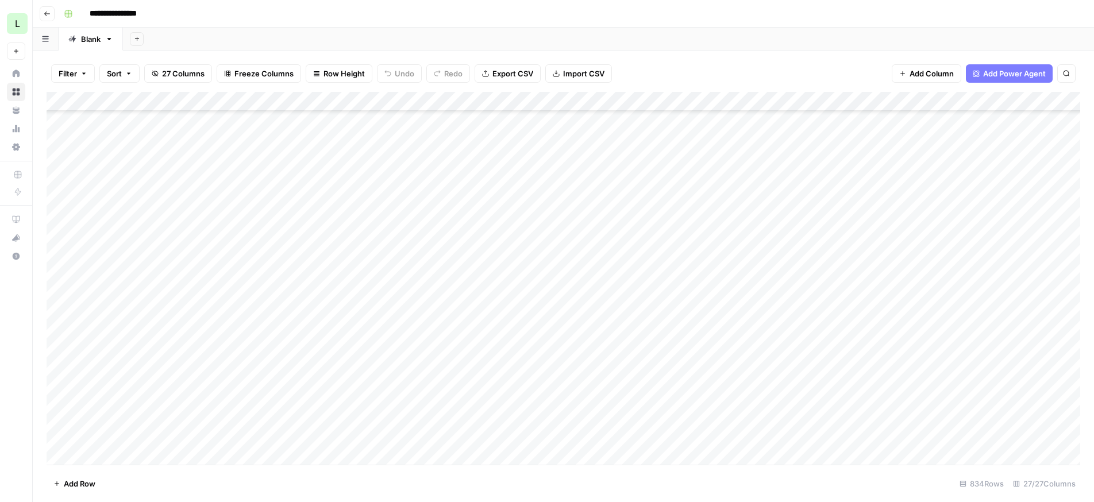
click at [834, 309] on div "Add Column" at bounding box center [564, 278] width 1034 height 373
click at [865, 308] on div "Add Column" at bounding box center [564, 278] width 1034 height 373
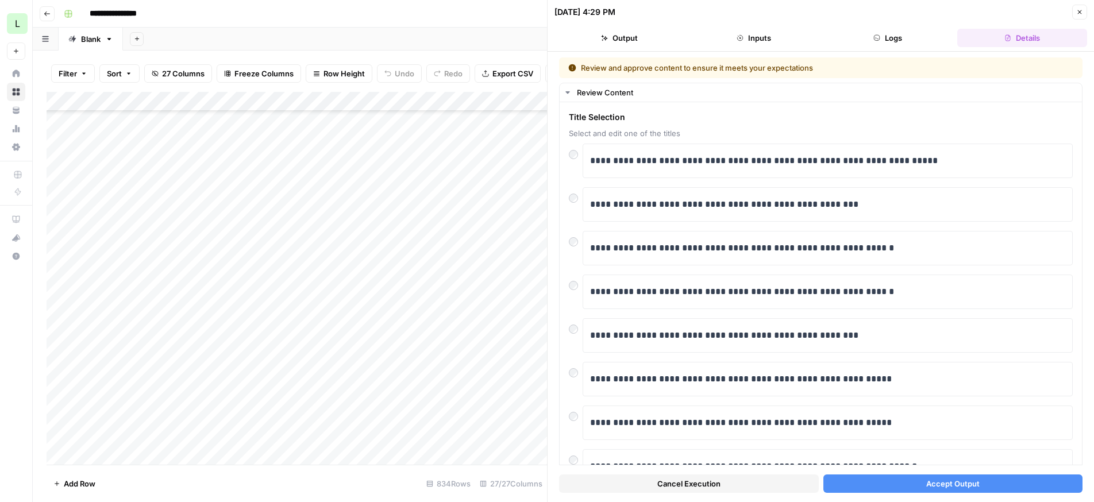
drag, startPoint x: 716, startPoint y: 141, endPoint x: 759, endPoint y: 480, distance: 341.8
click at [759, 480] on div "**********" at bounding box center [821, 276] width 524 height 439
click at [948, 385] on p "**********" at bounding box center [827, 379] width 475 height 15
drag, startPoint x: 934, startPoint y: 384, endPoint x: 767, endPoint y: 406, distance: 169.1
click at [767, 406] on div "**********" at bounding box center [821, 358] width 504 height 428
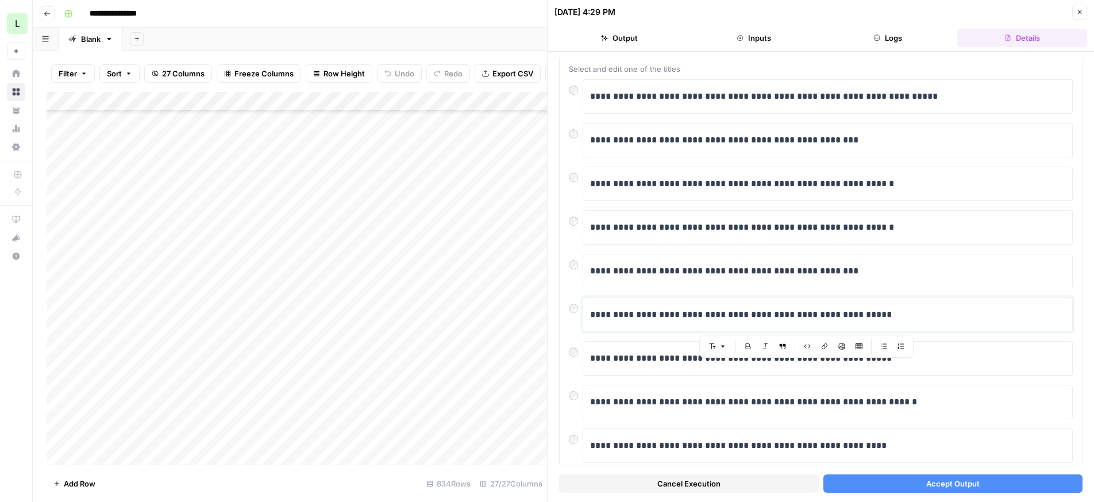
scroll to position [140, 0]
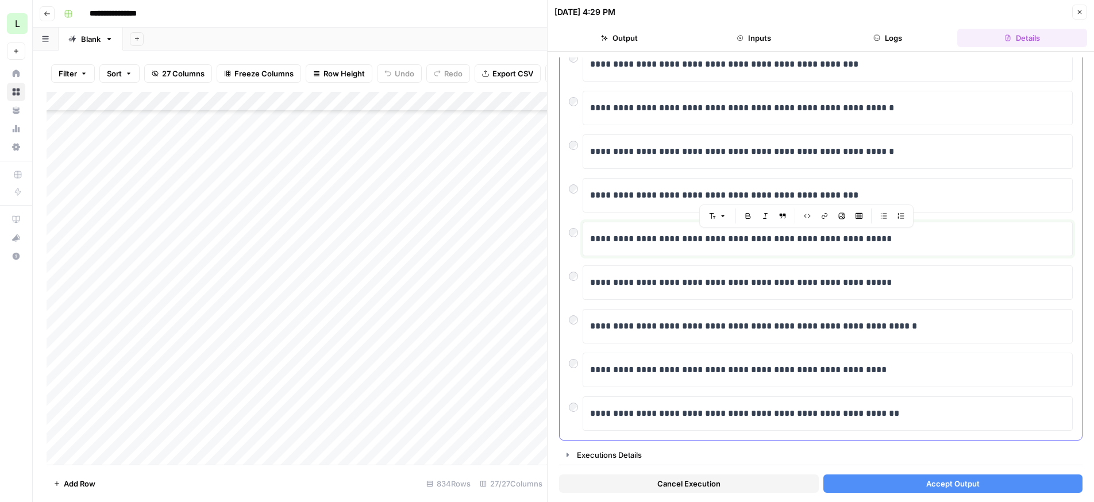
drag, startPoint x: 726, startPoint y: 374, endPoint x: 705, endPoint y: 405, distance: 37.9
click at [705, 405] on div "**********" at bounding box center [821, 217] width 504 height 428
drag, startPoint x: 917, startPoint y: 380, endPoint x: 626, endPoint y: 267, distance: 312.6
click at [626, 267] on div "**********" at bounding box center [821, 217] width 504 height 428
click at [578, 321] on div at bounding box center [576, 317] width 14 height 16
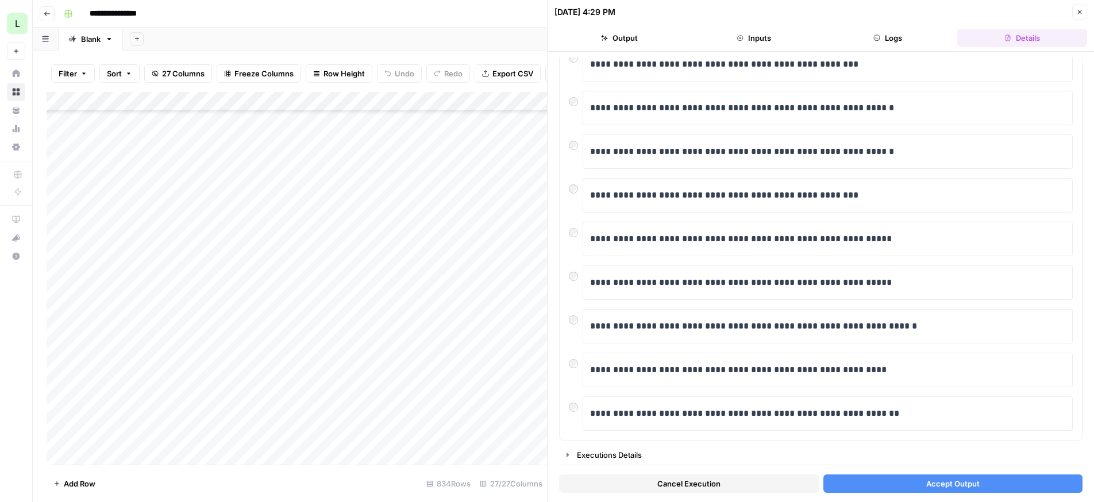
click at [860, 484] on button "Accept Output" at bounding box center [953, 484] width 260 height 18
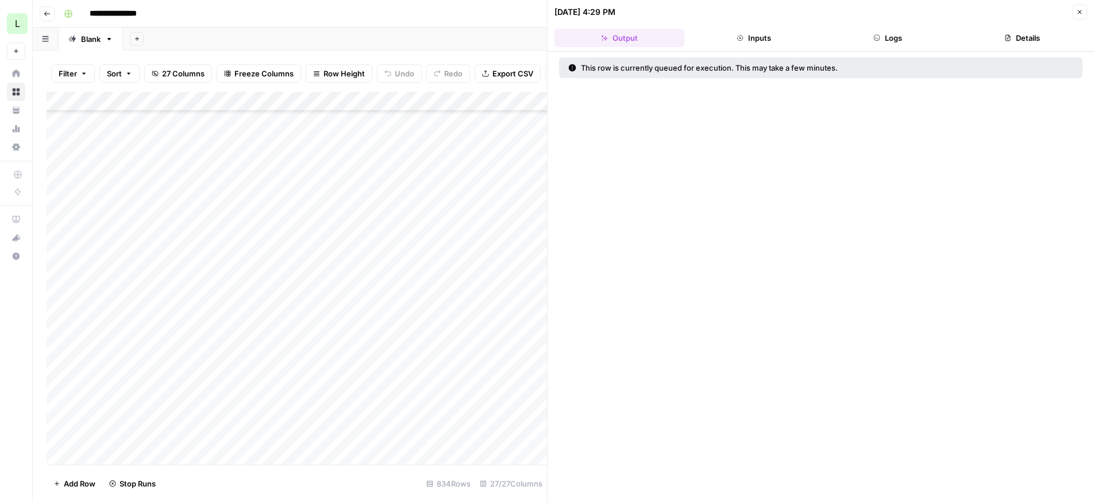
click at [1079, 9] on icon "button" at bounding box center [1079, 12] width 7 height 7
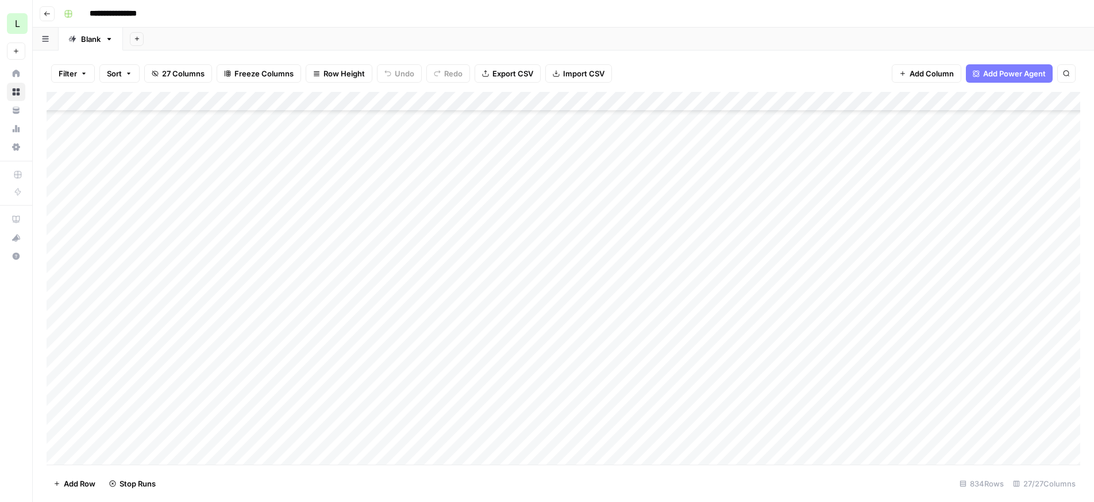
click at [643, 325] on div "Add Column" at bounding box center [564, 278] width 1034 height 373
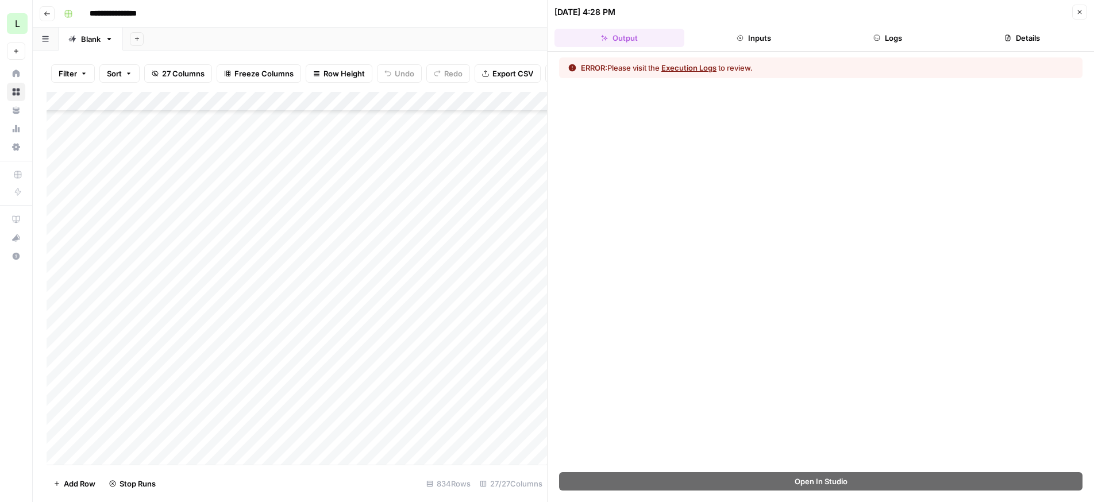
click at [717, 71] on button "Execution Logs" at bounding box center [688, 67] width 55 height 11
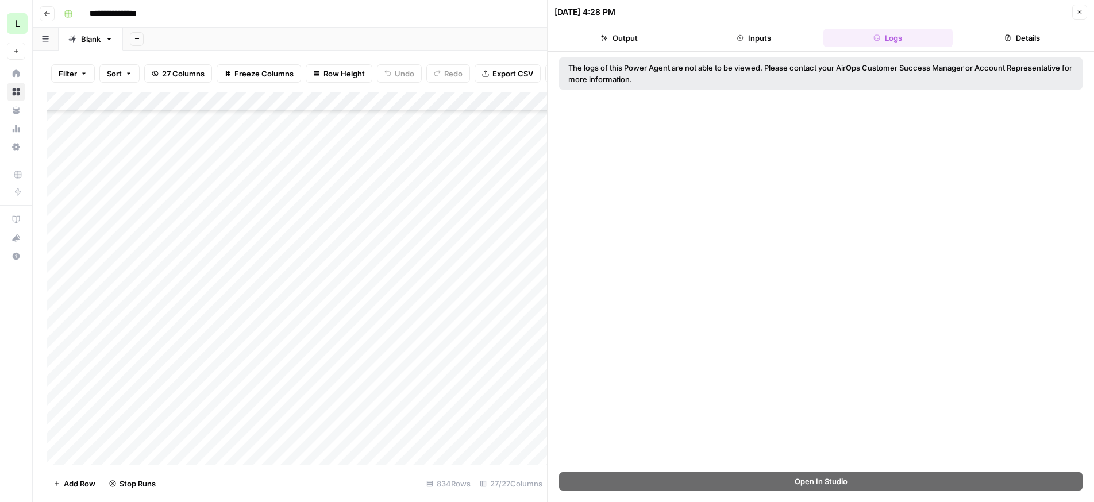
click at [1082, 7] on button "Close" at bounding box center [1079, 12] width 15 height 15
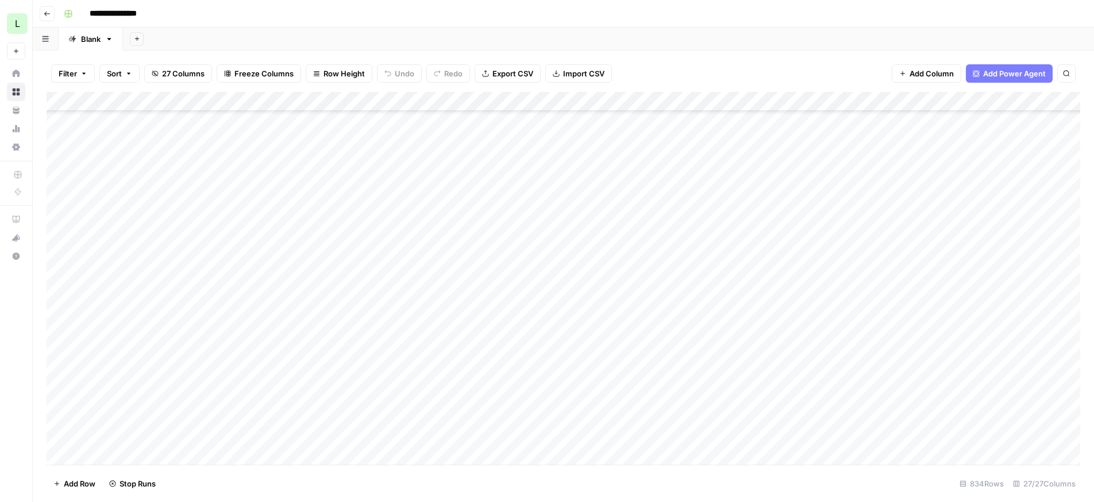
click at [849, 102] on div "Add Column" at bounding box center [564, 278] width 1034 height 373
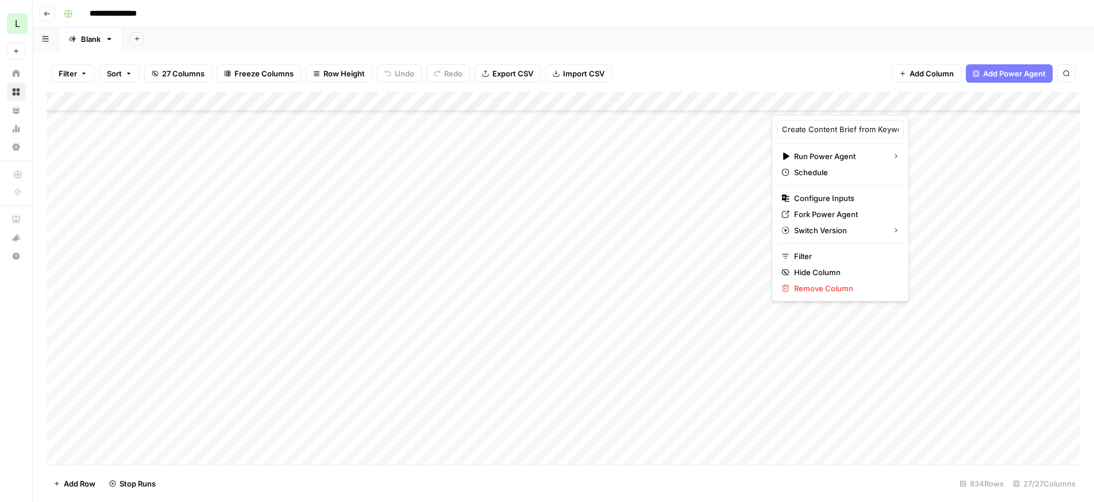
click at [833, 69] on div "Filter Sort 27 Columns Freeze Columns Row Height Undo Redo Export CSV Import CS…" at bounding box center [564, 73] width 1034 height 37
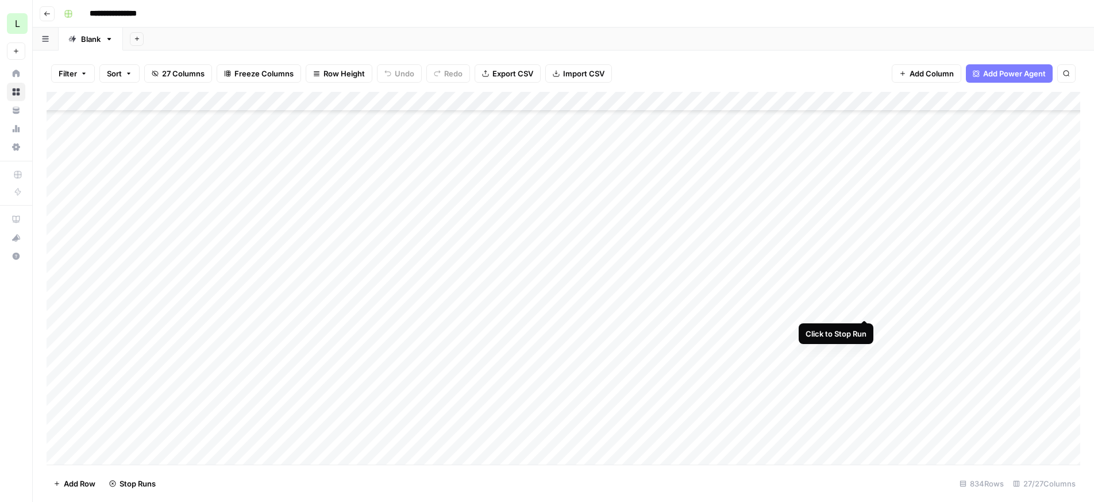
click at [867, 306] on div "Add Column" at bounding box center [564, 278] width 1034 height 373
click at [739, 310] on div "Add Column" at bounding box center [564, 278] width 1034 height 373
click at [863, 307] on div "Add Column" at bounding box center [564, 278] width 1034 height 373
click at [826, 289] on div "Add Column" at bounding box center [564, 278] width 1034 height 373
click at [657, 328] on div "Add Column" at bounding box center [564, 278] width 1034 height 373
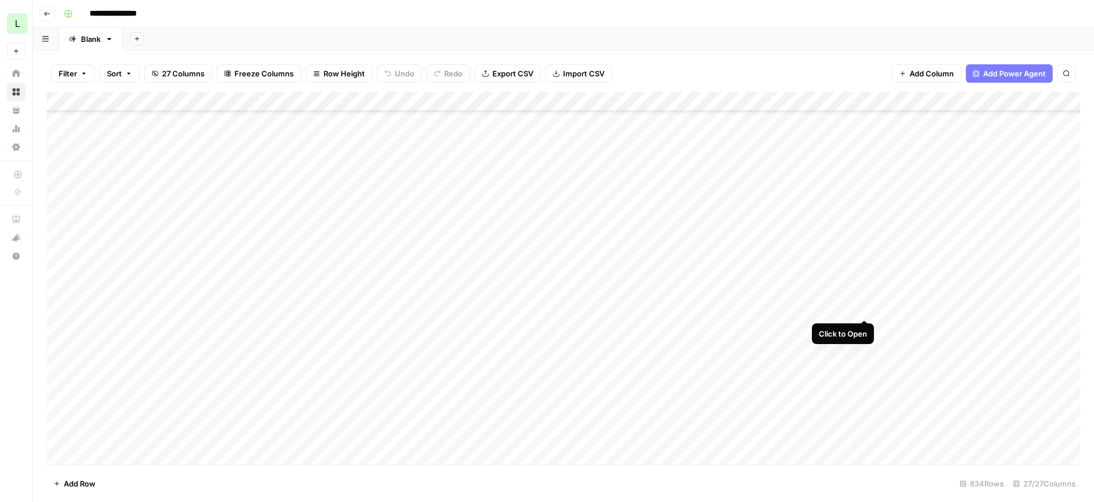
click at [864, 307] on div "Add Column" at bounding box center [564, 278] width 1034 height 373
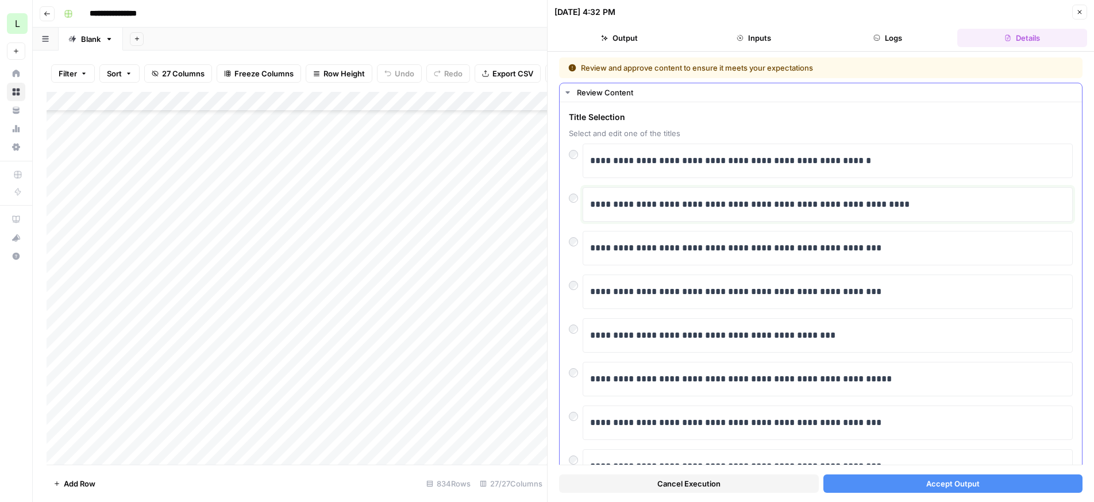
drag, startPoint x: 894, startPoint y: 198, endPoint x: 824, endPoint y: 369, distance: 184.5
click at [824, 369] on div "**********" at bounding box center [821, 358] width 504 height 428
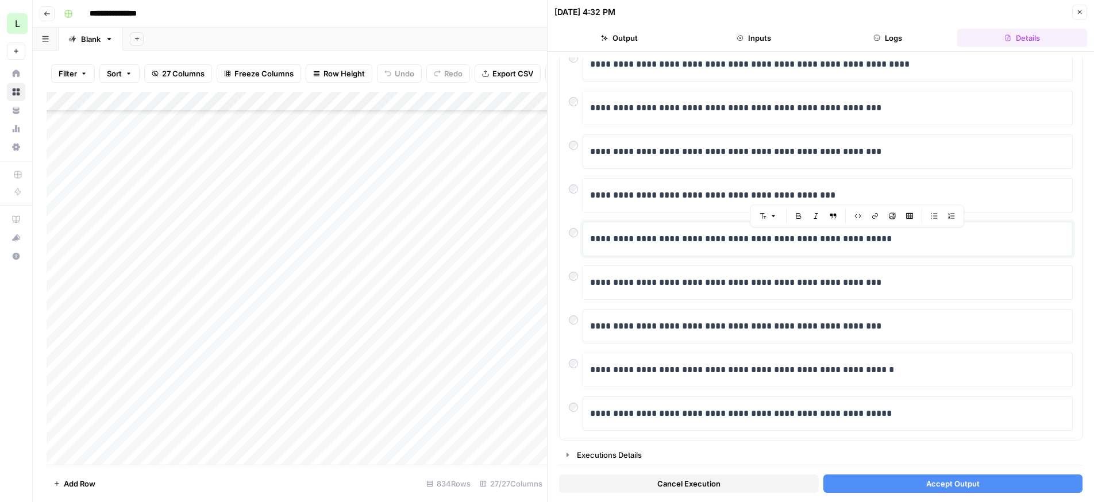
drag, startPoint x: 824, startPoint y: 374, endPoint x: 833, endPoint y: 493, distance: 119.8
click at [833, 492] on div "**********" at bounding box center [821, 276] width 524 height 439
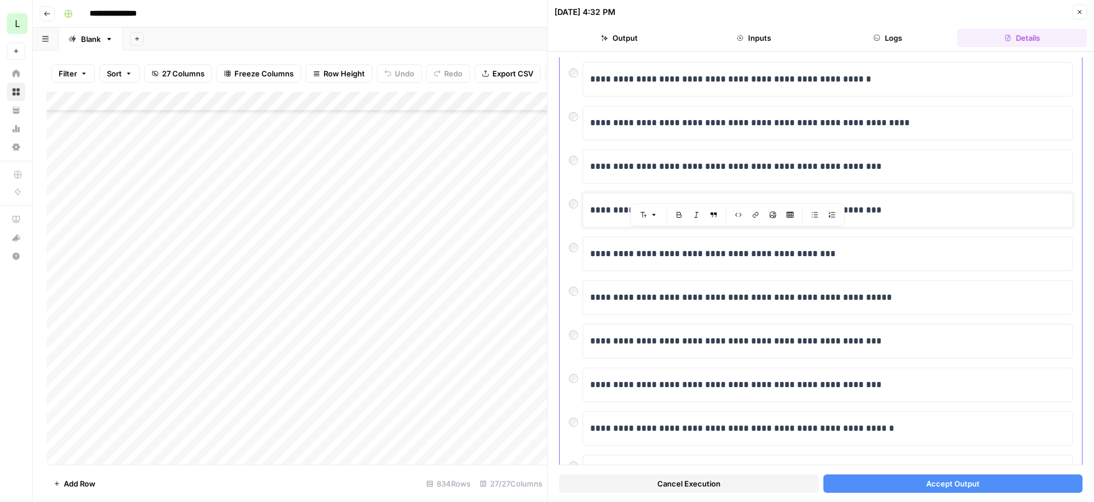
scroll to position [0, 0]
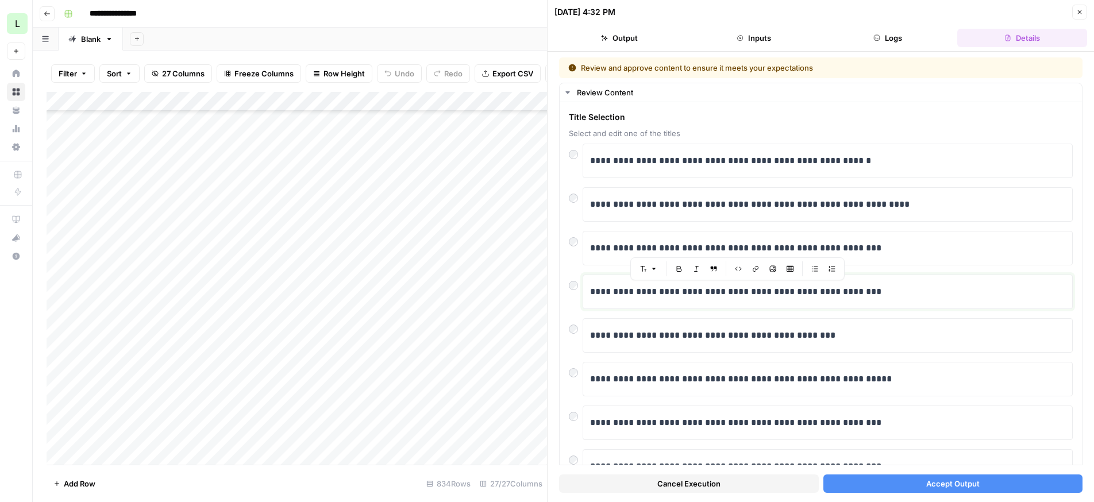
drag, startPoint x: 925, startPoint y: 152, endPoint x: 711, endPoint y: 48, distance: 237.7
click at [711, 48] on div "**********" at bounding box center [820, 251] width 547 height 502
click at [890, 488] on button "Accept Output" at bounding box center [953, 484] width 260 height 18
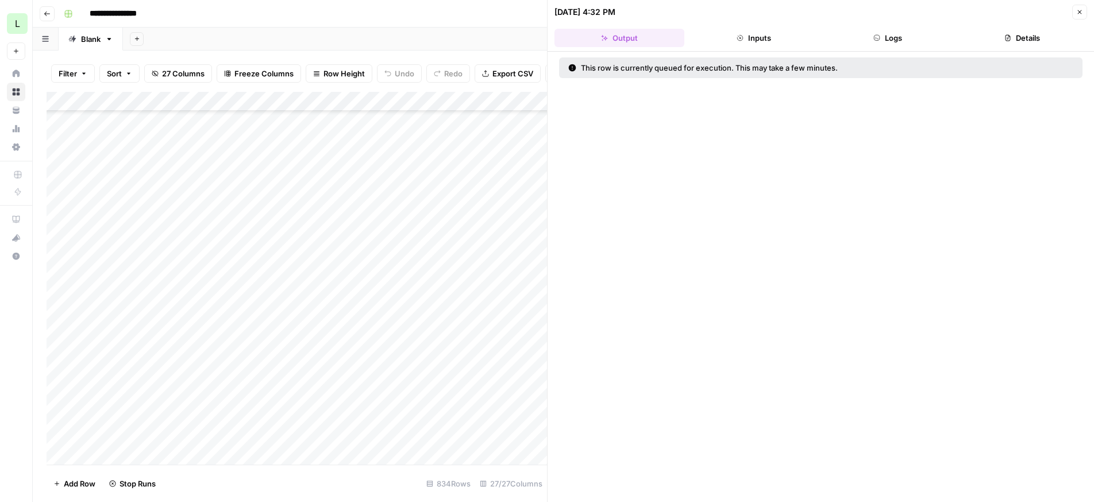
click at [1079, 11] on icon "button" at bounding box center [1080, 12] width 4 height 4
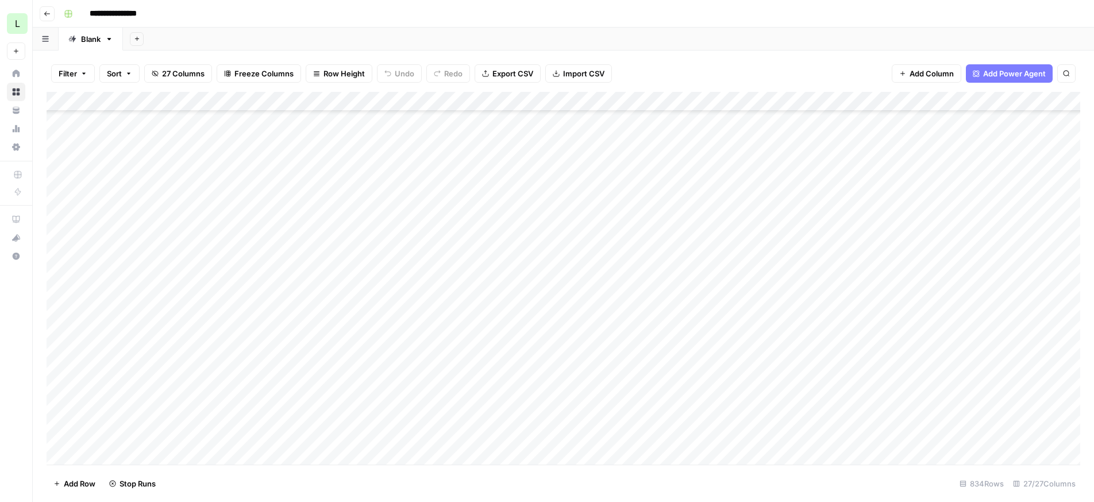
click at [863, 288] on div "Add Column" at bounding box center [564, 278] width 1034 height 373
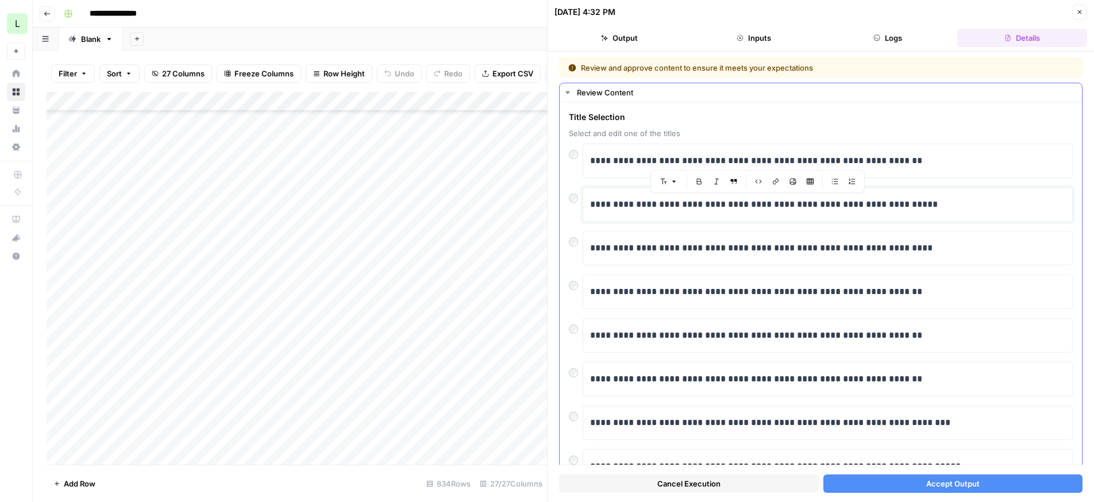
drag, startPoint x: 937, startPoint y: 189, endPoint x: 767, endPoint y: 352, distance: 235.3
click at [804, 413] on div "**********" at bounding box center [821, 358] width 504 height 428
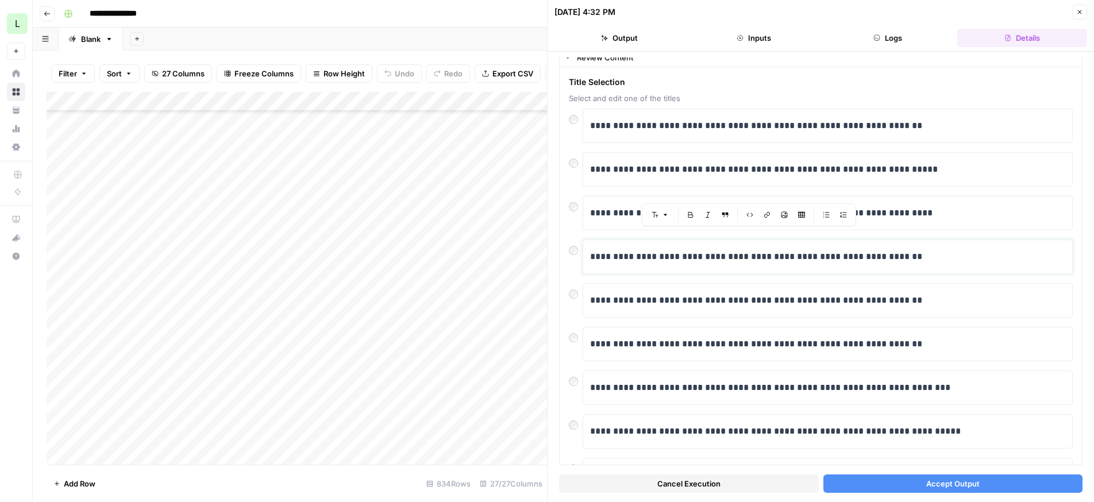
scroll to position [140, 0]
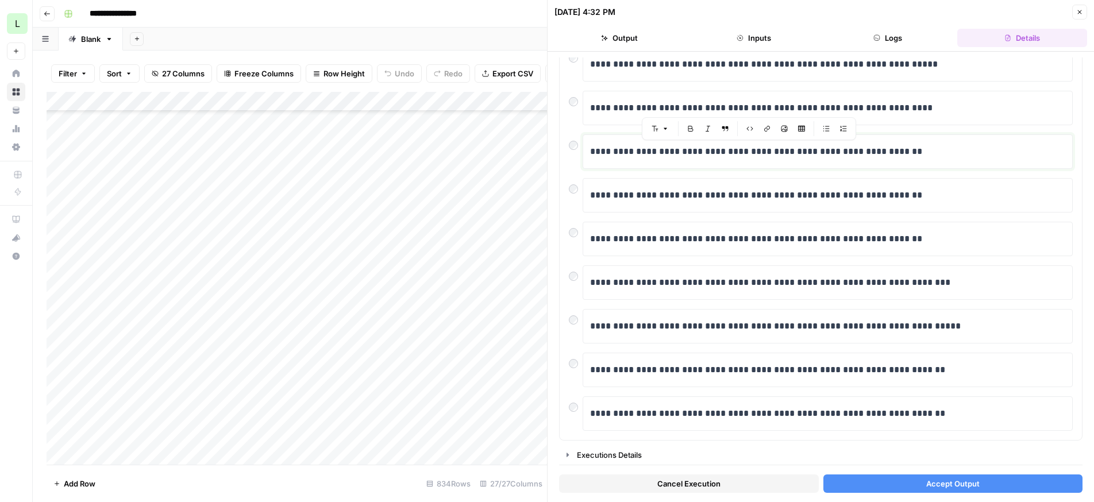
drag, startPoint x: 833, startPoint y: 279, endPoint x: 867, endPoint y: 502, distance: 225.5
click at [867, 502] on html "**********" at bounding box center [547, 251] width 1094 height 502
click at [919, 203] on div "**********" at bounding box center [827, 195] width 475 height 24
drag, startPoint x: 938, startPoint y: 197, endPoint x: 761, endPoint y: 81, distance: 211.7
click at [759, 80] on div "**********" at bounding box center [821, 217] width 504 height 428
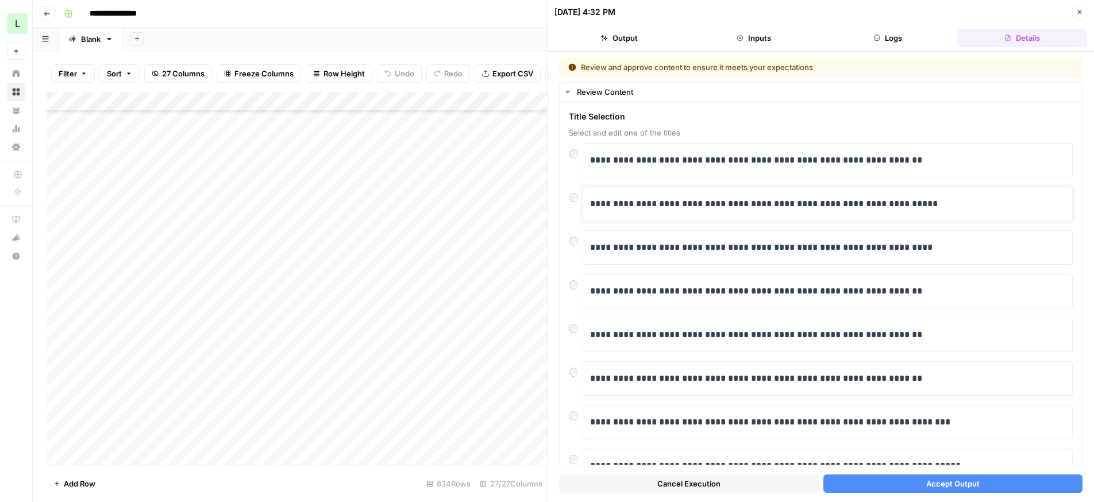
scroll to position [0, 0]
drag, startPoint x: 955, startPoint y: 71, endPoint x: 865, endPoint y: 41, distance: 94.3
click at [865, 41] on div "**********" at bounding box center [820, 251] width 547 height 502
click at [863, 126] on div "Title Selection Select and edit one of the titles" at bounding box center [821, 125] width 504 height 28
drag, startPoint x: 921, startPoint y: 286, endPoint x: 710, endPoint y: 375, distance: 228.9
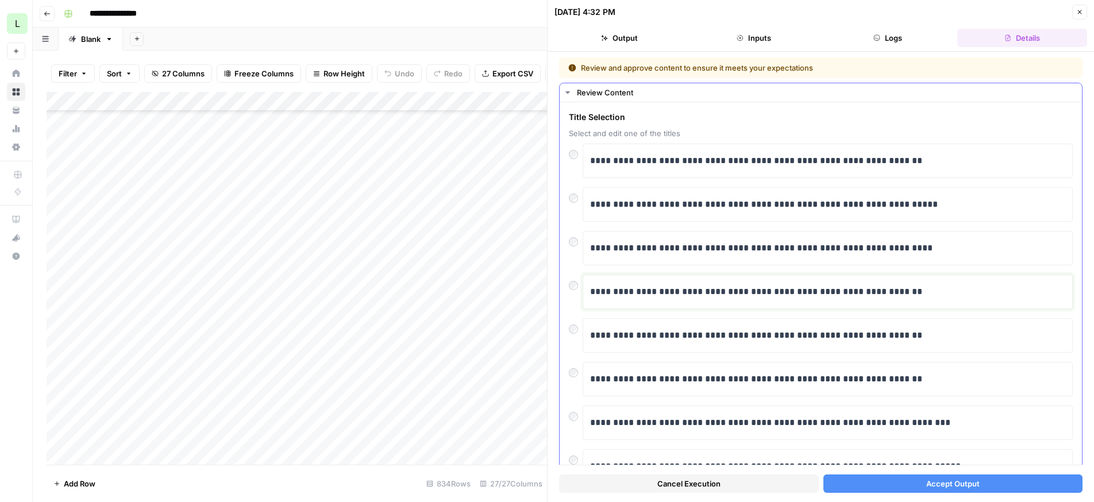
click at [710, 375] on div "**********" at bounding box center [821, 358] width 504 height 428
drag, startPoint x: 697, startPoint y: 347, endPoint x: 859, endPoint y: 356, distance: 161.8
click at [859, 356] on div "**********" at bounding box center [821, 358] width 504 height 428
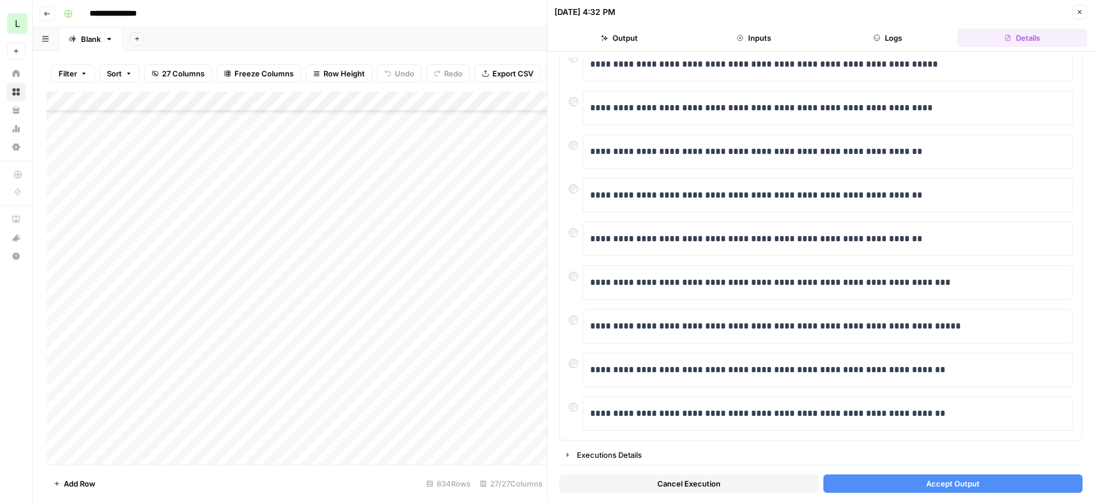
drag, startPoint x: 913, startPoint y: 352, endPoint x: 1055, endPoint y: 536, distance: 232.0
click at [1055, 502] on html "**********" at bounding box center [547, 251] width 1094 height 502
click at [880, 488] on button "Accept Output" at bounding box center [953, 484] width 260 height 18
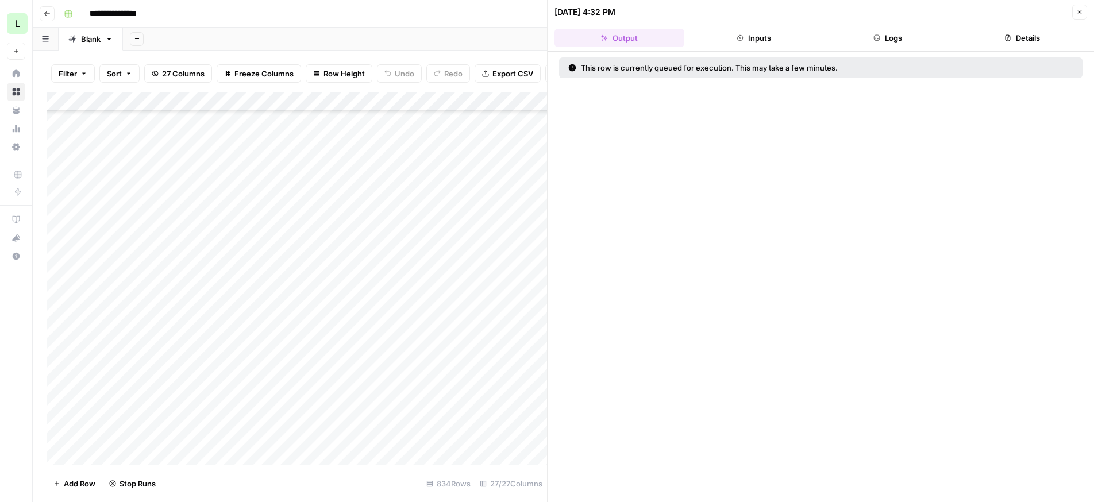
click at [1079, 10] on icon "button" at bounding box center [1080, 12] width 4 height 4
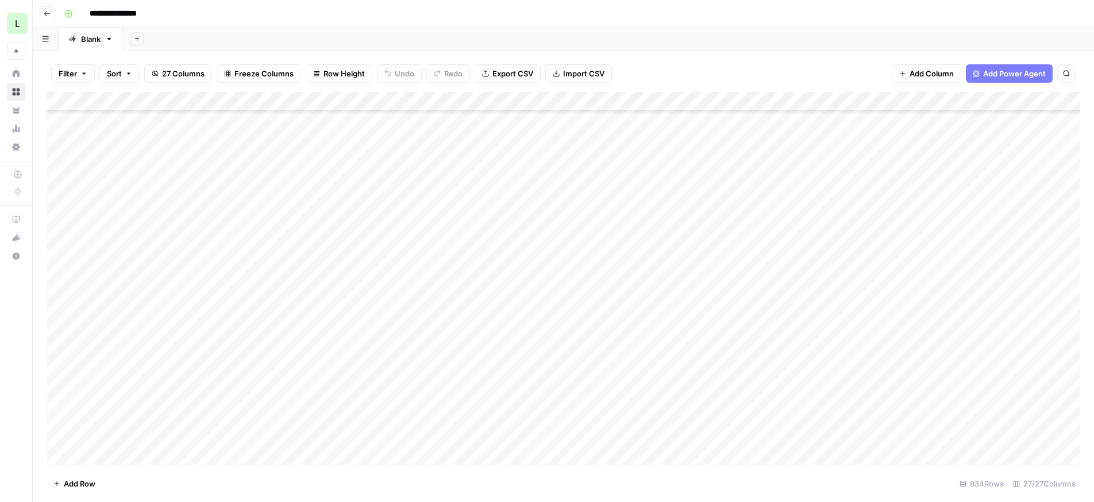
click at [824, 328] on div "Add Column" at bounding box center [564, 278] width 1034 height 373
click at [830, 329] on div "Add Column" at bounding box center [564, 278] width 1034 height 373
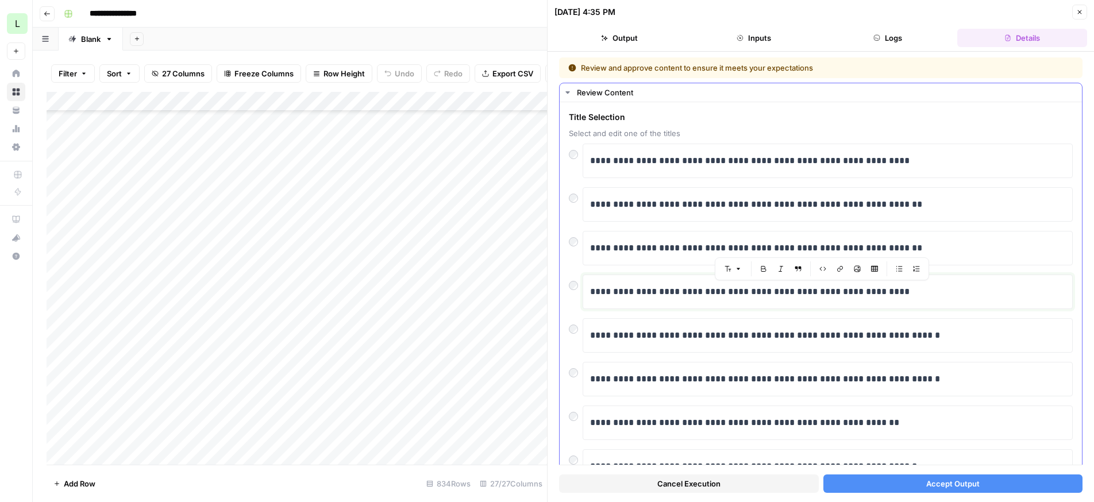
drag, startPoint x: 751, startPoint y: 294, endPoint x: 838, endPoint y: 409, distance: 144.7
click at [838, 409] on div "**********" at bounding box center [821, 358] width 504 height 428
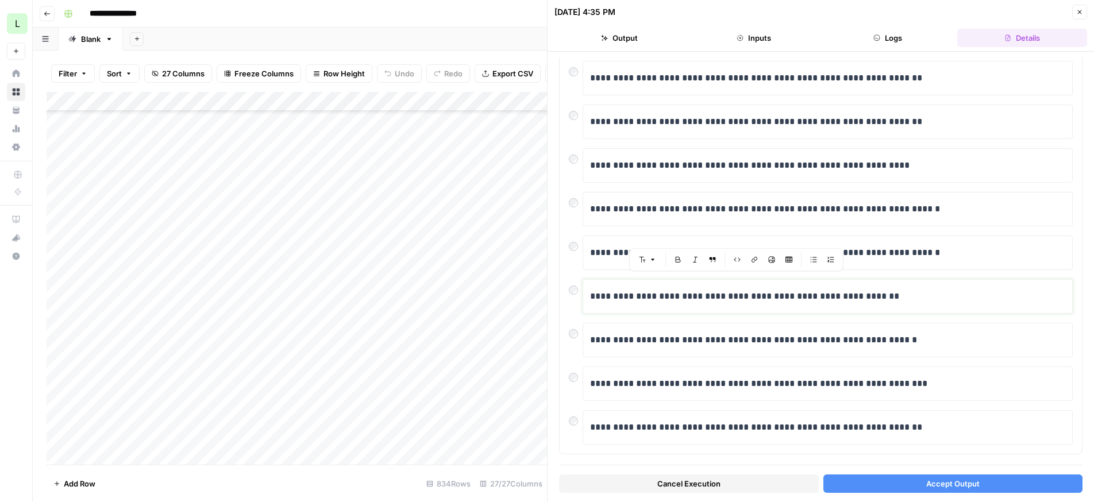
scroll to position [140, 0]
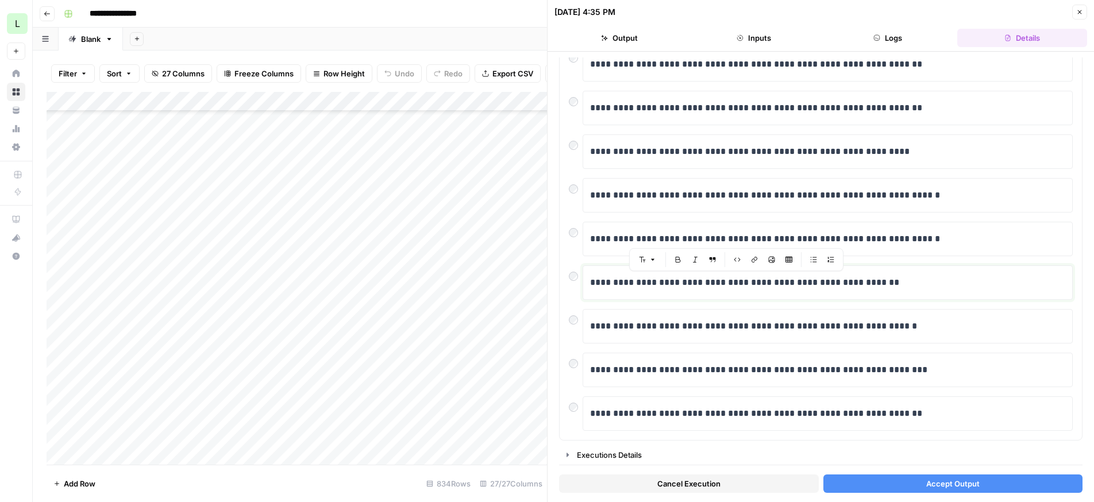
drag, startPoint x: 884, startPoint y: 402, endPoint x: 882, endPoint y: 491, distance: 88.5
click at [882, 491] on div "**********" at bounding box center [821, 276] width 524 height 439
click at [930, 326] on p "**********" at bounding box center [827, 326] width 475 height 15
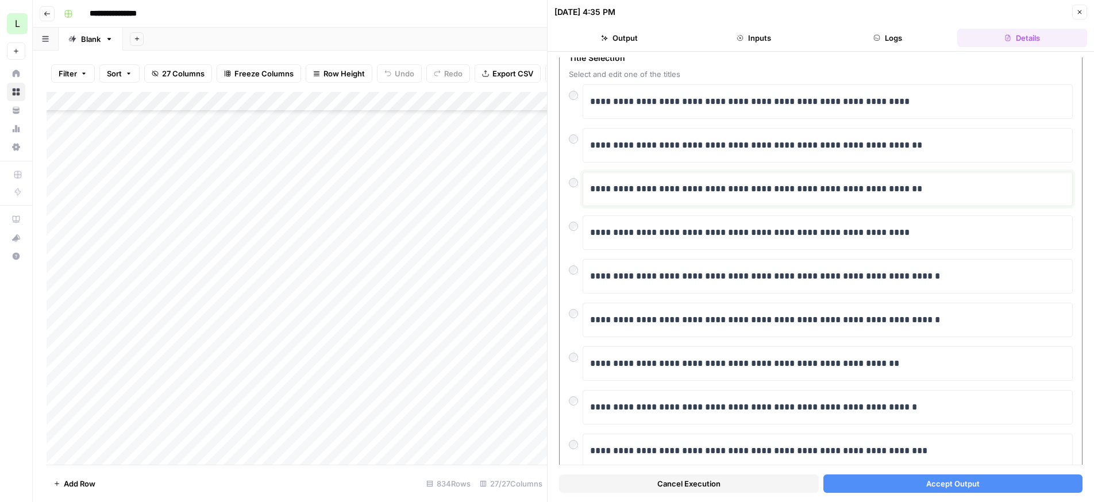
scroll to position [0, 0]
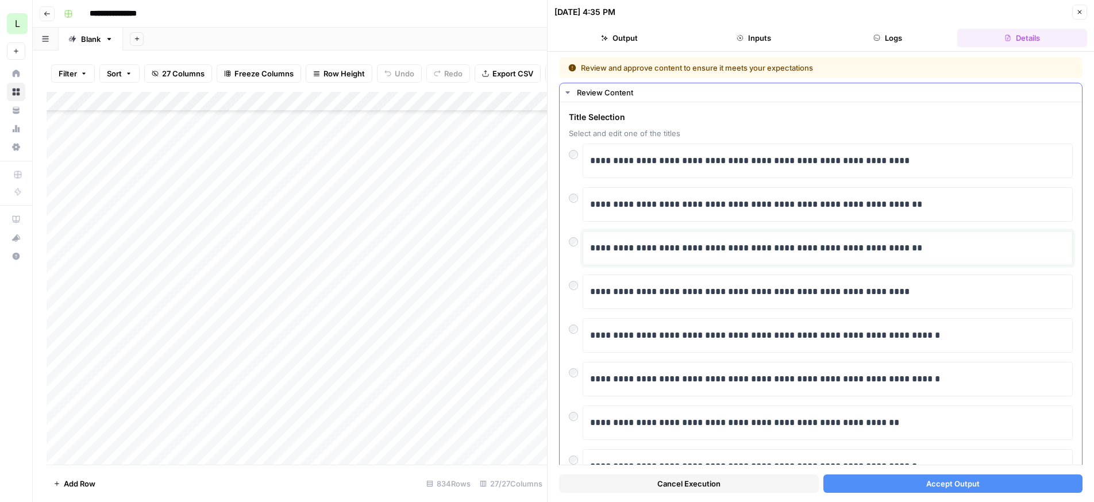
drag, startPoint x: 922, startPoint y: 105, endPoint x: 842, endPoint y: 160, distance: 96.8
click at [842, 160] on div "**********" at bounding box center [821, 358] width 504 height 428
click at [807, 152] on div "**********" at bounding box center [827, 161] width 475 height 24
drag, startPoint x: 807, startPoint y: 152, endPoint x: 783, endPoint y: 448, distance: 297.0
click at [786, 449] on div "**********" at bounding box center [821, 358] width 504 height 428
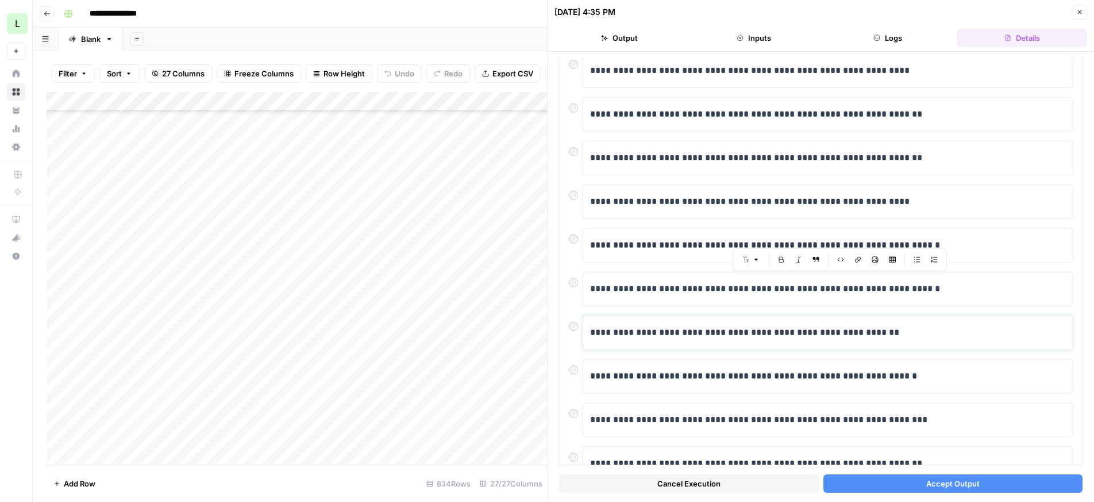
scroll to position [140, 0]
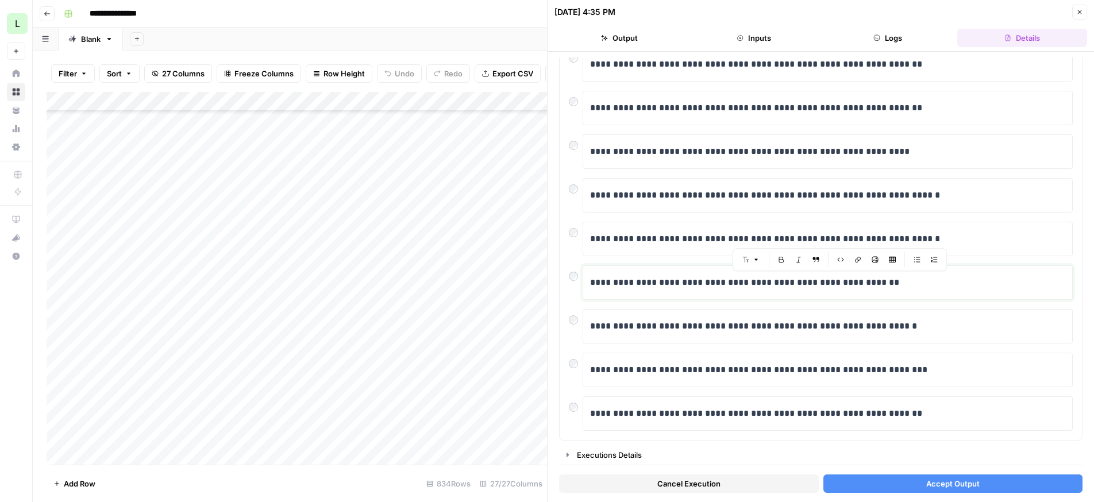
drag, startPoint x: 795, startPoint y: 424, endPoint x: 810, endPoint y: 495, distance: 72.7
click at [810, 495] on div "**********" at bounding box center [821, 276] width 524 height 439
click at [882, 478] on button "Accept Output" at bounding box center [953, 484] width 260 height 18
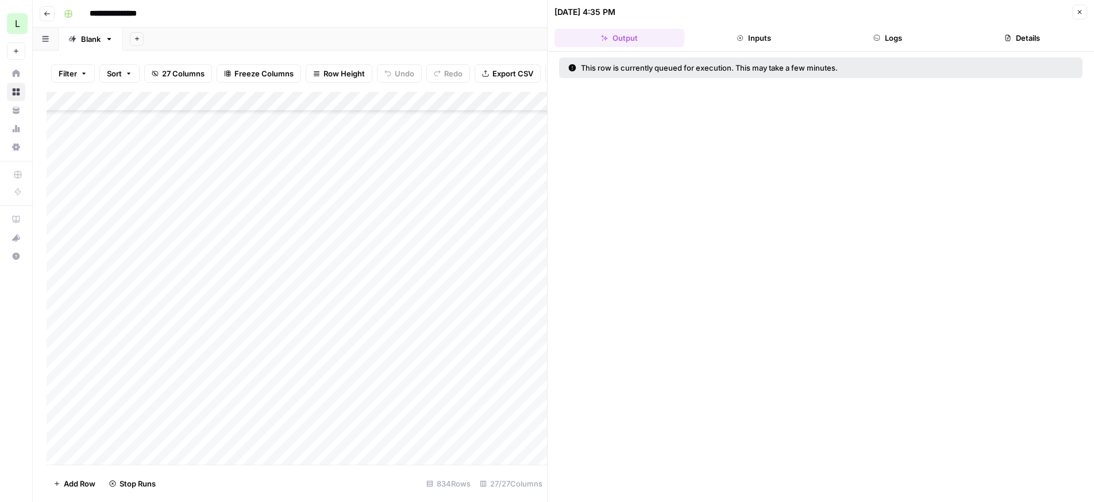
click at [1079, 11] on icon "button" at bounding box center [1080, 12] width 4 height 4
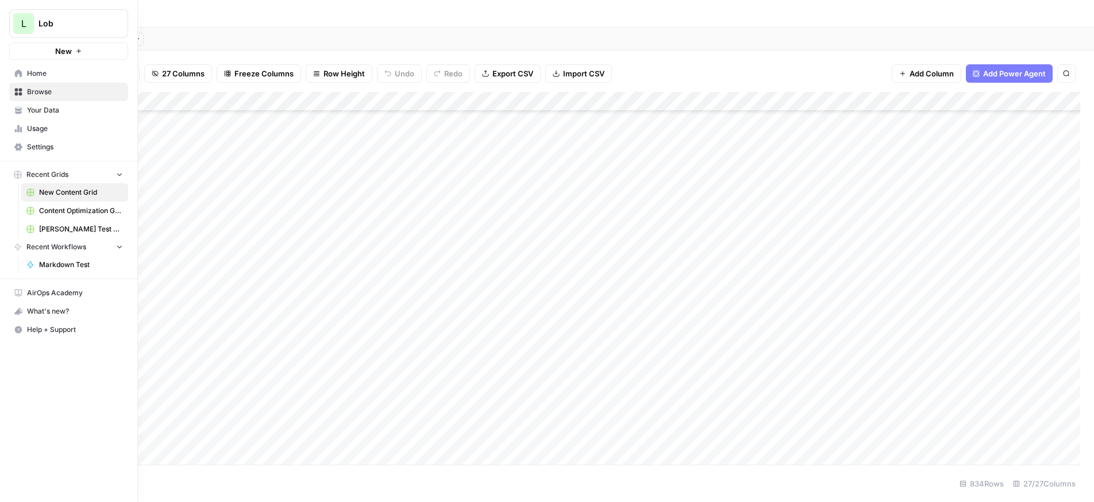
click at [44, 89] on span "Browse" at bounding box center [75, 92] width 96 height 10
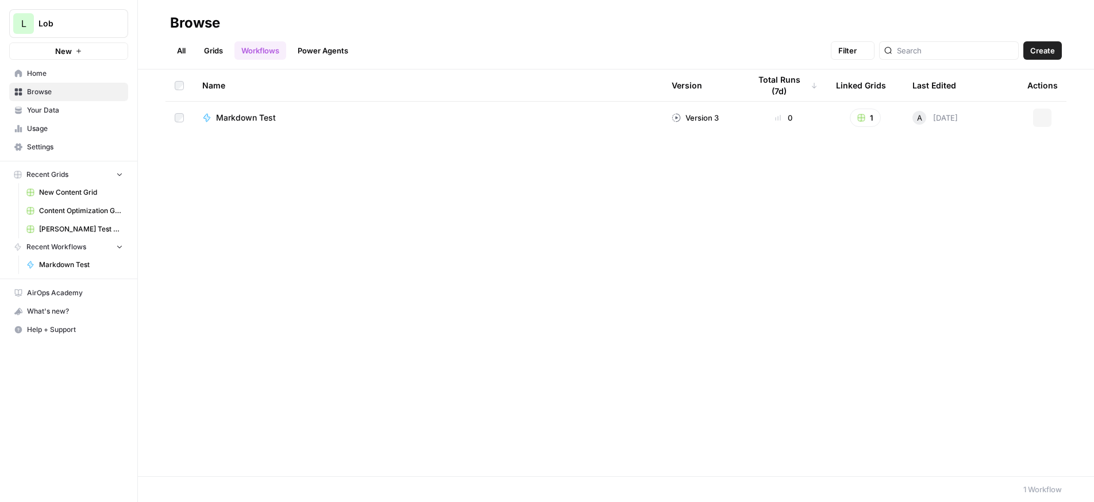
click at [44, 105] on span "Your Data" at bounding box center [75, 110] width 96 height 10
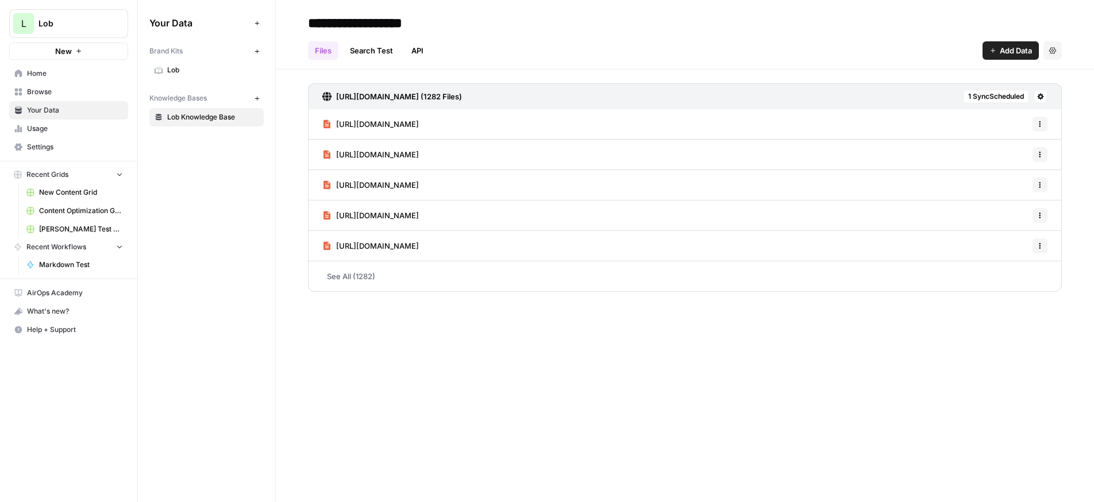
click at [44, 134] on link "Usage" at bounding box center [68, 129] width 119 height 18
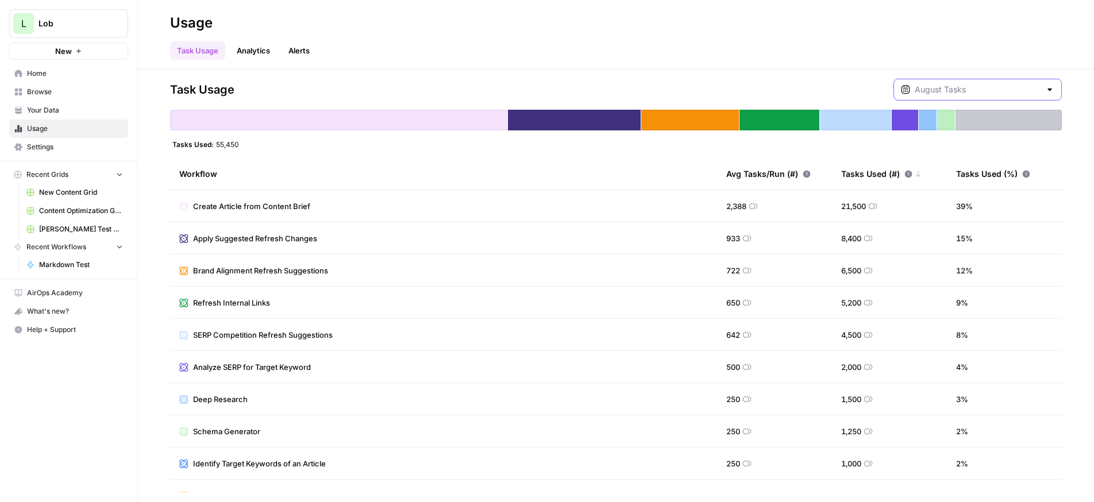
click at [984, 84] on input "text" at bounding box center [978, 89] width 126 height 11
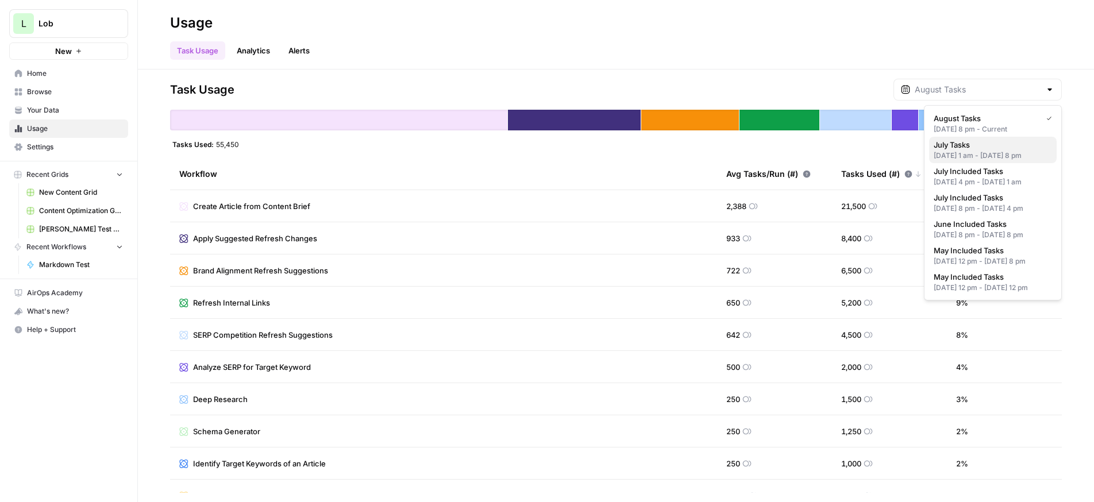
click at [979, 153] on div "Jul 25, 2025 1 am - Jul 31, 2025 8 pm" at bounding box center [993, 156] width 118 height 10
type input "July Tasks"
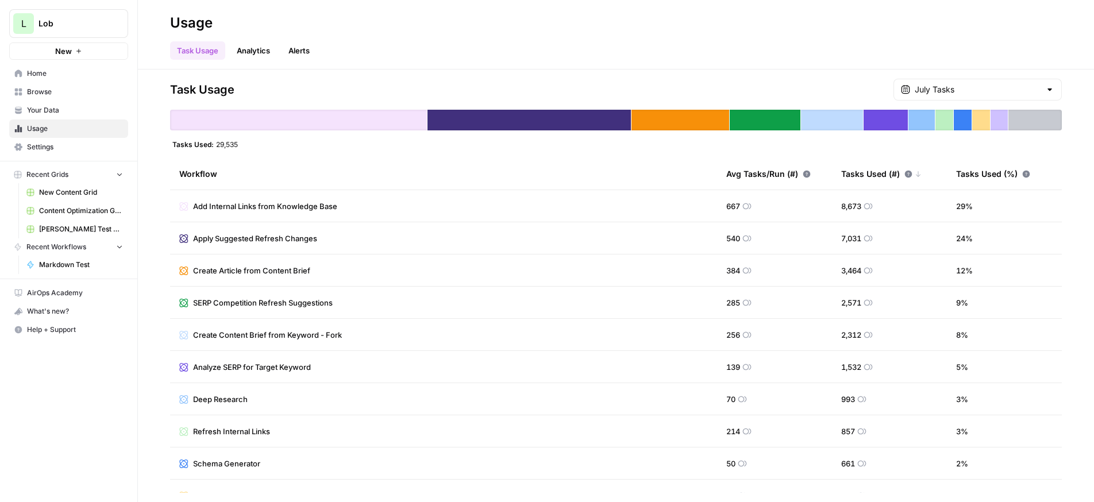
click at [985, 105] on div "Task Usage July Tasks Tasks Used: 29,535 Workflow Avg Tasks/Run (#) Tasks Used …" at bounding box center [616, 286] width 892 height 414
click at [985, 98] on div "July Tasks" at bounding box center [978, 90] width 168 height 22
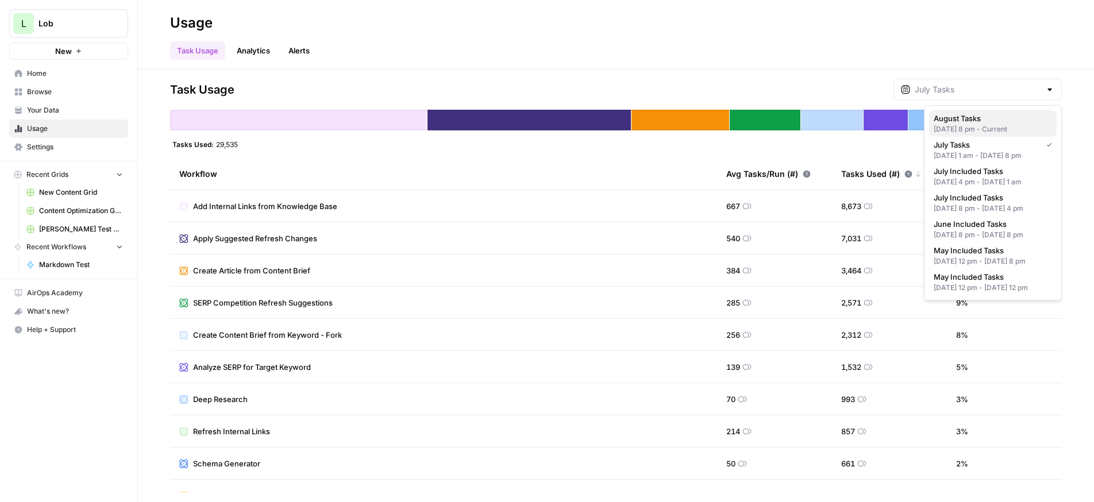
click at [1002, 127] on div "Jul 31, 2025 8 pm - Current" at bounding box center [993, 129] width 118 height 10
type input "August Tasks"
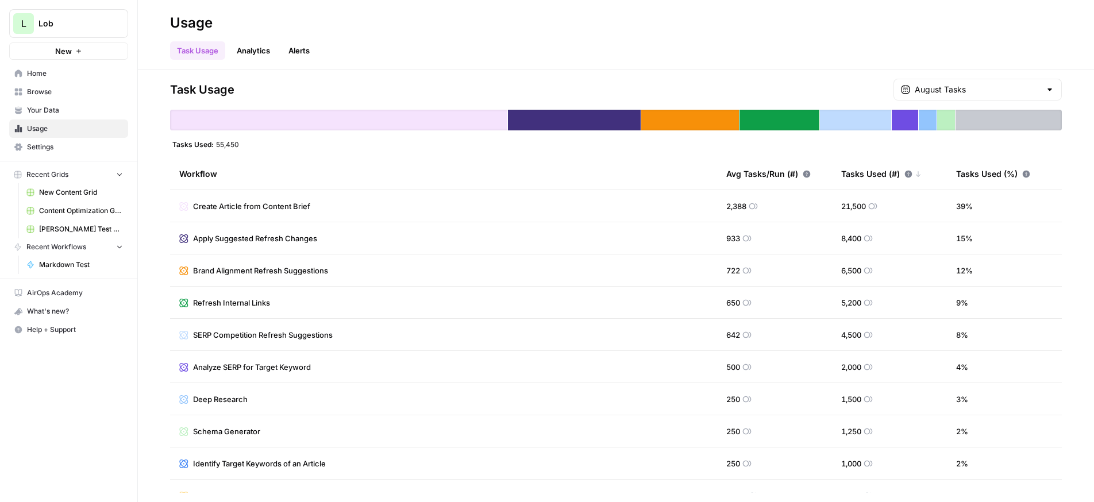
click at [1026, 173] on icon at bounding box center [1026, 173] width 7 height 7
click at [467, 84] on div "Task Usage August Tasks" at bounding box center [616, 90] width 892 height 22
click at [262, 55] on link "Analytics" at bounding box center [253, 50] width 47 height 18
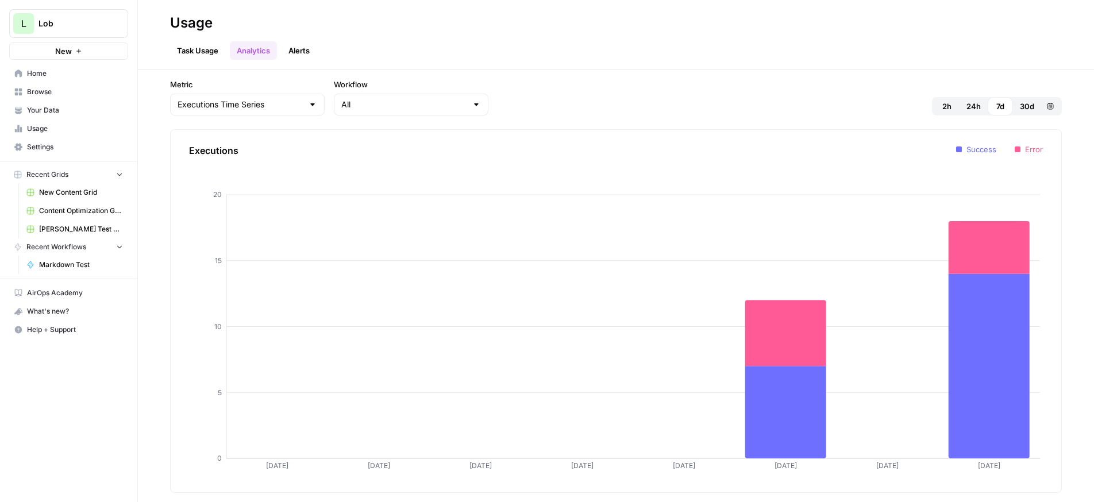
click at [62, 194] on span "New Content Grid" at bounding box center [81, 192] width 84 height 10
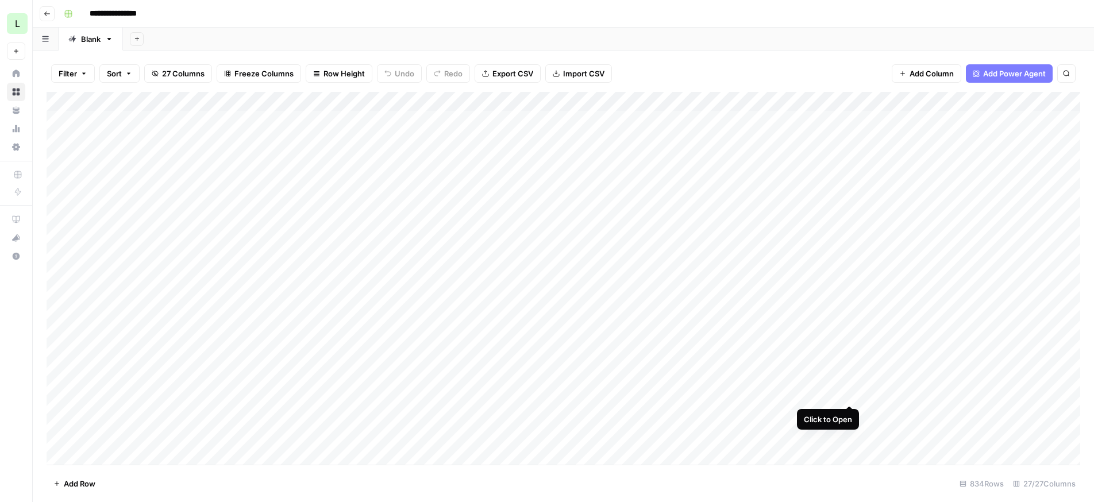
click at [825, 392] on div "Add Column" at bounding box center [564, 278] width 1034 height 373
click at [850, 392] on div "Add Column" at bounding box center [564, 278] width 1034 height 373
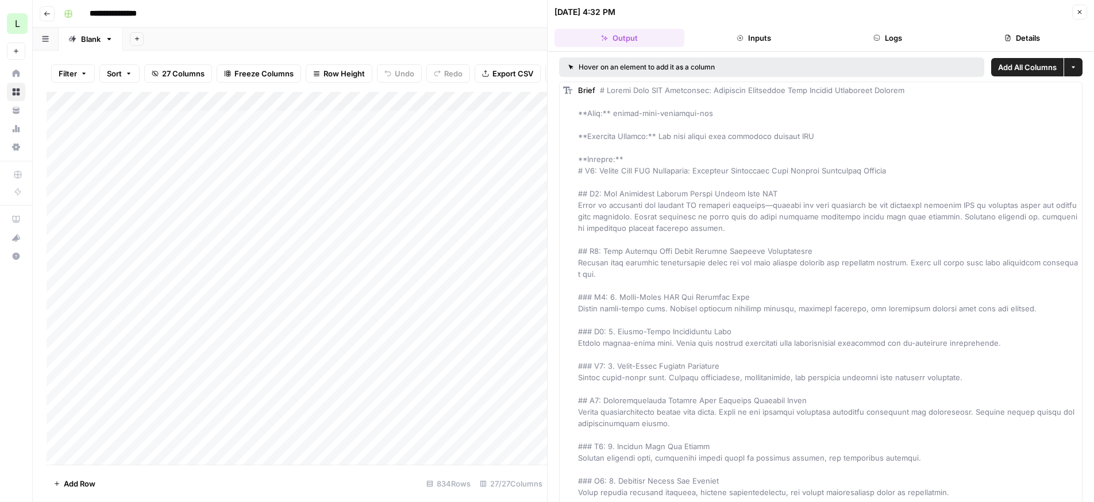
click at [1030, 65] on span "Add All Columns" at bounding box center [1027, 66] width 59 height 11
click at [1064, 63] on button "More options" at bounding box center [1073, 67] width 18 height 18
click at [1074, 10] on button "Close" at bounding box center [1079, 12] width 15 height 15
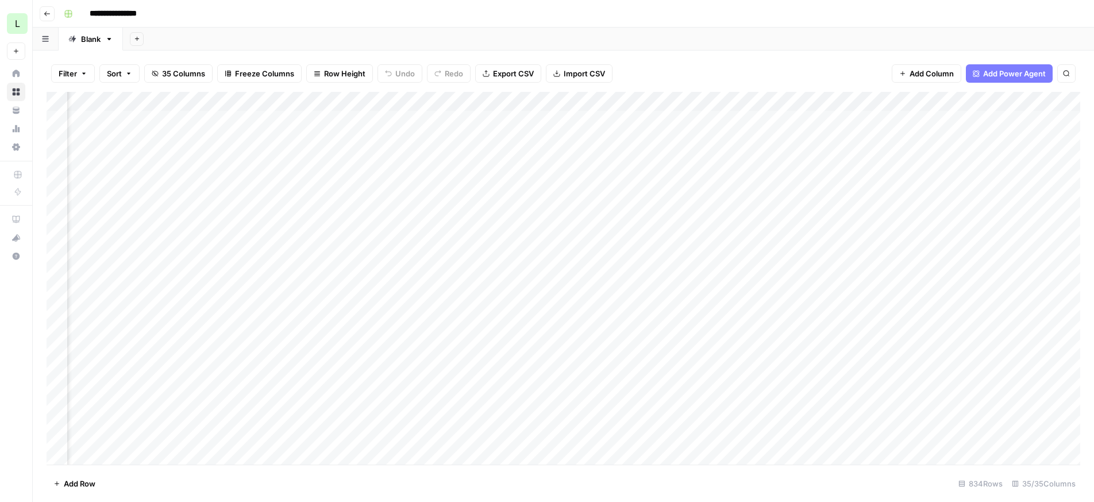
click at [409, 102] on div "Add Column" at bounding box center [564, 278] width 1034 height 373
click at [409, 210] on span "Remove Column" at bounding box center [429, 214] width 101 height 11
click at [508, 116] on span "Delete" at bounding box center [506, 118] width 25 height 11
click at [451, 102] on div "Add Column" at bounding box center [564, 278] width 1034 height 373
click at [430, 213] on span "Remove Column" at bounding box center [429, 214] width 101 height 11
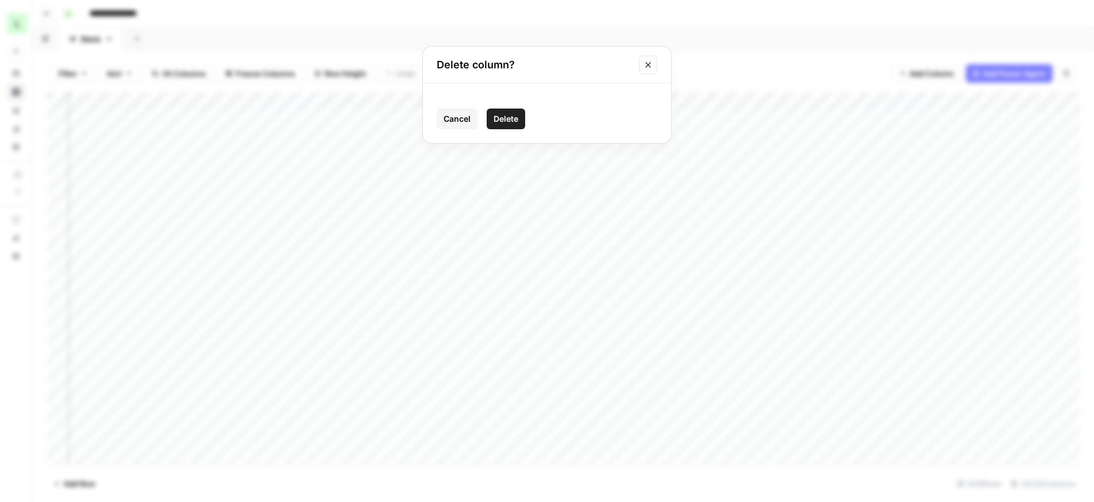
click at [499, 122] on span "Delete" at bounding box center [506, 118] width 25 height 11
click at [452, 101] on div "Add Column" at bounding box center [564, 278] width 1034 height 373
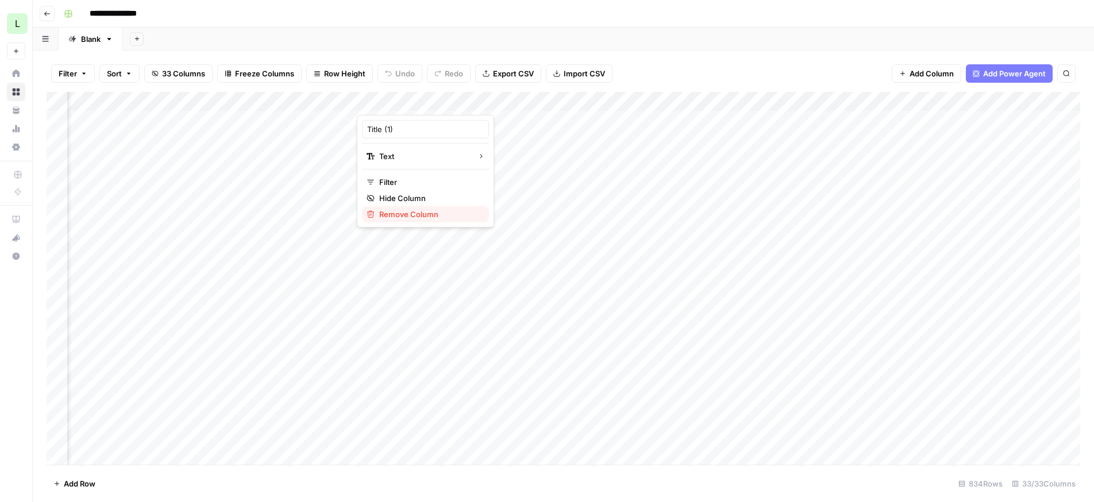
click at [428, 211] on span "Remove Column" at bounding box center [429, 214] width 101 height 11
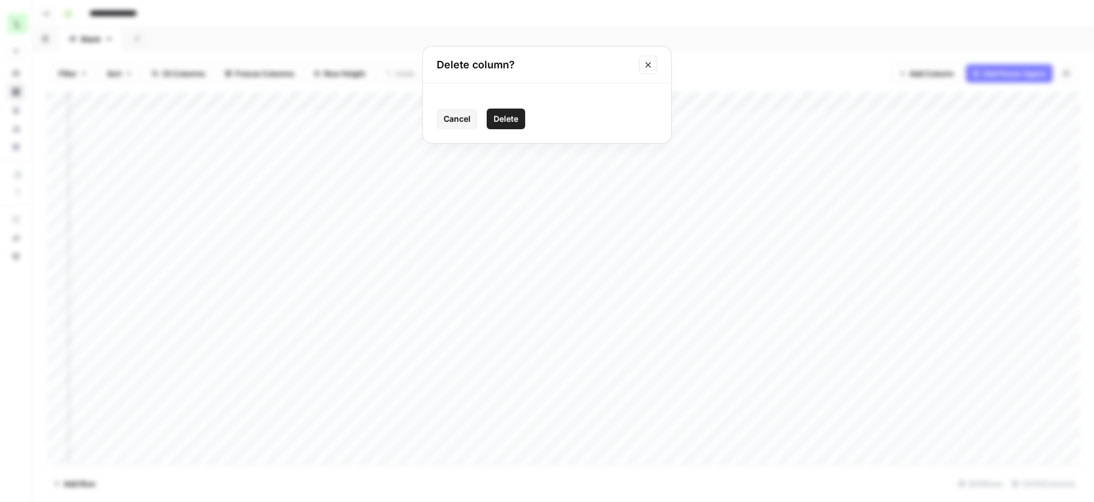
click at [507, 116] on span "Delete" at bounding box center [506, 118] width 25 height 11
click at [452, 102] on div "Add Column" at bounding box center [564, 278] width 1034 height 373
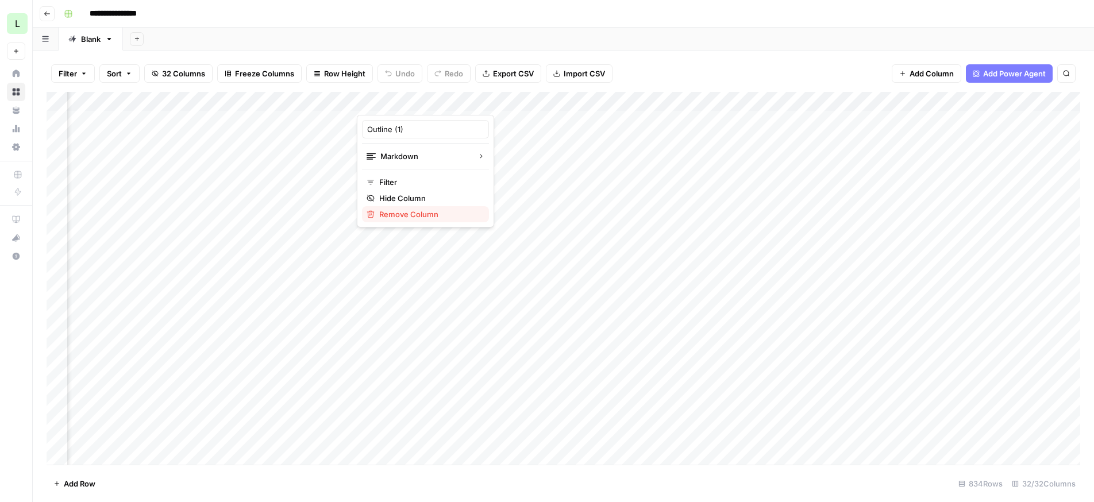
click at [425, 217] on span "Remove Column" at bounding box center [429, 214] width 101 height 11
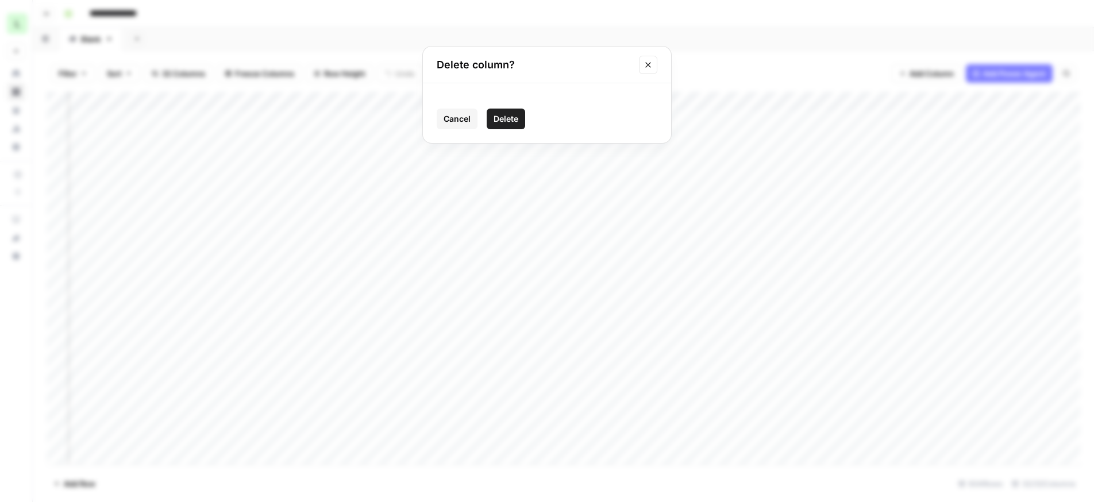
click at [510, 125] on button "Delete" at bounding box center [506, 119] width 39 height 21
click at [449, 102] on div "Add Column" at bounding box center [564, 278] width 1034 height 373
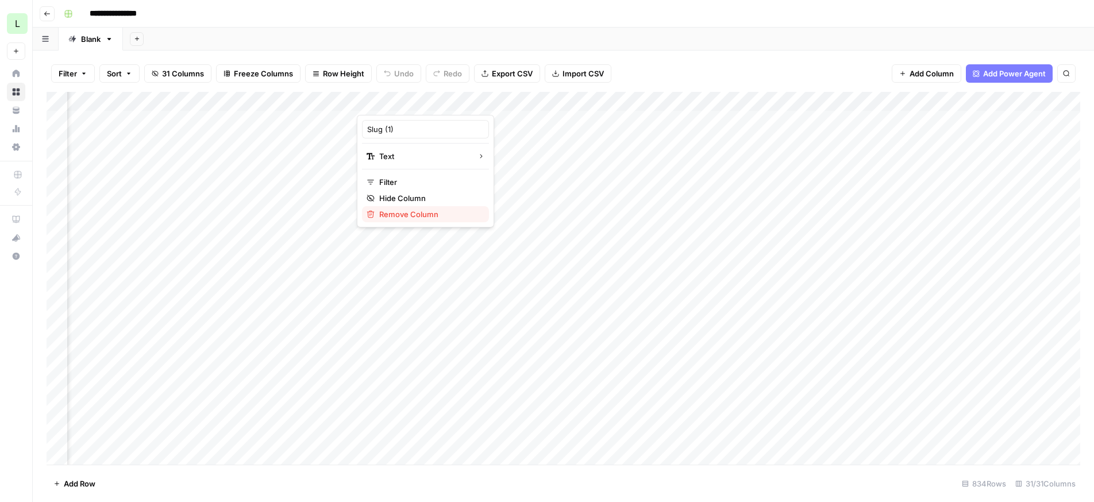
click at [427, 213] on span "Remove Column" at bounding box center [429, 214] width 101 height 11
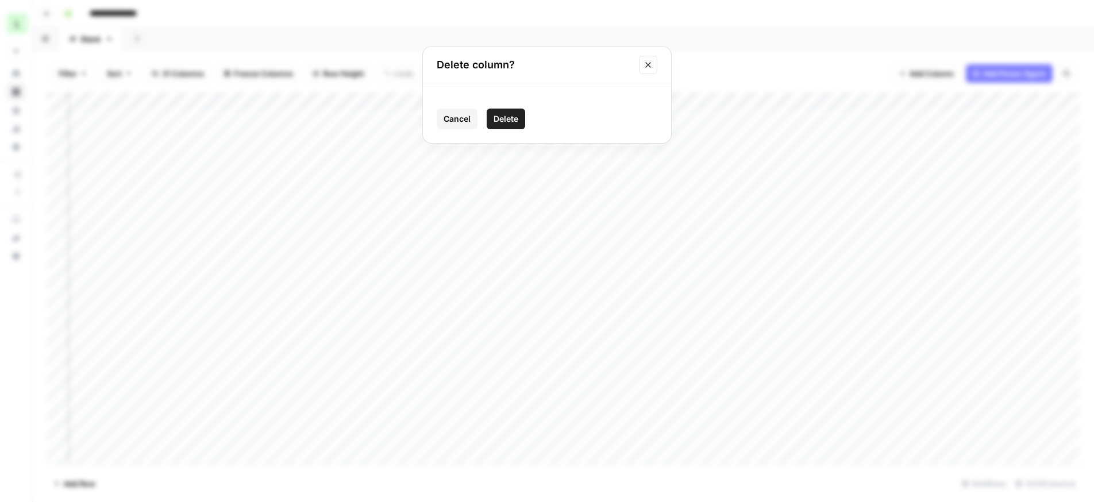
click at [507, 122] on span "Delete" at bounding box center [506, 118] width 25 height 11
click at [449, 101] on div "Add Column" at bounding box center [564, 278] width 1034 height 373
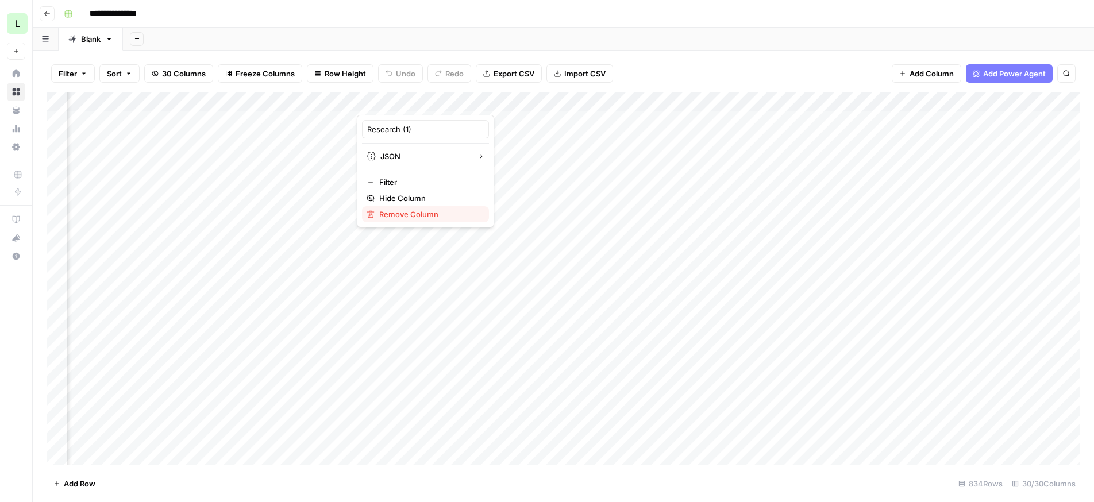
click at [432, 218] on span "Remove Column" at bounding box center [429, 214] width 101 height 11
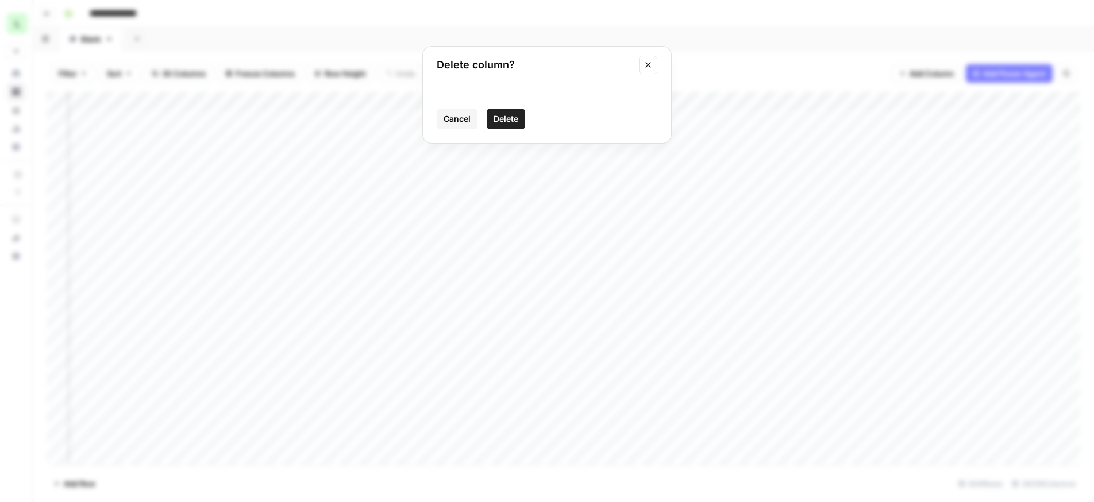
click at [505, 122] on span "Delete" at bounding box center [506, 118] width 25 height 11
click at [453, 101] on div "Add Column" at bounding box center [564, 278] width 1034 height 373
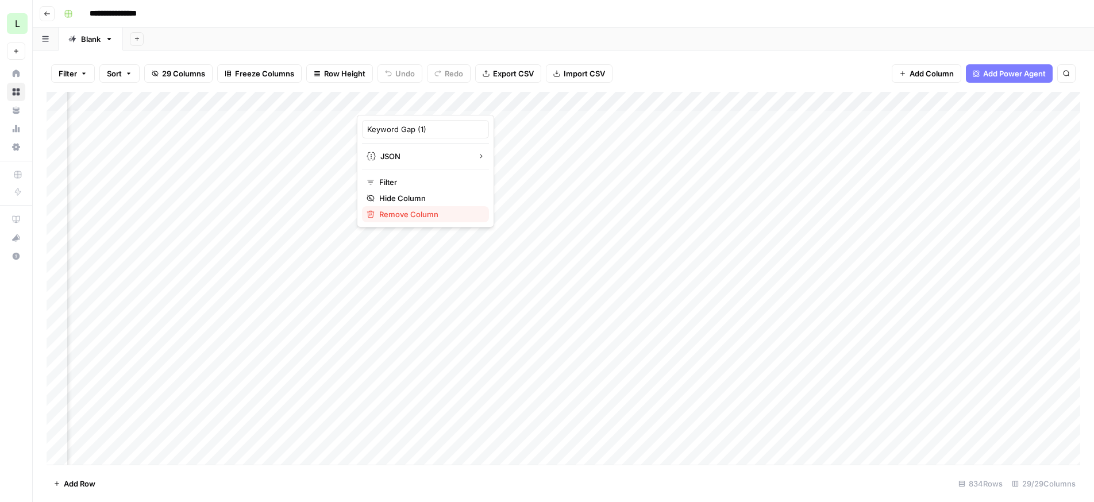
click at [421, 218] on span "Remove Column" at bounding box center [429, 214] width 101 height 11
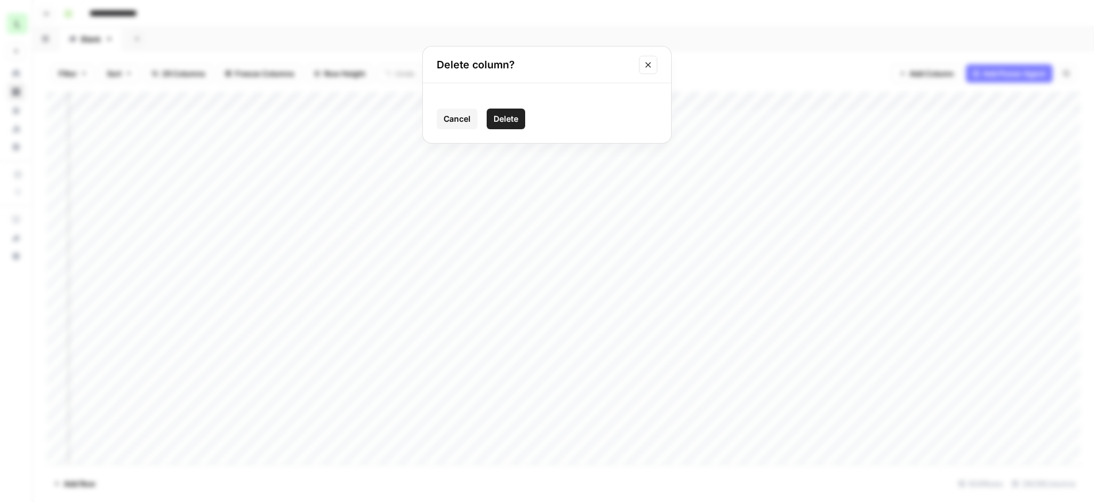
click at [509, 120] on span "Delete" at bounding box center [506, 118] width 25 height 11
click at [450, 100] on div "Add Column" at bounding box center [564, 278] width 1034 height 373
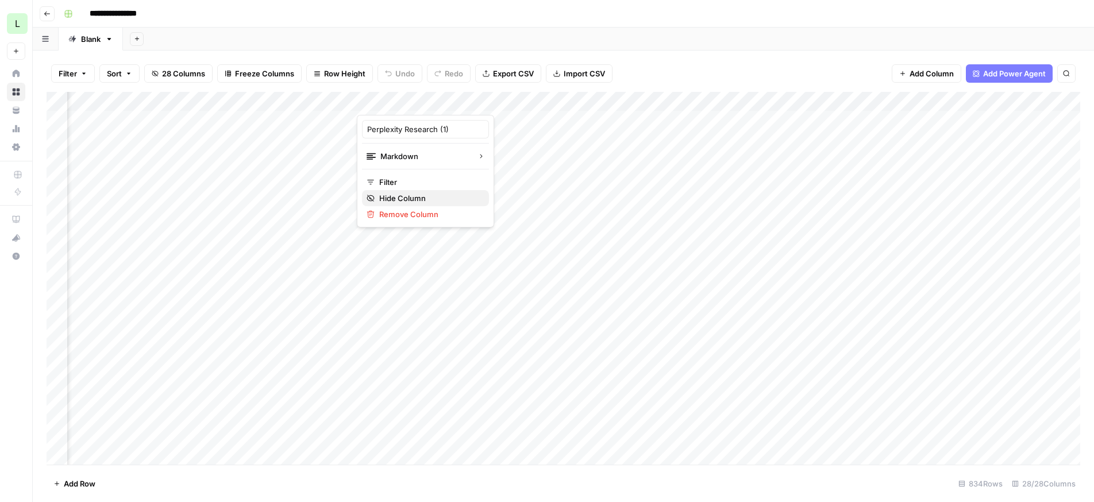
click at [406, 199] on span "Hide Column" at bounding box center [429, 198] width 101 height 11
click at [307, 393] on div "Add Column" at bounding box center [564, 278] width 1034 height 373
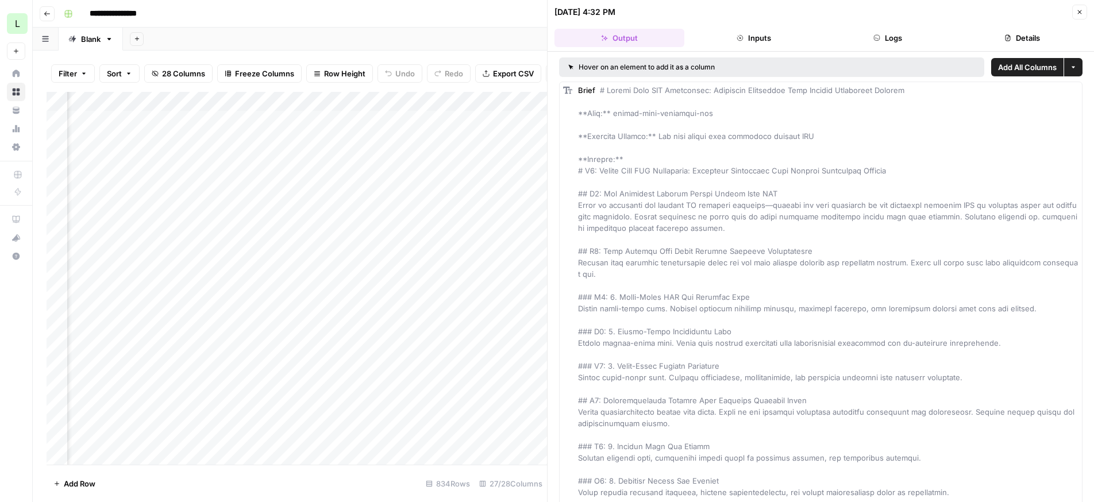
click at [1073, 64] on icon "button" at bounding box center [1073, 67] width 7 height 7
click at [1052, 98] on span "Add as Single Column" at bounding box center [1029, 93] width 78 height 11
click at [1077, 13] on icon "button" at bounding box center [1079, 12] width 7 height 7
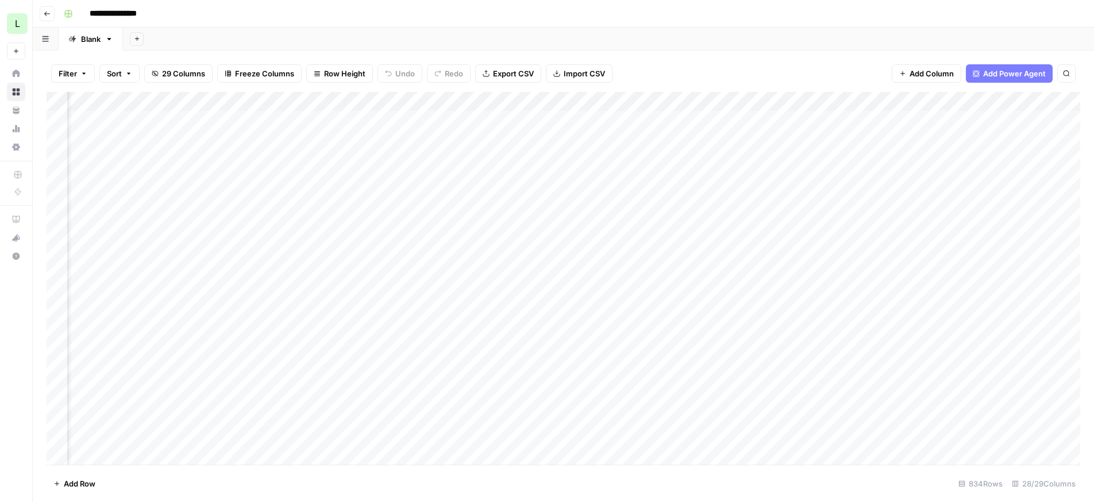
click at [79, 72] on button "Filter" at bounding box center [73, 73] width 44 height 18
click at [121, 75] on span "Sort" at bounding box center [114, 73] width 15 height 11
click at [613, 424] on div "Add Column" at bounding box center [564, 278] width 1034 height 373
click at [404, 102] on div "Add Column" at bounding box center [564, 278] width 1034 height 373
drag, startPoint x: 401, startPoint y: 128, endPoint x: 354, endPoint y: 125, distance: 46.7
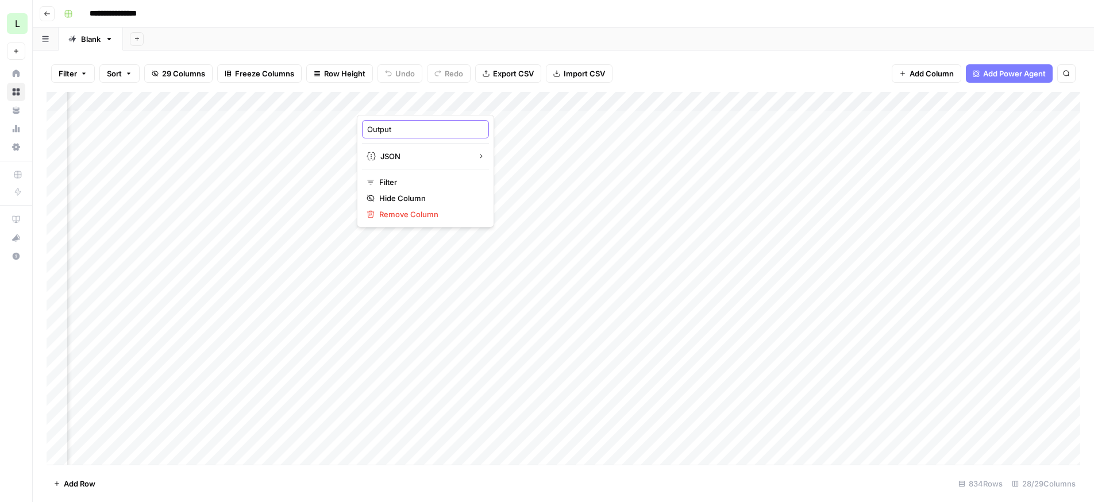
click at [354, 125] on body "**********" at bounding box center [547, 251] width 1094 height 502
drag, startPoint x: 405, startPoint y: 127, endPoint x: 367, endPoint y: 124, distance: 37.5
click at [367, 124] on input "Output" at bounding box center [425, 129] width 117 height 11
click at [538, 99] on div "Add Column" at bounding box center [564, 278] width 1034 height 373
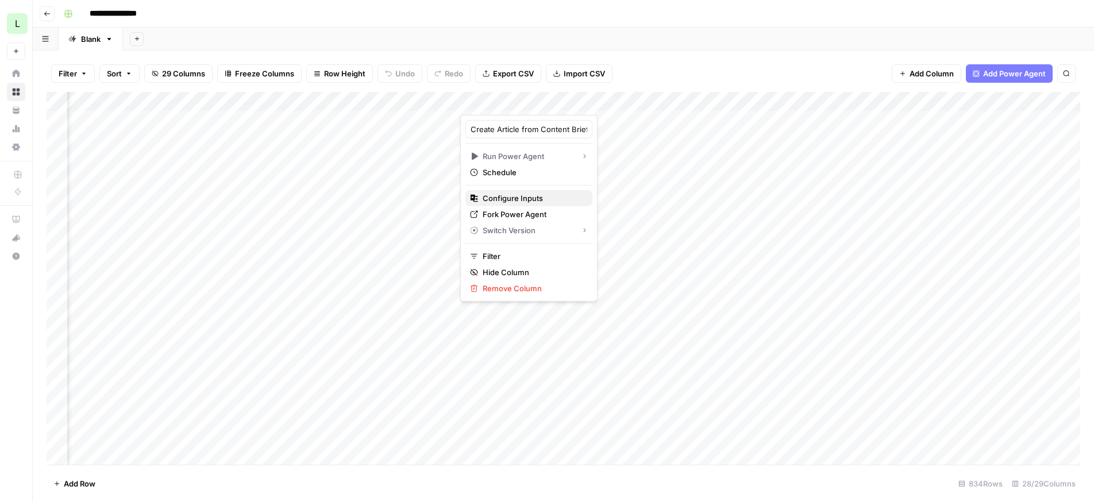
click at [497, 197] on span "Configure Inputs" at bounding box center [533, 198] width 101 height 11
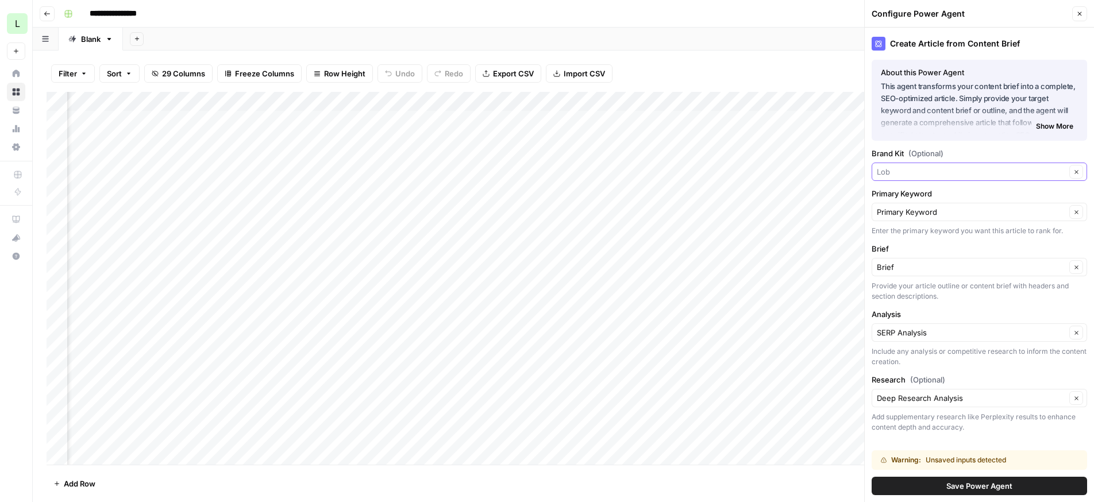
drag, startPoint x: 991, startPoint y: 177, endPoint x: 1021, endPoint y: 90, distance: 92.0
click at [1021, 90] on div "Create Article from Content Brief About this Power Agent This agent transforms …" at bounding box center [979, 265] width 229 height 475
type input "Lob"
click at [1081, 9] on button "Close" at bounding box center [1079, 13] width 15 height 15
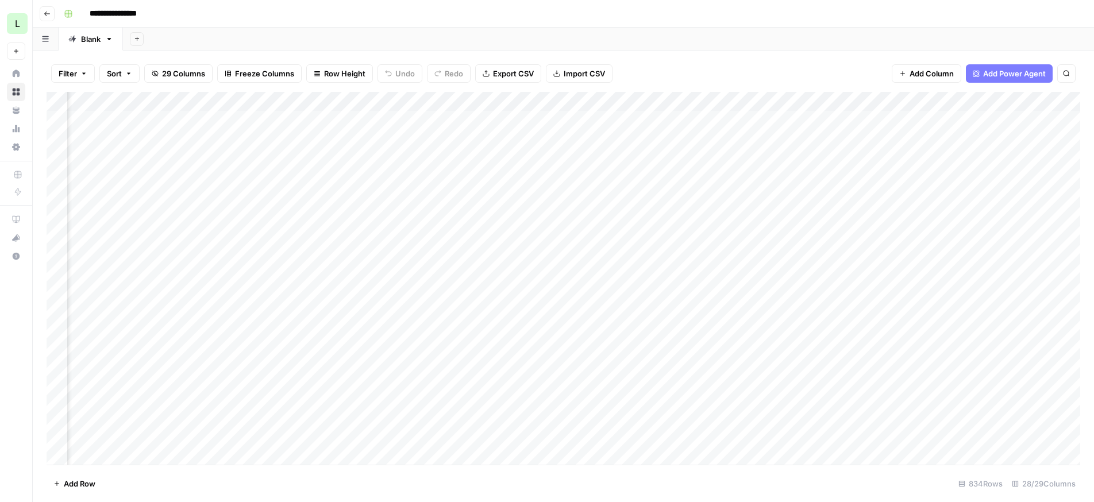
click at [452, 101] on div "Add Column" at bounding box center [564, 278] width 1034 height 373
drag, startPoint x: 413, startPoint y: 128, endPoint x: 348, endPoint y: 128, distance: 65.5
click at [348, 128] on body "**********" at bounding box center [547, 251] width 1094 height 502
drag, startPoint x: 403, startPoint y: 132, endPoint x: 361, endPoint y: 125, distance: 43.1
click at [361, 125] on div "Output JSON Filter Hide Column Remove Column" at bounding box center [425, 171] width 137 height 113
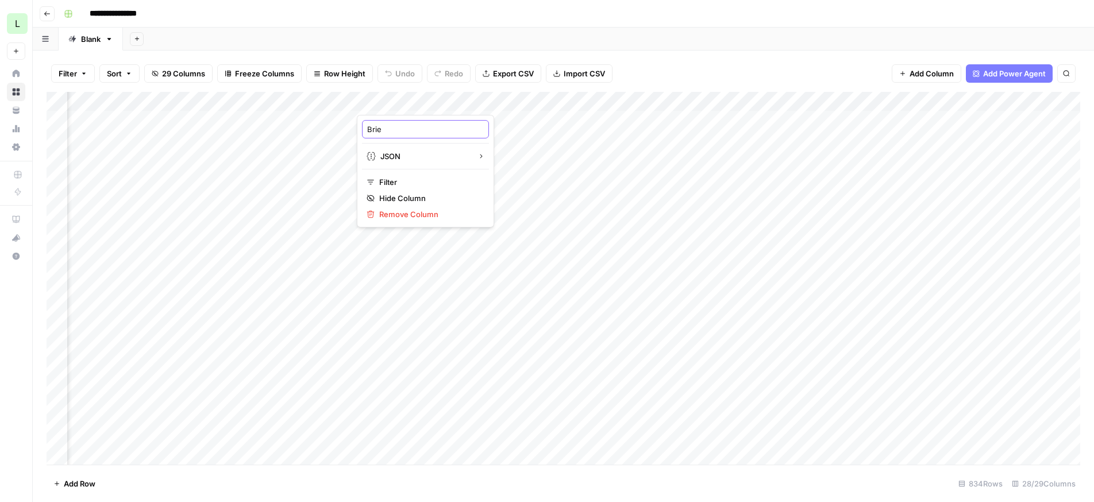
type input "Brief"
click at [453, 101] on div "Add Column" at bounding box center [564, 278] width 1034 height 373
click at [413, 124] on input "Brief (1)" at bounding box center [425, 129] width 117 height 11
type input "Brief"
click at [406, 93] on div "Add Column" at bounding box center [564, 278] width 1034 height 373
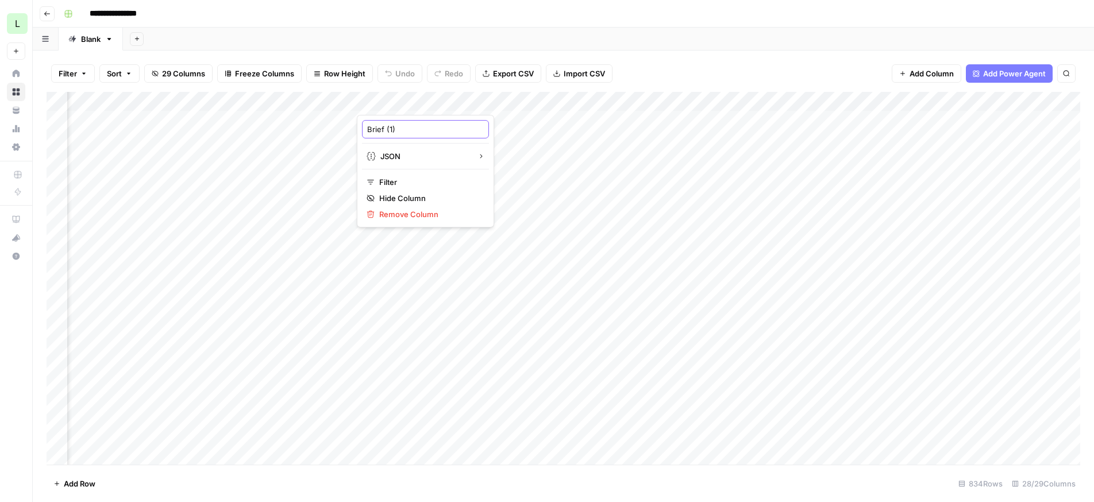
click at [405, 129] on input "Brief (1)" at bounding box center [425, 129] width 117 height 11
type input "Brief"
click at [417, 106] on div "Add Column" at bounding box center [564, 278] width 1034 height 373
click at [401, 126] on input "Brief (1)" at bounding box center [425, 129] width 117 height 11
type input "Brief"
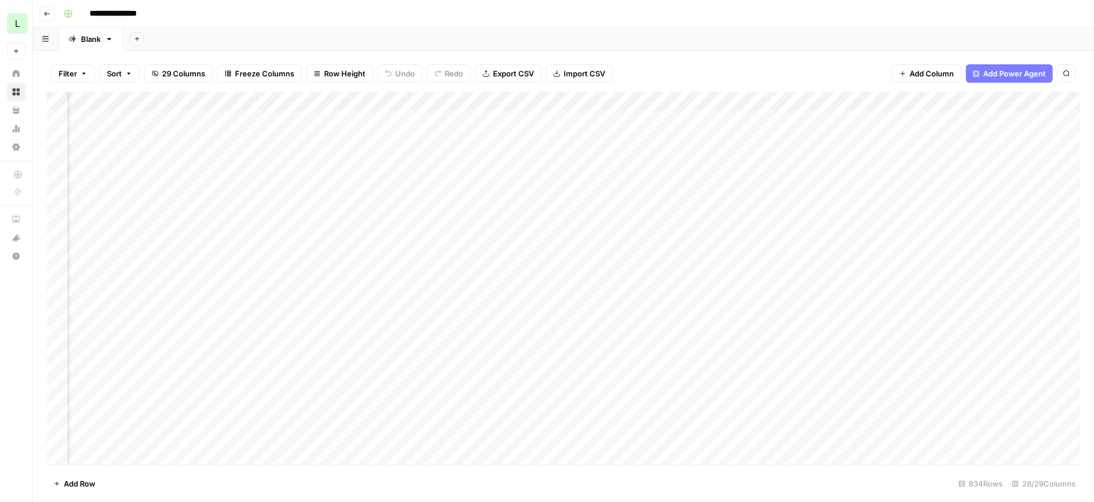
click at [454, 102] on div "Add Column" at bounding box center [564, 278] width 1034 height 373
drag, startPoint x: 402, startPoint y: 130, endPoint x: 344, endPoint y: 125, distance: 58.3
click at [344, 125] on body "**********" at bounding box center [547, 251] width 1094 height 502
drag, startPoint x: 410, startPoint y: 129, endPoint x: 362, endPoint y: 125, distance: 47.9
click at [362, 125] on div "Brief (1)" at bounding box center [425, 129] width 127 height 18
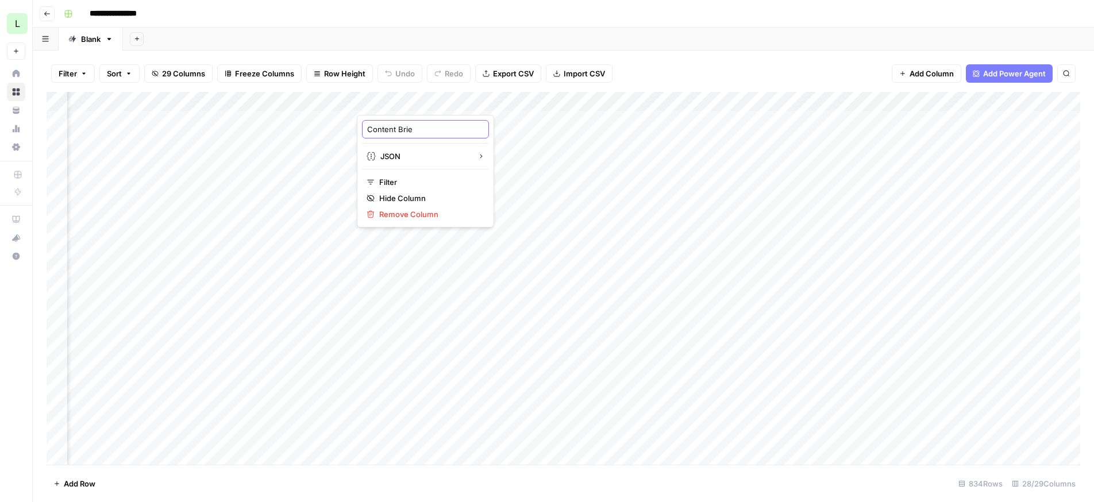
type input "Content Brief"
click at [540, 102] on div "Add Column" at bounding box center [564, 278] width 1034 height 373
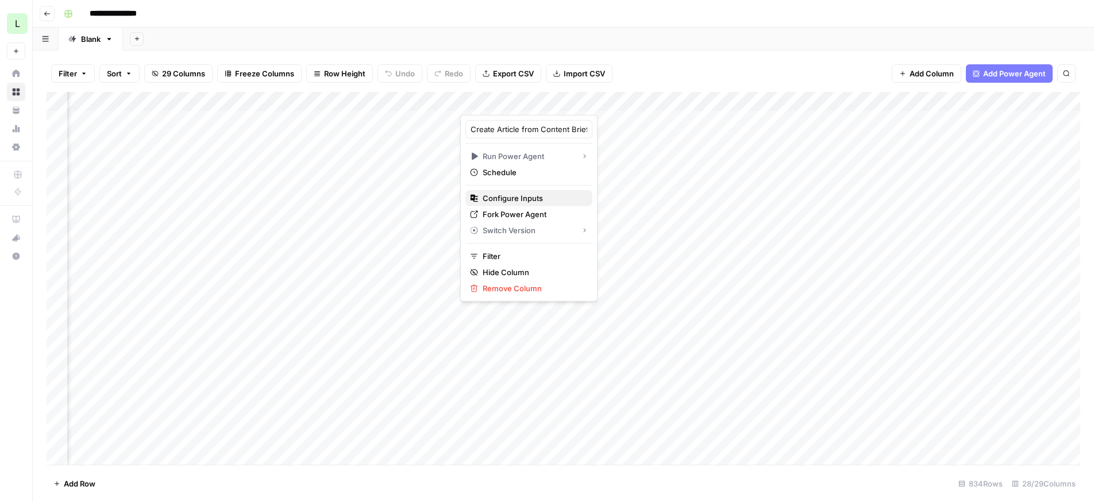
click at [510, 193] on span "Configure Inputs" at bounding box center [533, 198] width 101 height 11
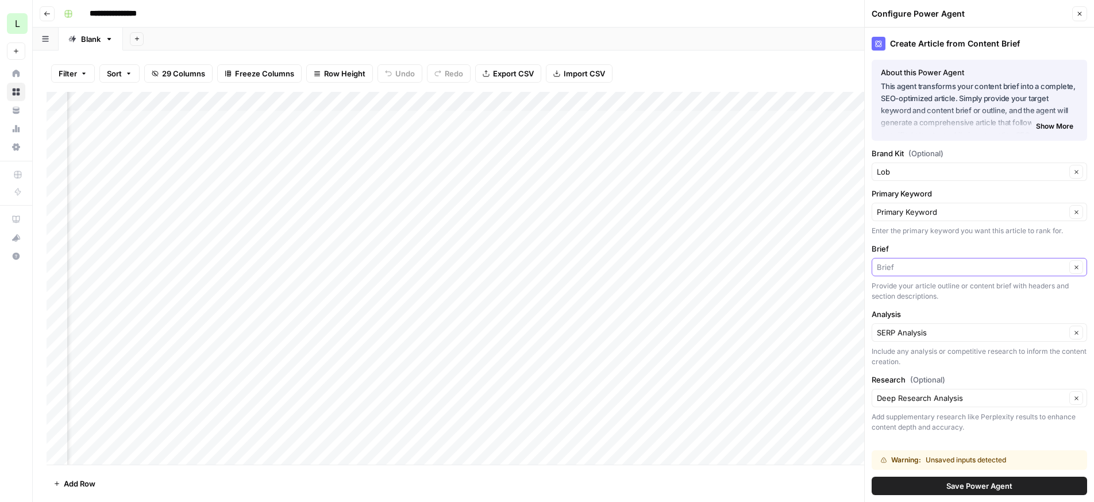
click at [1043, 272] on input "Brief" at bounding box center [971, 266] width 189 height 11
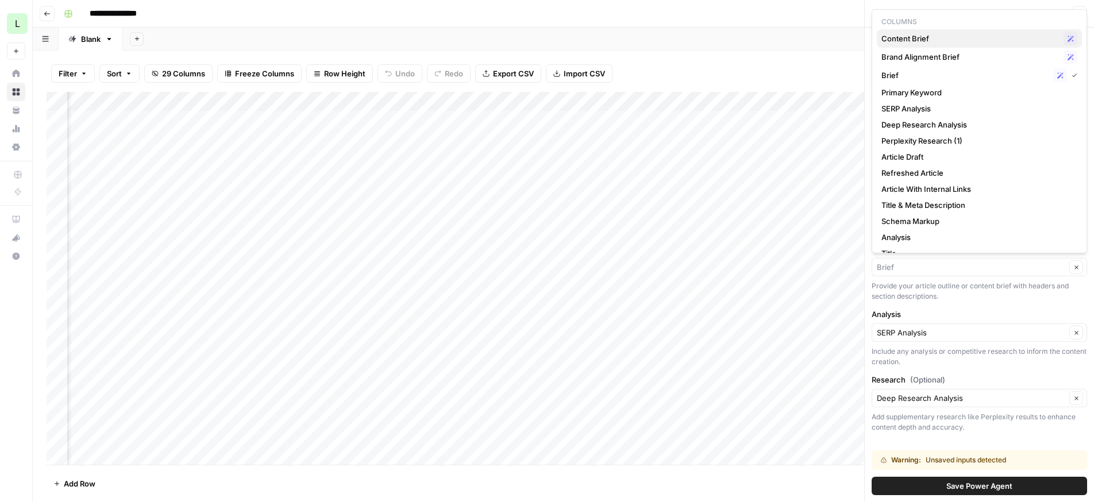
click at [930, 36] on span "Content Brief" at bounding box center [971, 38] width 178 height 11
type input "Content Brief"
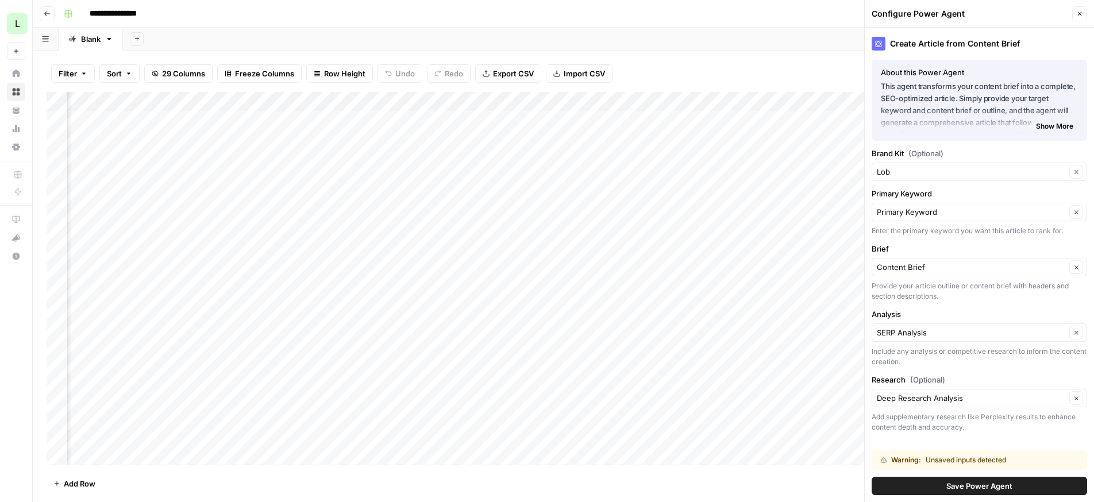
click at [946, 487] on span "Save Power Agent" at bounding box center [979, 485] width 66 height 11
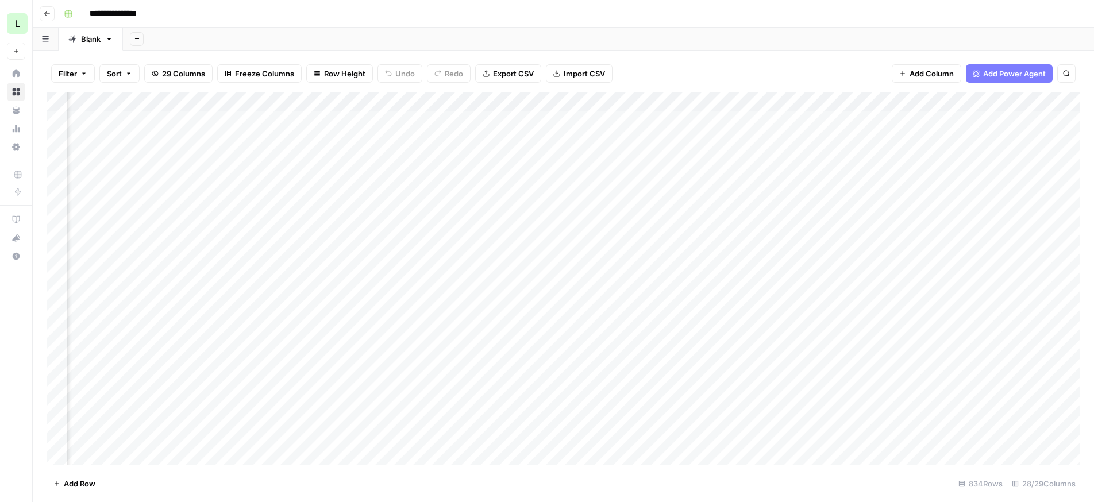
click at [513, 392] on div "Add Column" at bounding box center [564, 278] width 1034 height 373
click at [513, 413] on div "Add Column" at bounding box center [564, 278] width 1034 height 373
click at [510, 432] on div "Add Column" at bounding box center [564, 278] width 1034 height 373
click at [716, 392] on div "Add Column" at bounding box center [564, 278] width 1034 height 373
click at [720, 414] on div "Add Column" at bounding box center [564, 278] width 1034 height 373
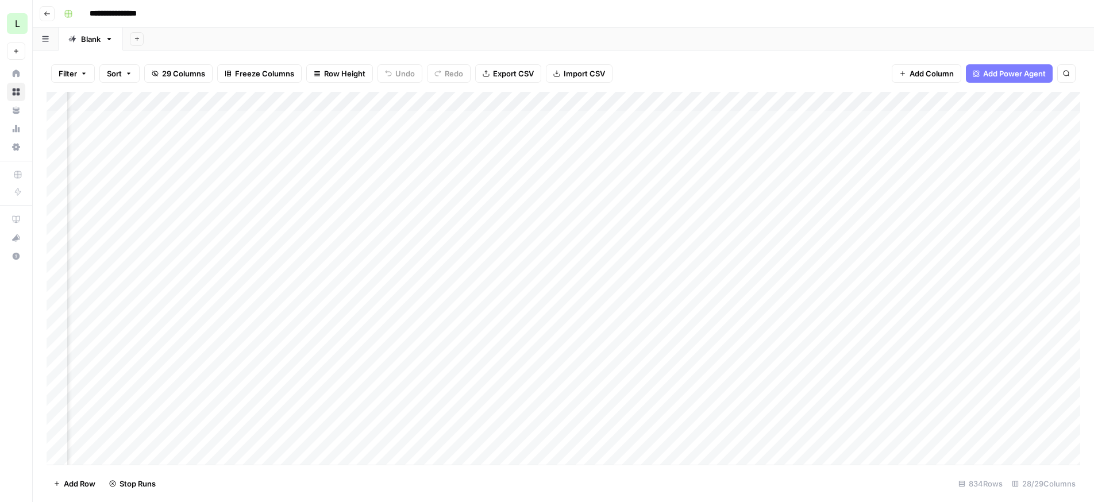
click at [720, 432] on div "Add Column" at bounding box center [564, 278] width 1034 height 373
click at [759, 392] on div "Add Column" at bounding box center [564, 278] width 1034 height 373
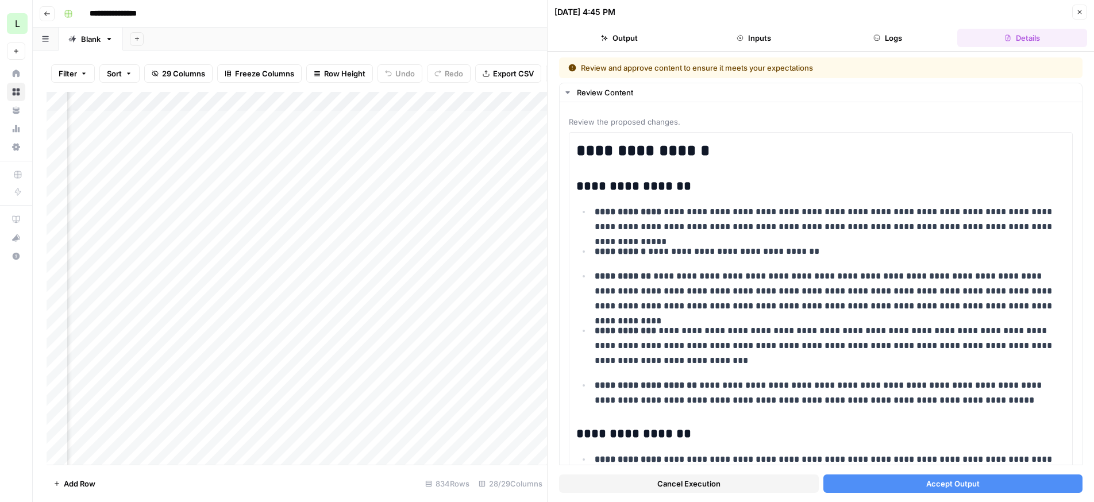
click at [853, 482] on button "Accept Output" at bounding box center [953, 484] width 260 height 18
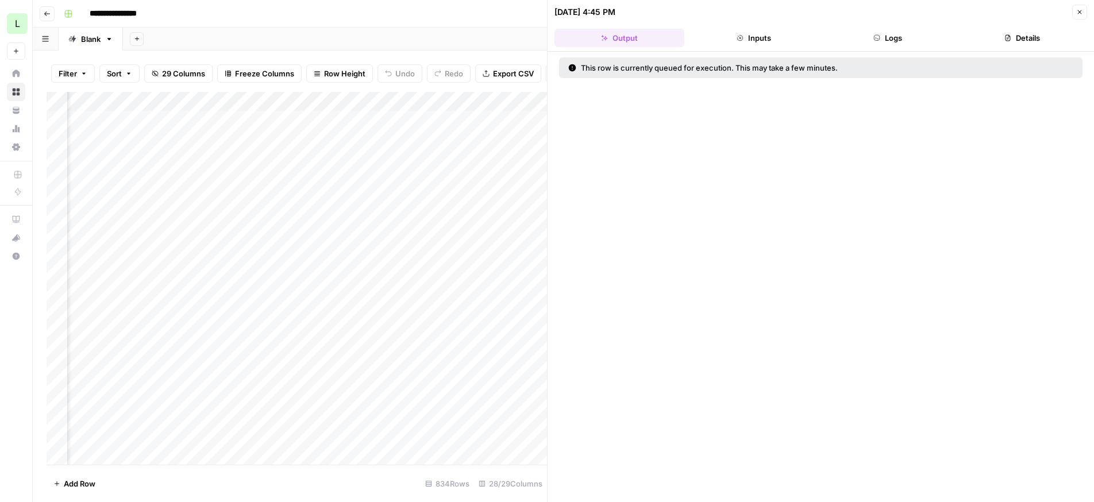
click at [1083, 12] on span "Close" at bounding box center [1083, 12] width 1 height 1
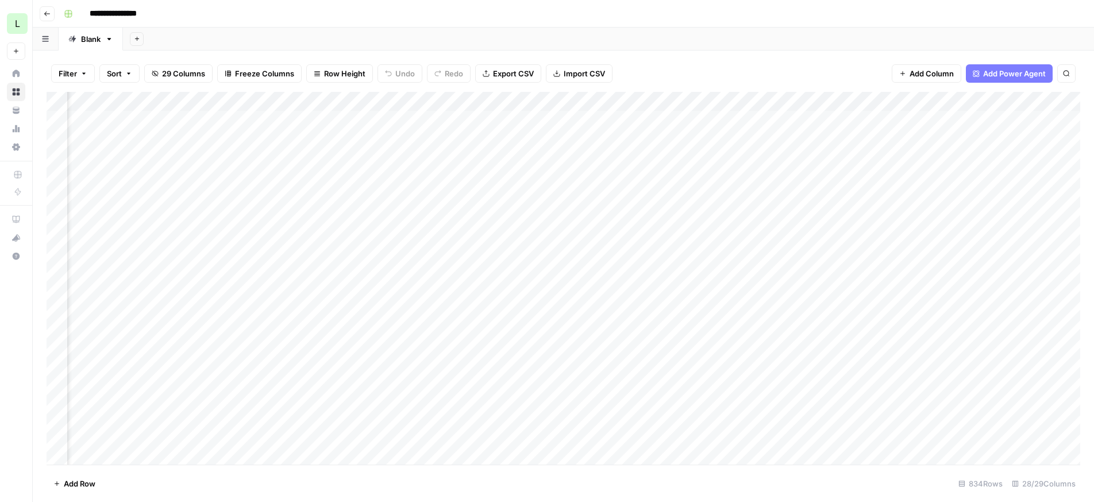
click at [922, 395] on div "Add Column" at bounding box center [564, 278] width 1034 height 373
click at [760, 411] on div "Add Column" at bounding box center [564, 278] width 1034 height 373
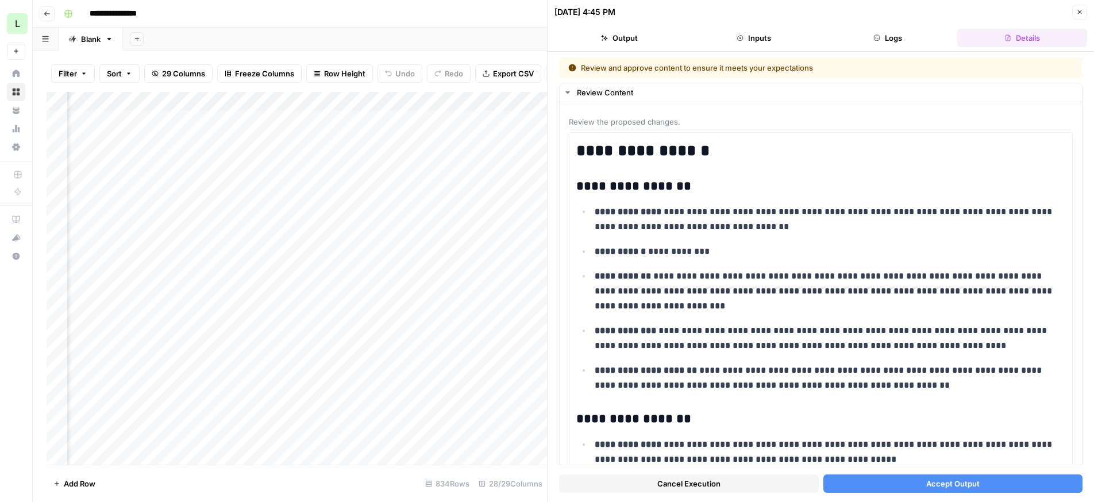
click at [861, 487] on button "Accept Output" at bounding box center [953, 484] width 260 height 18
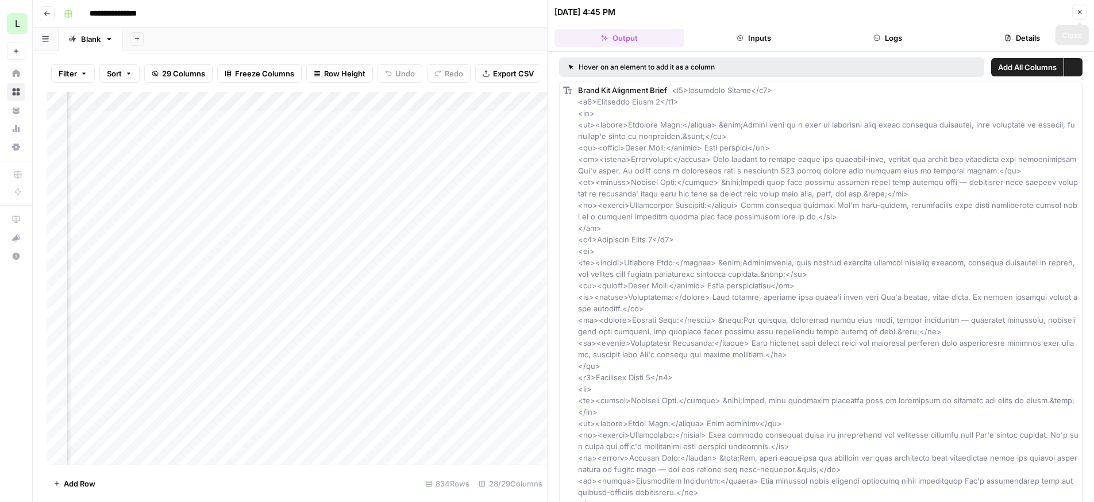
click at [1079, 10] on icon "button" at bounding box center [1079, 12] width 7 height 7
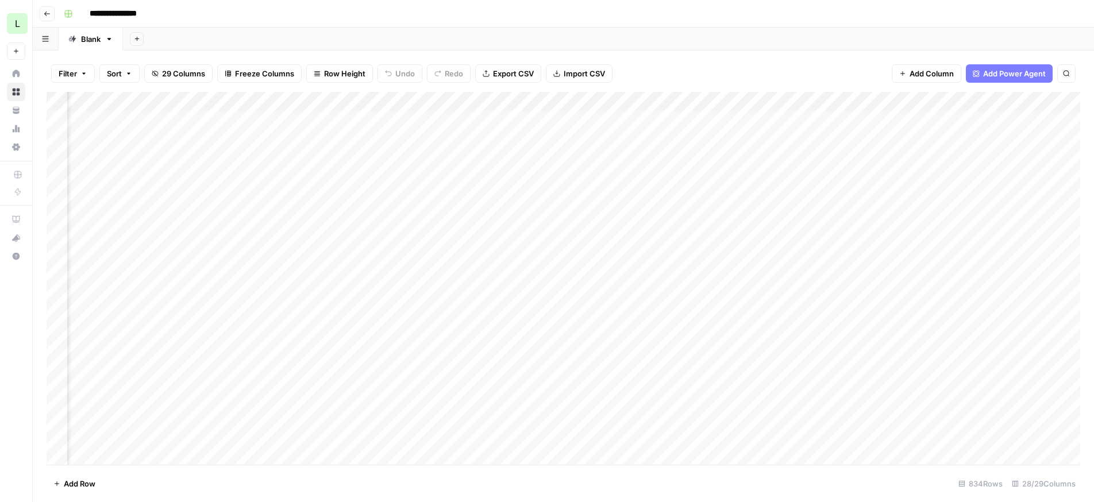
click at [925, 413] on div "Add Column" at bounding box center [564, 278] width 1034 height 373
click at [759, 433] on div "Add Column" at bounding box center [564, 278] width 1034 height 373
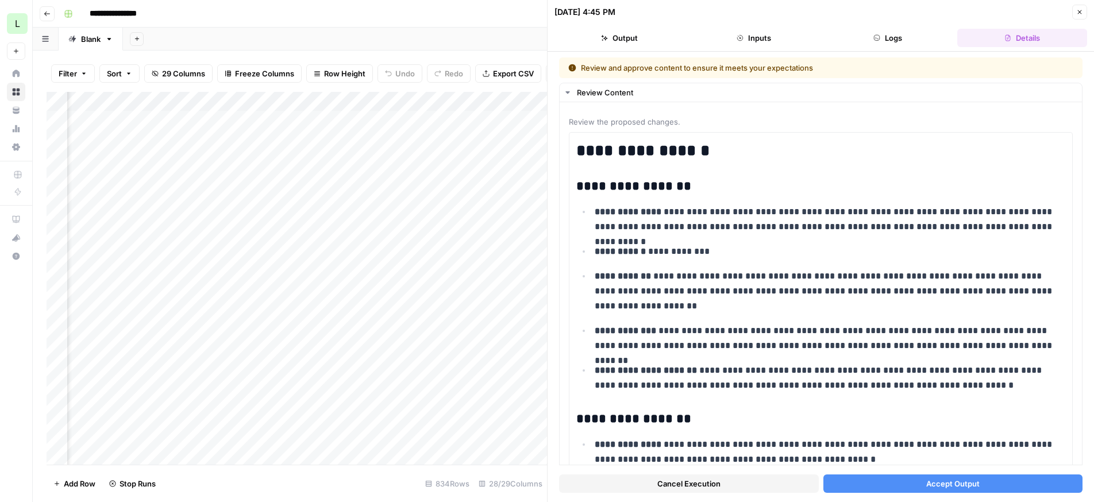
click at [880, 488] on button "Accept Output" at bounding box center [953, 484] width 260 height 18
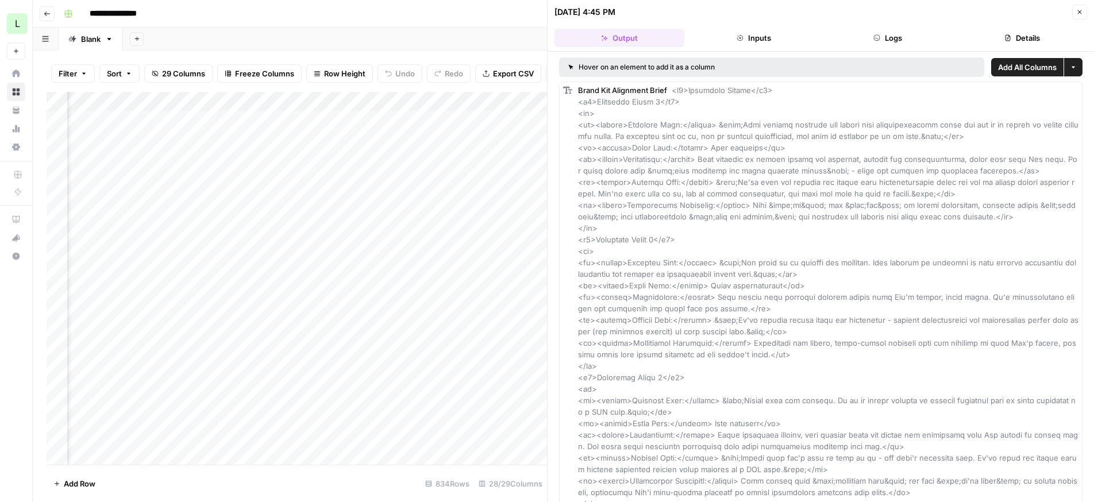
click at [1078, 10] on icon "button" at bounding box center [1080, 12] width 4 height 4
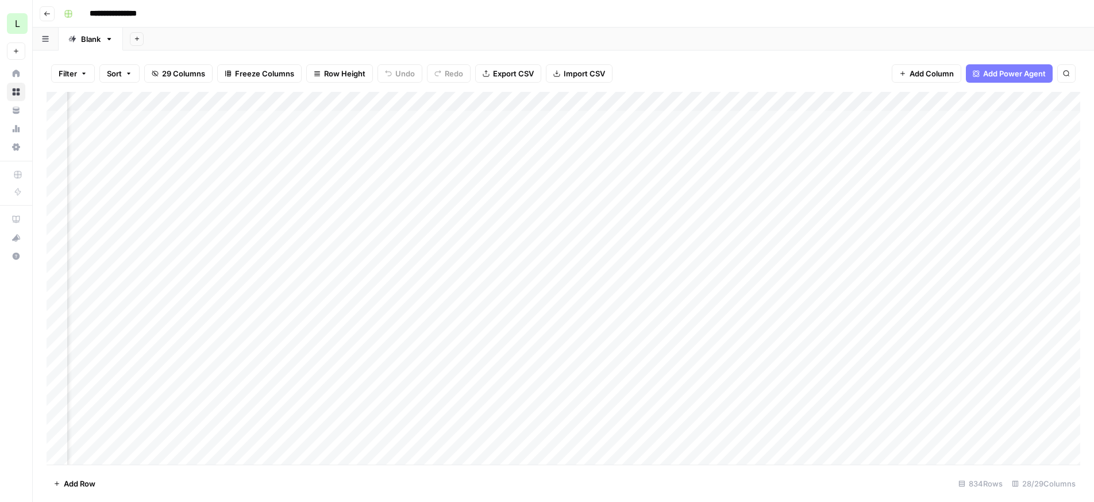
click at [925, 430] on div "Add Column" at bounding box center [564, 278] width 1034 height 373
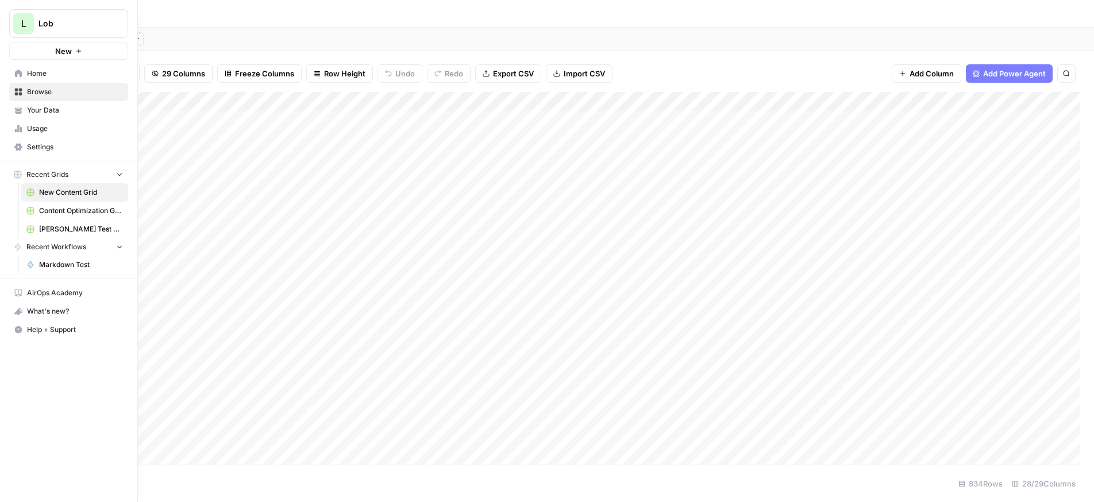
click at [41, 107] on span "Your Data" at bounding box center [75, 110] width 96 height 10
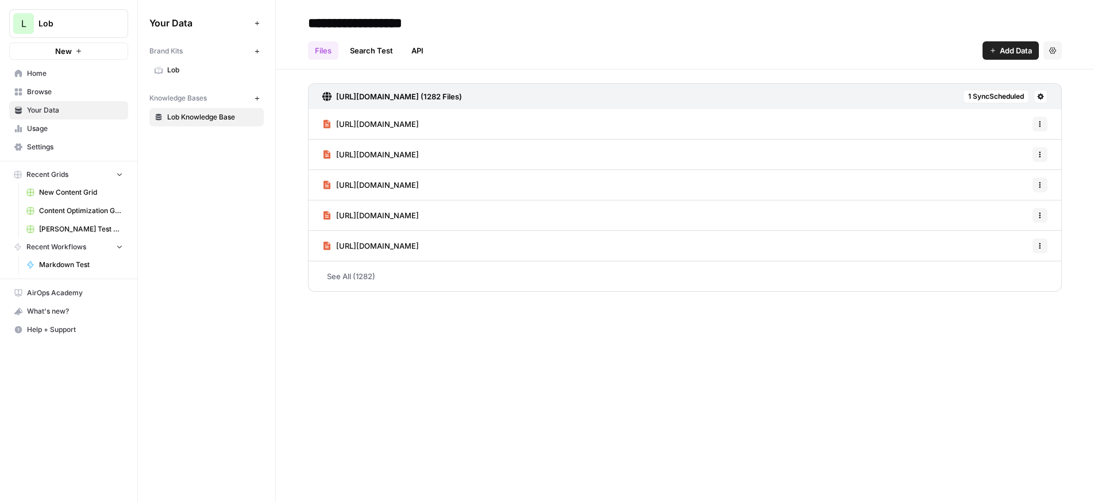
click at [39, 131] on span "Usage" at bounding box center [75, 129] width 96 height 10
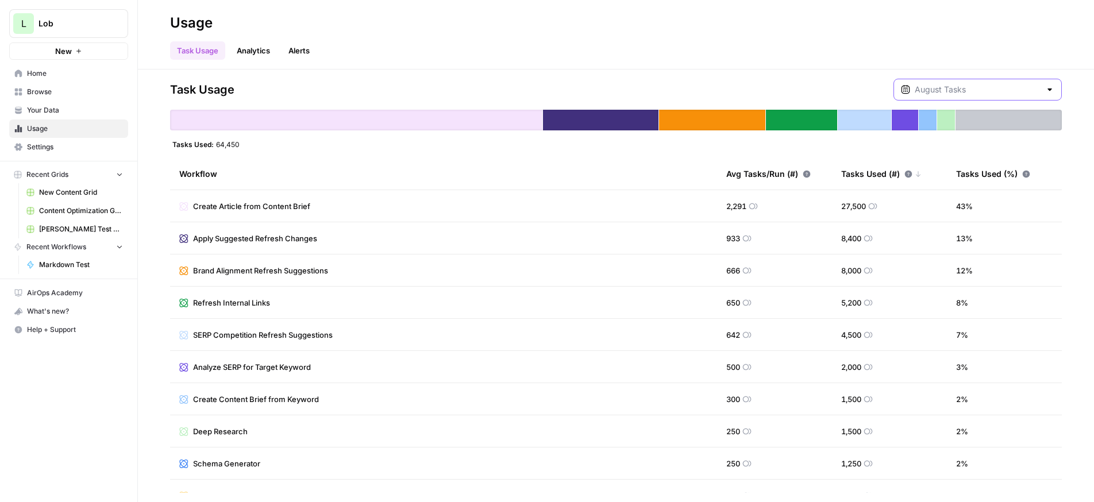
click at [972, 84] on input "text" at bounding box center [978, 89] width 126 height 11
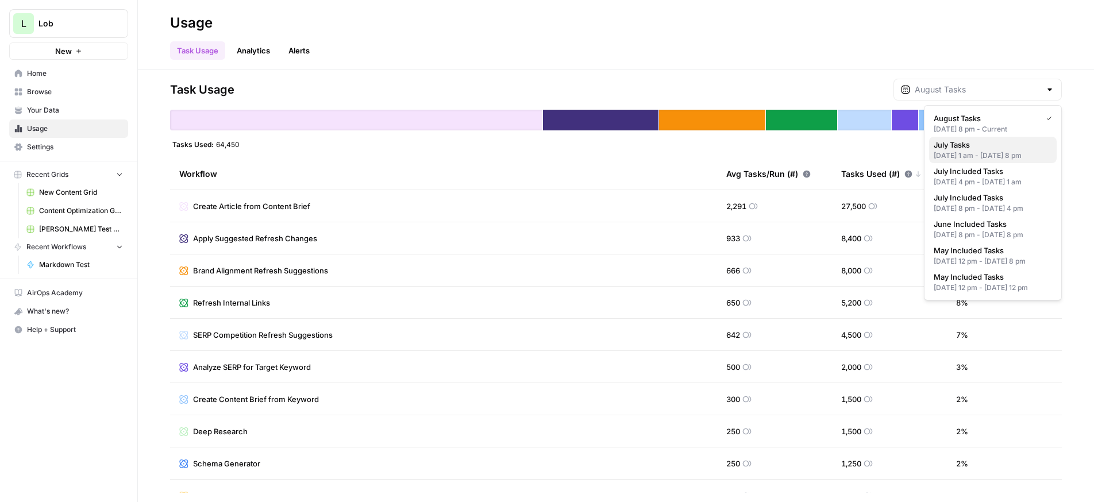
click at [978, 146] on span "July Tasks" at bounding box center [991, 144] width 114 height 11
type input "July Tasks"
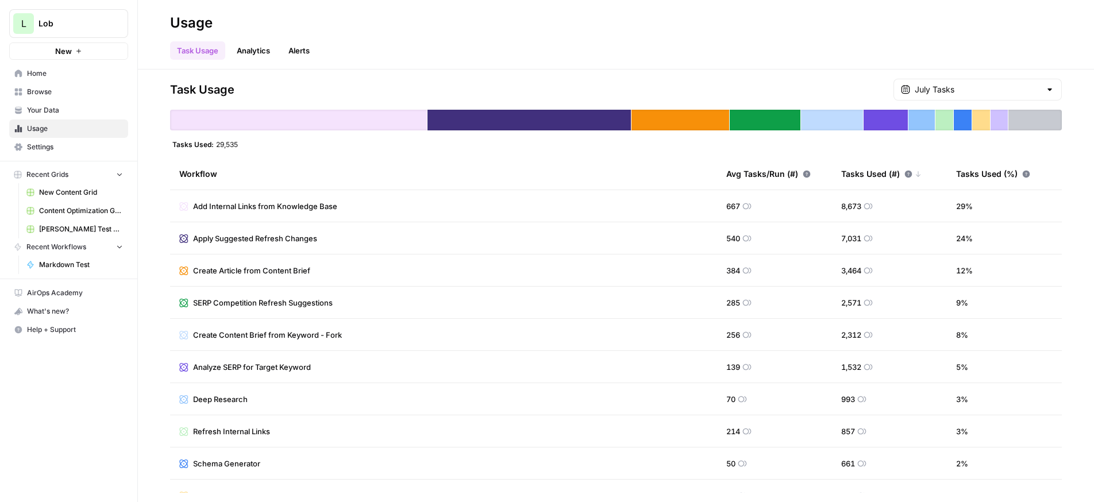
click at [1046, 90] on div at bounding box center [1049, 89] width 9 height 11
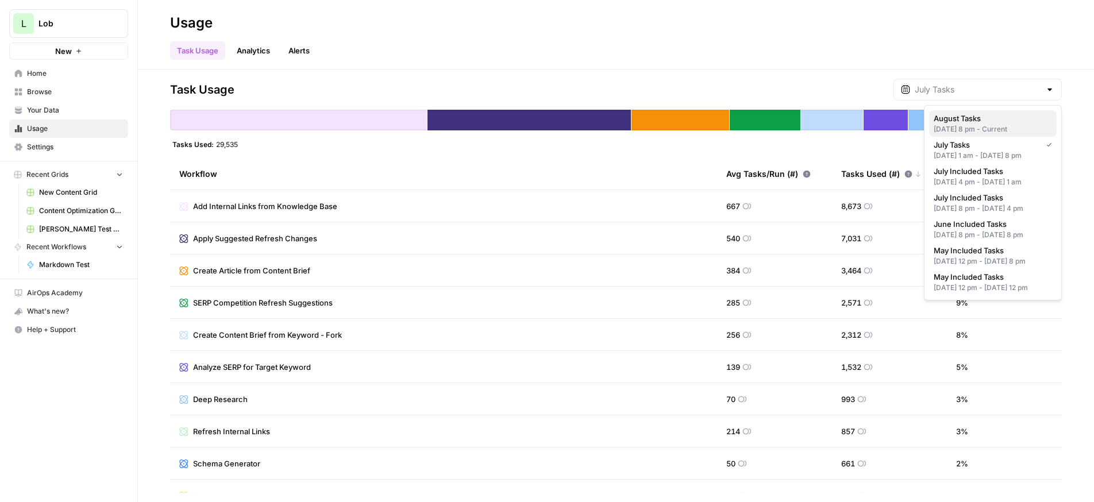
click at [983, 121] on span "August Tasks" at bounding box center [991, 118] width 114 height 11
type input "August Tasks"
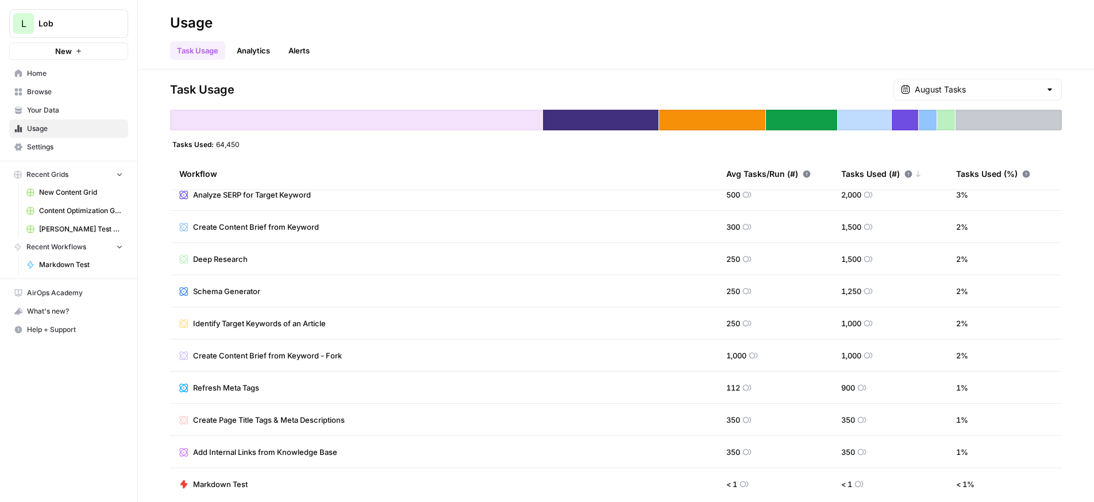
scroll to position [180, 0]
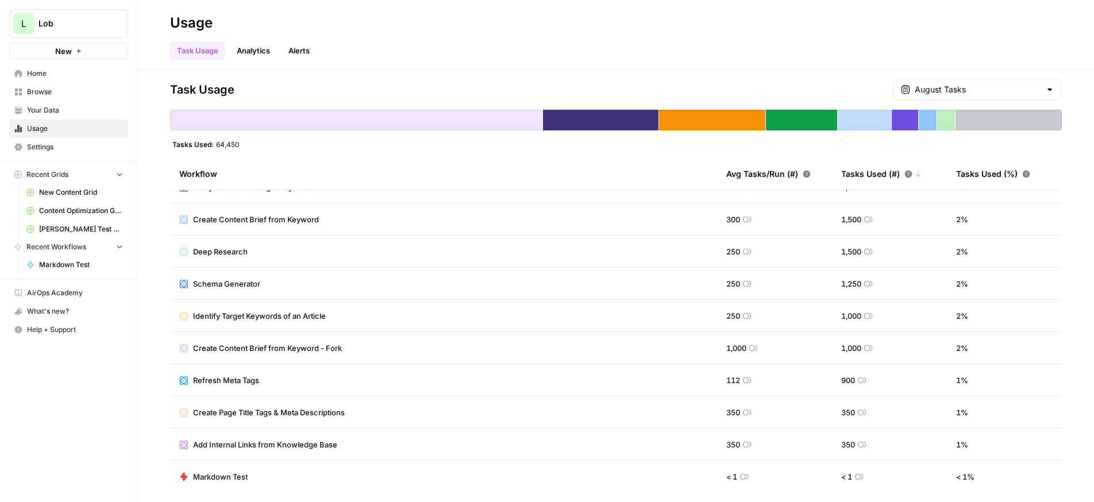
drag, startPoint x: 478, startPoint y: 209, endPoint x: 469, endPoint y: 514, distance: 305.3
click at [469, 502] on html "L Lob New Home Browse Your Data Usage Settings Recent Grids New Content Grid Co…" at bounding box center [547, 251] width 1094 height 502
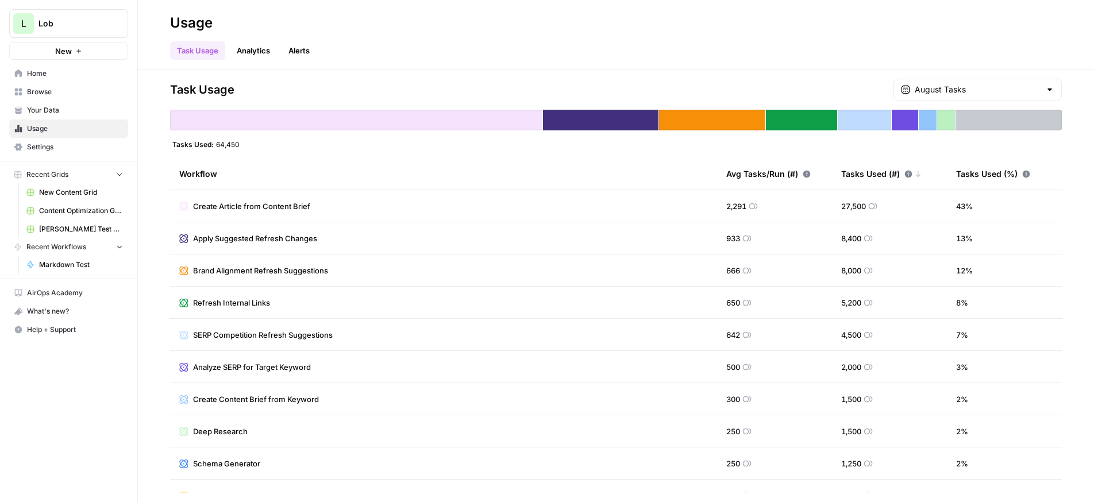
drag, startPoint x: 915, startPoint y: 338, endPoint x: 832, endPoint y: 121, distance: 232.1
click at [832, 121] on div "Task Usage August Tasks Tasks Used: 64,450 Workflow Avg Tasks/Run (#) Tasks Use…" at bounding box center [616, 286] width 892 height 414
click at [256, 51] on link "Analytics" at bounding box center [253, 50] width 47 height 18
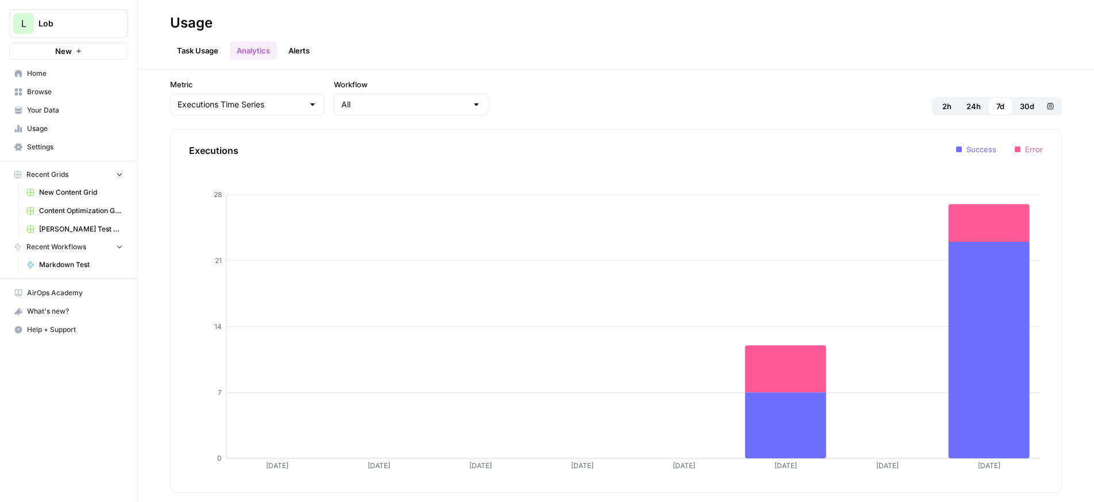
click at [299, 47] on link "Alerts" at bounding box center [299, 50] width 35 height 18
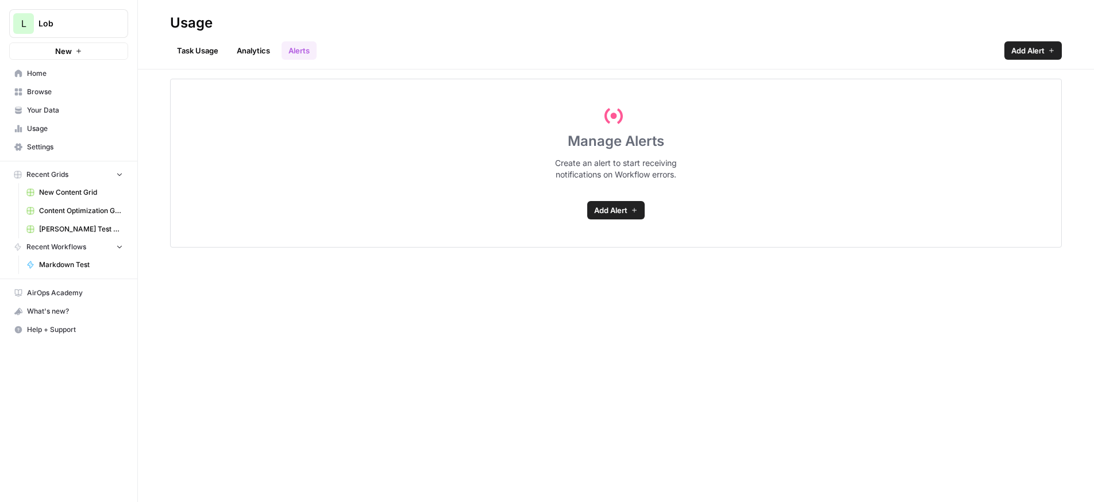
click at [592, 217] on link "Add Alert" at bounding box center [615, 210] width 57 height 18
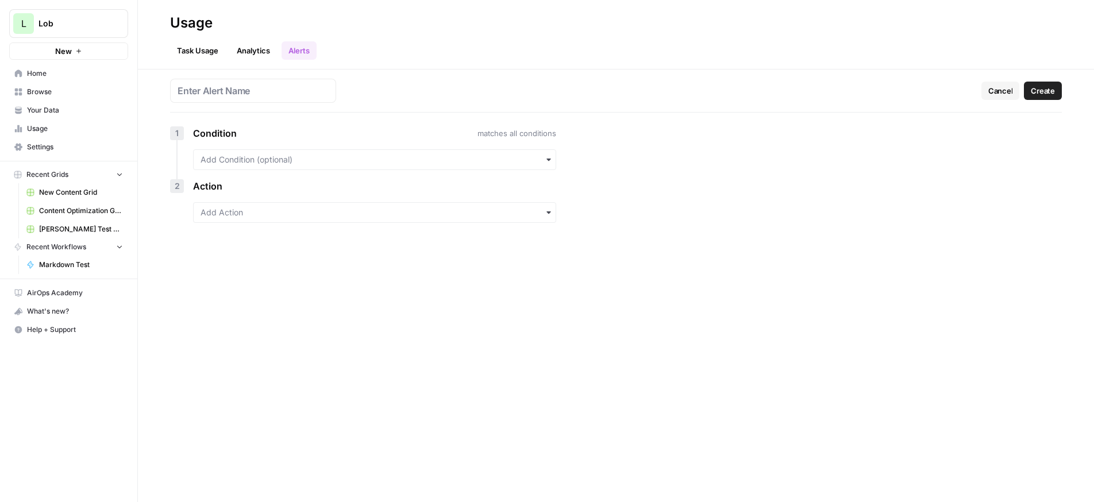
click at [1006, 94] on span "Cancel" at bounding box center [1000, 90] width 25 height 11
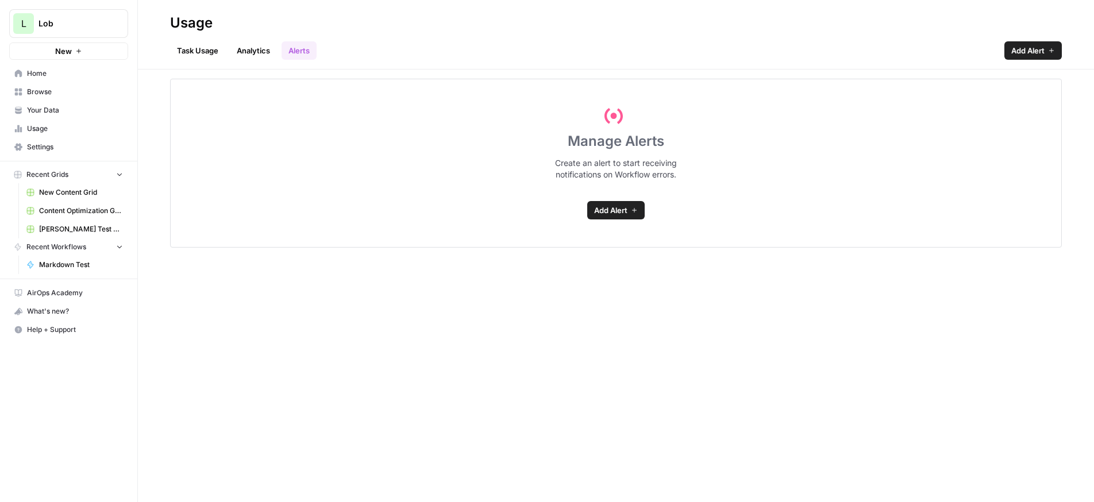
click at [75, 75] on span "Home" at bounding box center [75, 73] width 96 height 10
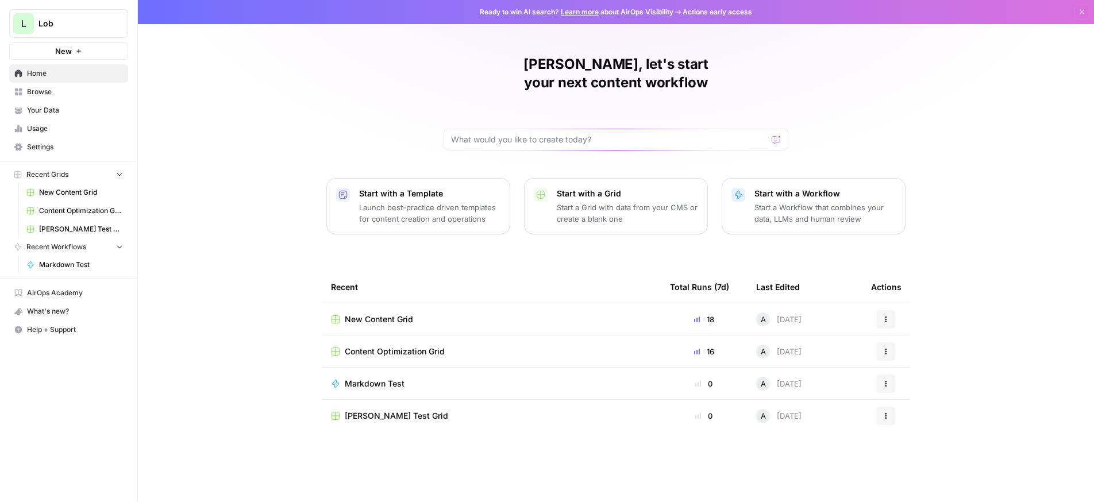
click at [60, 125] on span "Usage" at bounding box center [75, 129] width 96 height 10
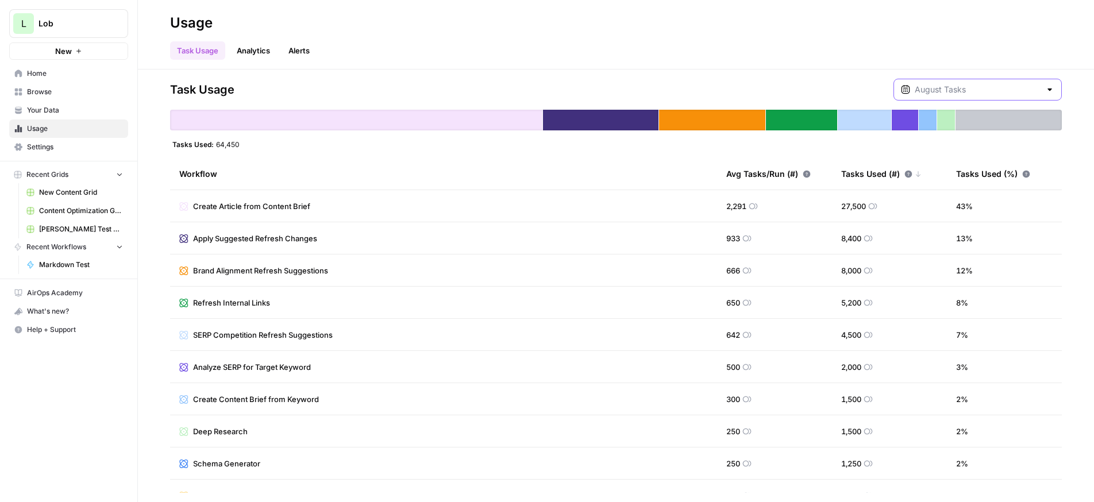
click at [1011, 87] on input "text" at bounding box center [978, 89] width 126 height 11
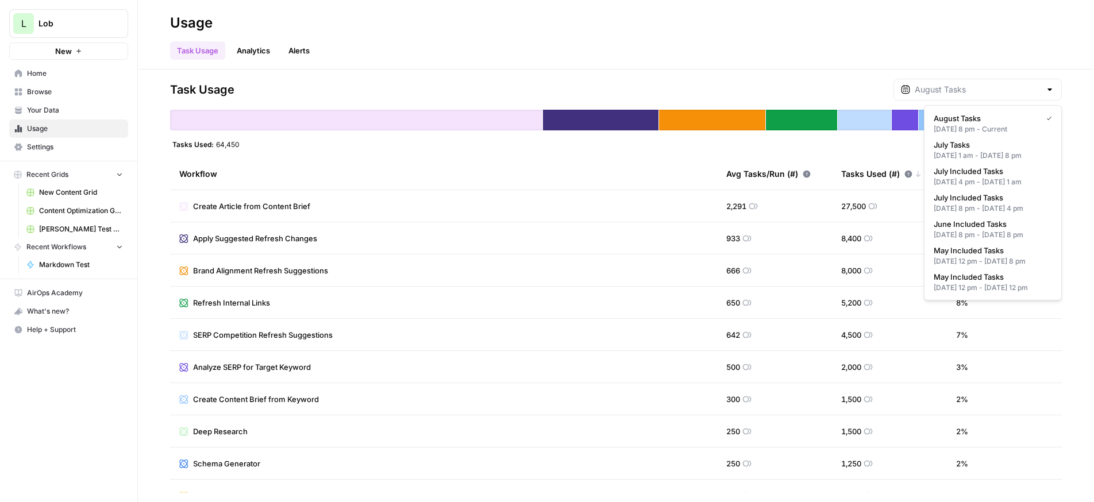
type input "August Tasks"
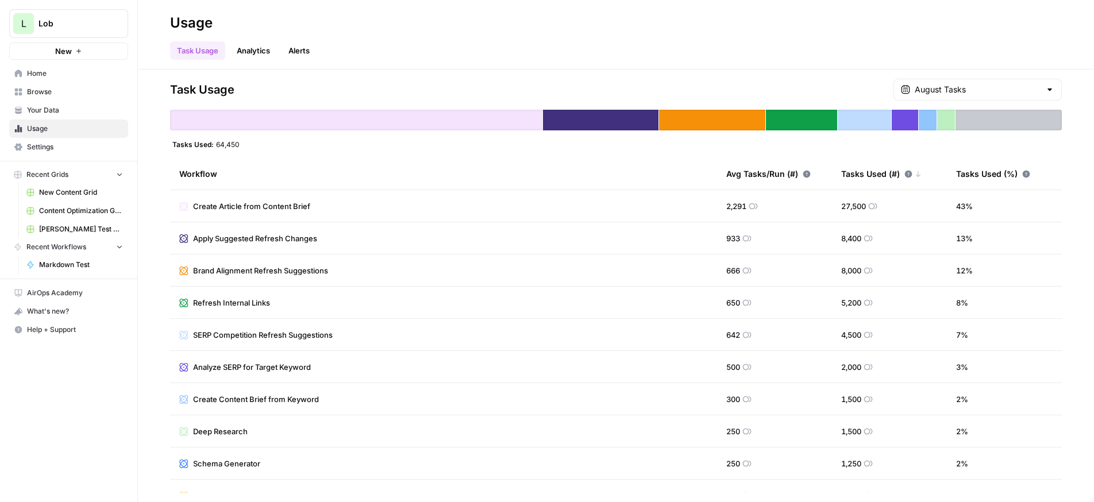
click at [49, 203] on link "Content Optimization Grid" at bounding box center [74, 211] width 107 height 18
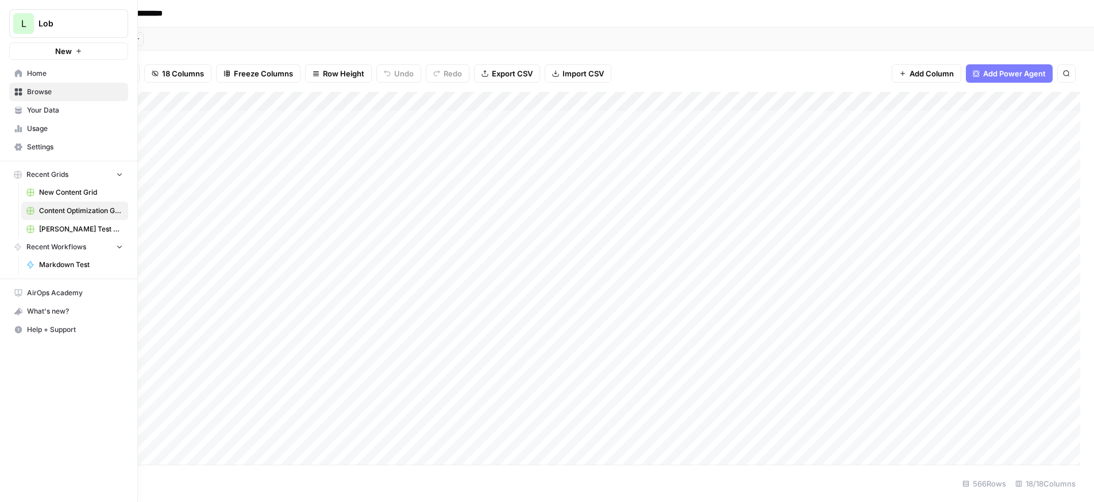
click at [61, 191] on span "New Content Grid" at bounding box center [81, 192] width 84 height 10
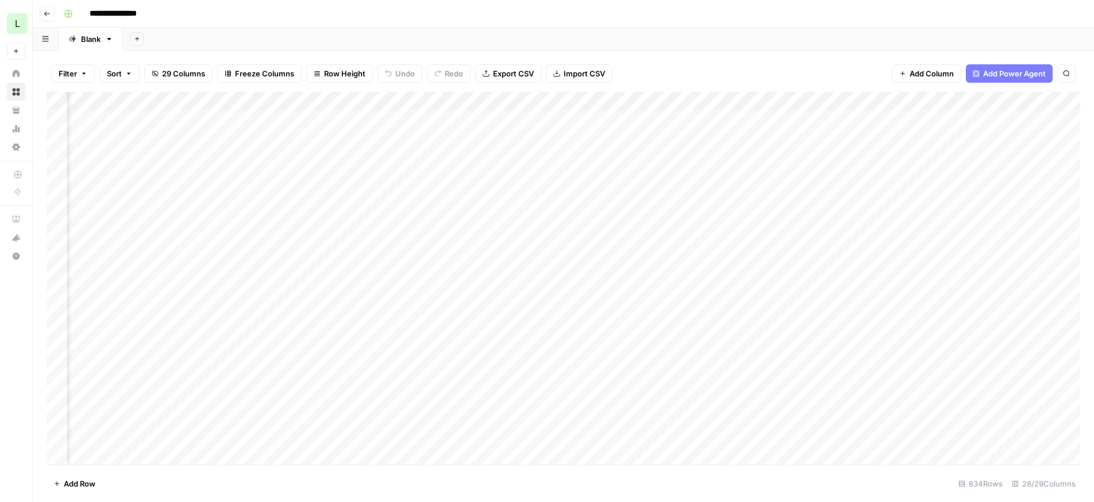
drag, startPoint x: 998, startPoint y: 396, endPoint x: 1179, endPoint y: 415, distance: 182.6
click at [1094, 415] on html "**********" at bounding box center [547, 251] width 1094 height 502
